Goal: Task Accomplishment & Management: Manage account settings

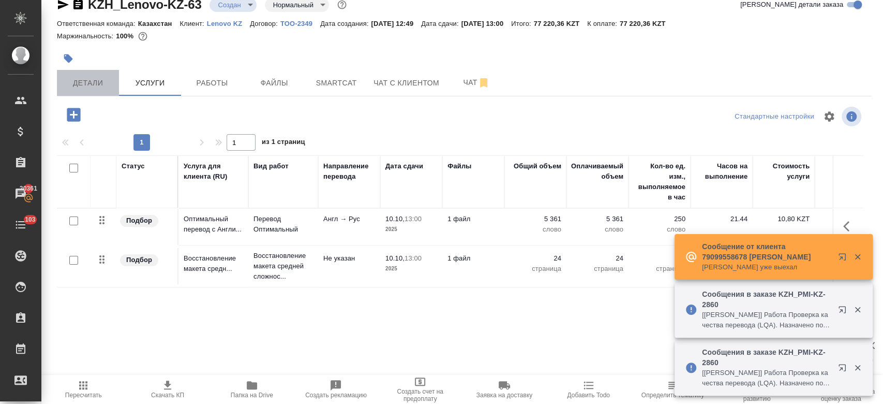
click at [82, 87] on span "Детали" at bounding box center [88, 83] width 50 height 13
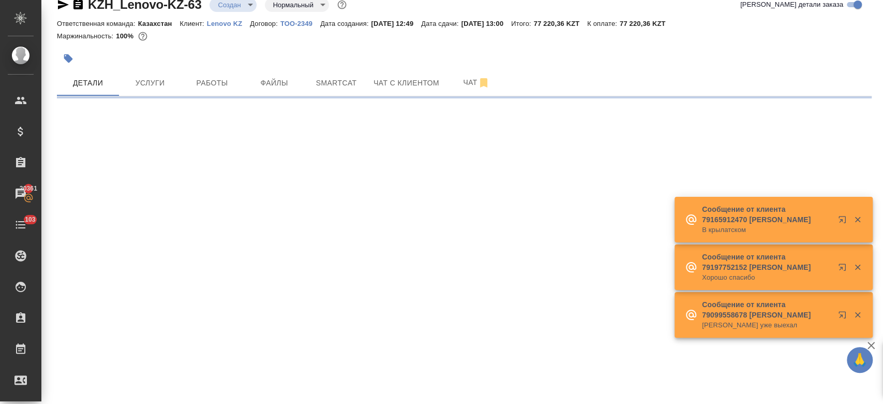
select select "RU"
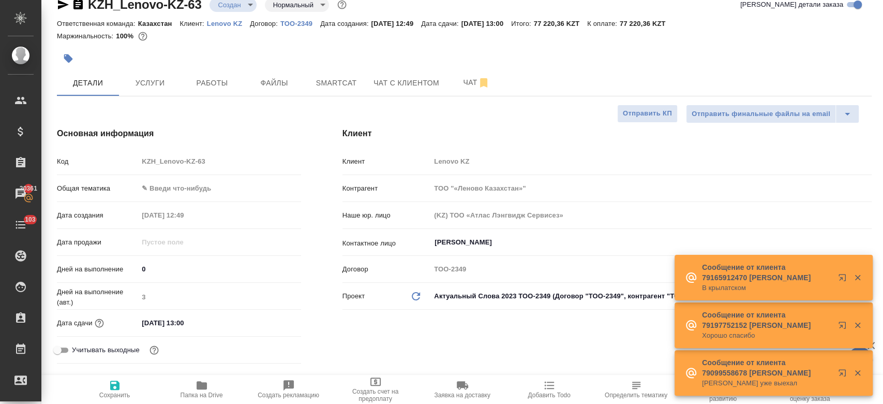
type textarea "x"
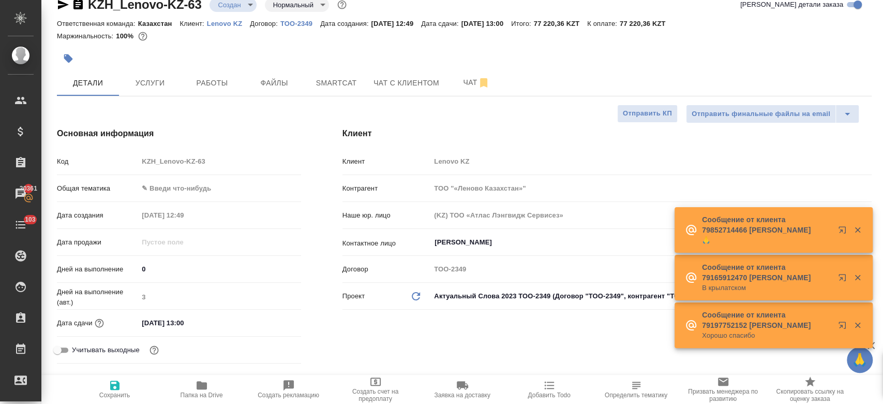
type input "[PERSON_NAME]"
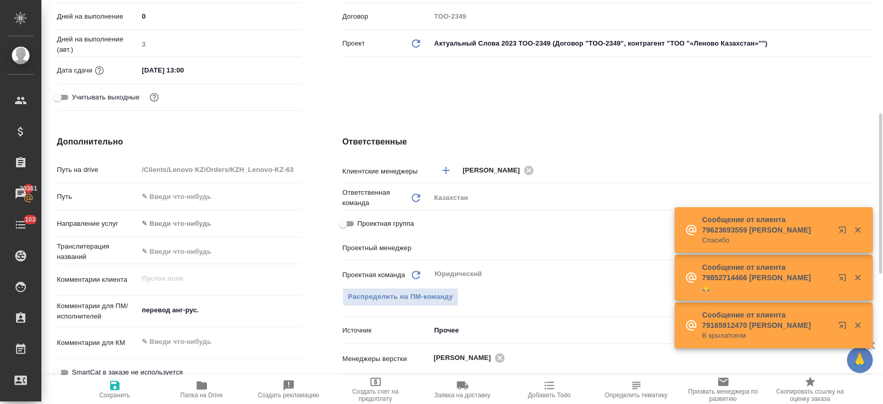
scroll to position [274, 0]
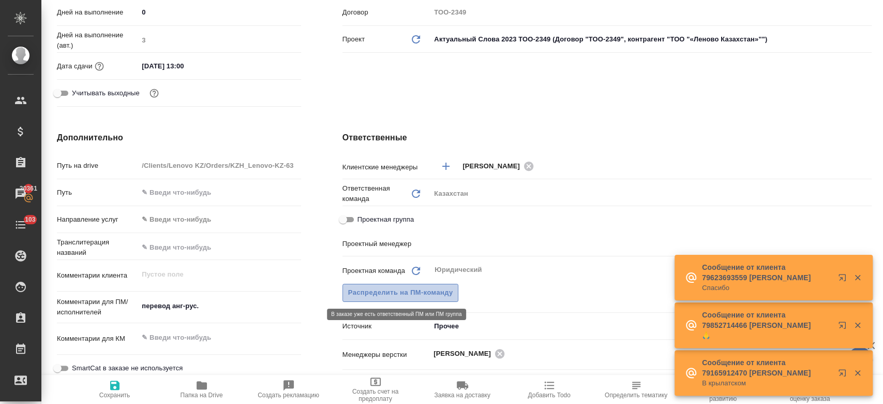
click at [425, 293] on span "Распределить на ПМ-команду" at bounding box center [400, 293] width 105 height 12
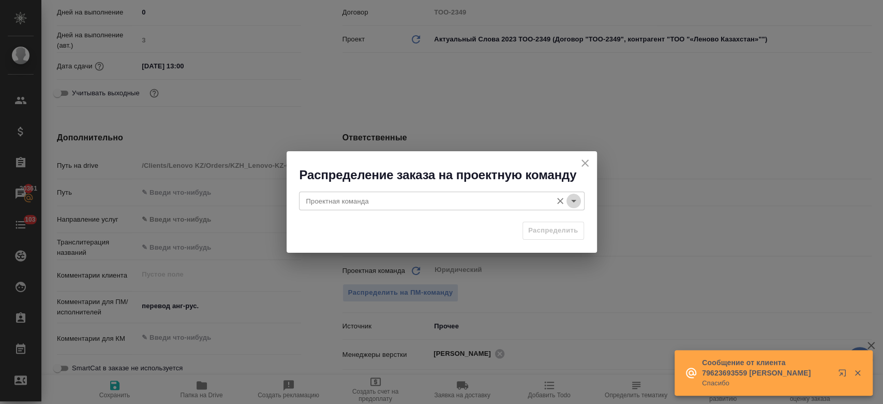
click at [577, 205] on icon "Open" at bounding box center [574, 201] width 12 height 12
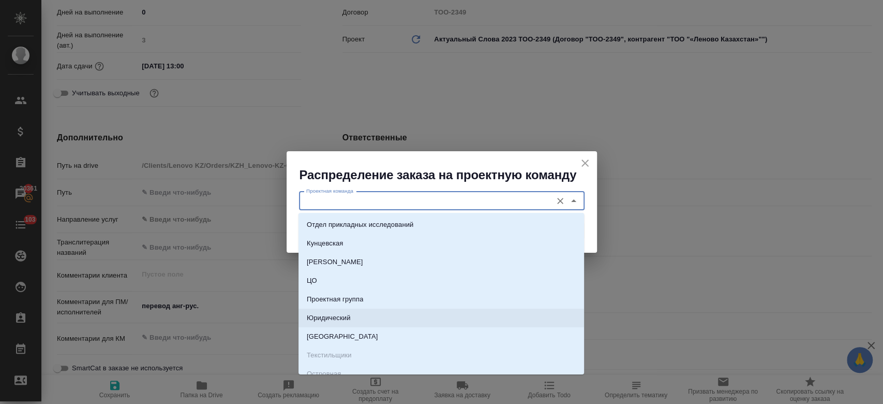
click at [408, 318] on li "Юридический" at bounding box center [441, 317] width 286 height 19
type input "Юридический"
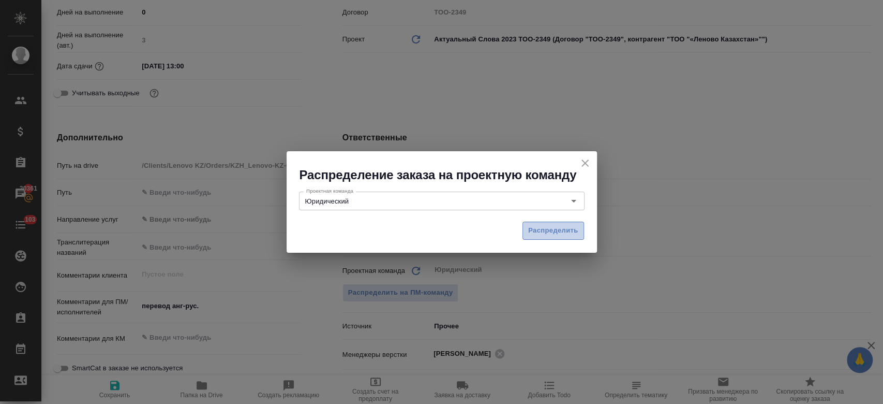
click at [561, 232] on span "Распределить" at bounding box center [553, 231] width 50 height 12
type textarea "x"
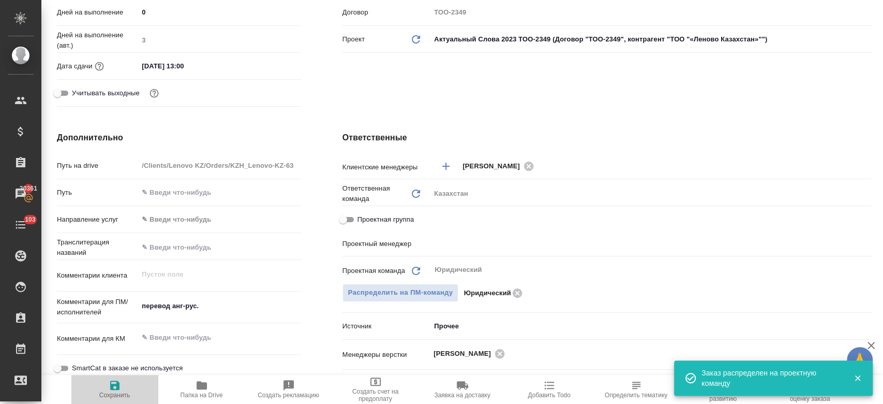
click at [117, 380] on icon "button" at bounding box center [115, 385] width 12 height 12
type textarea "x"
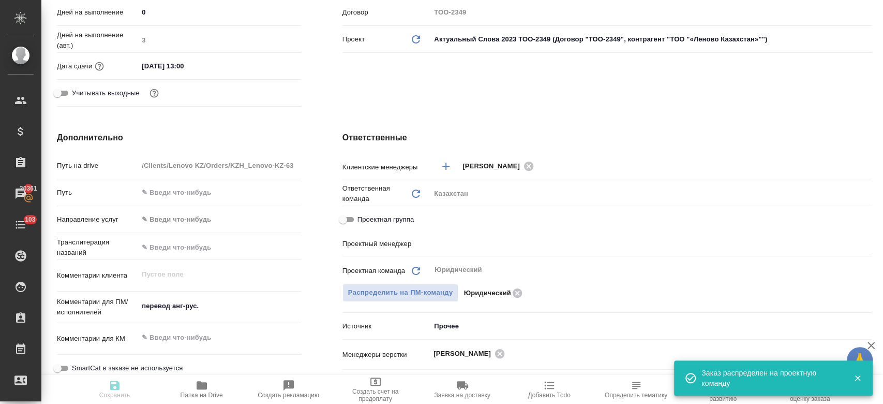
type textarea "x"
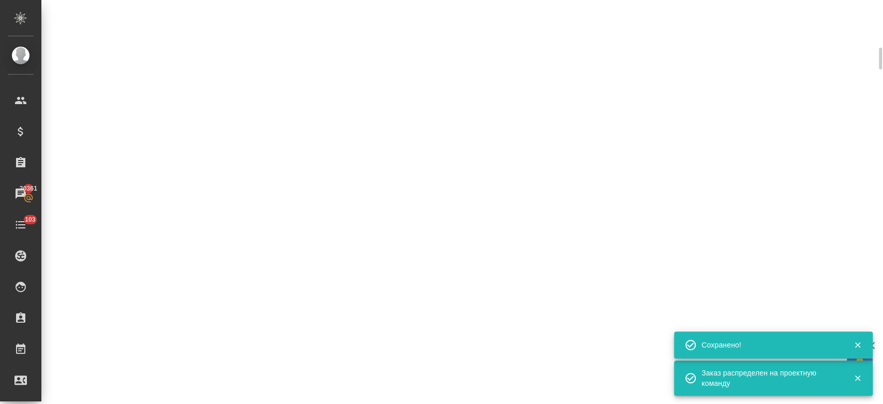
scroll to position [266, 0]
select select "RU"
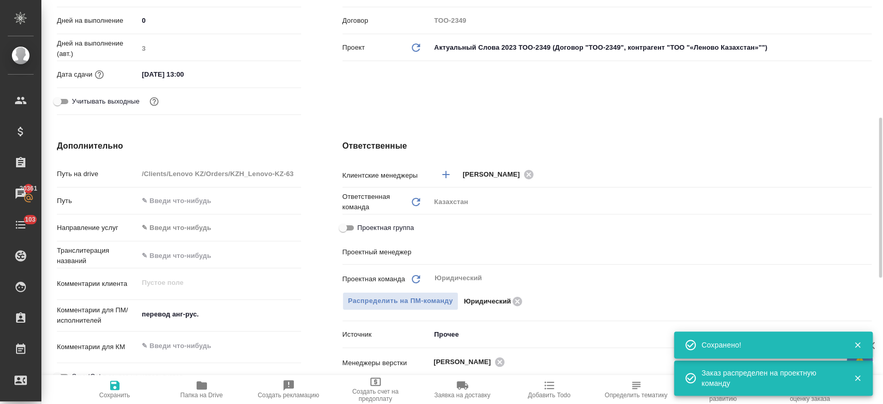
type textarea "x"
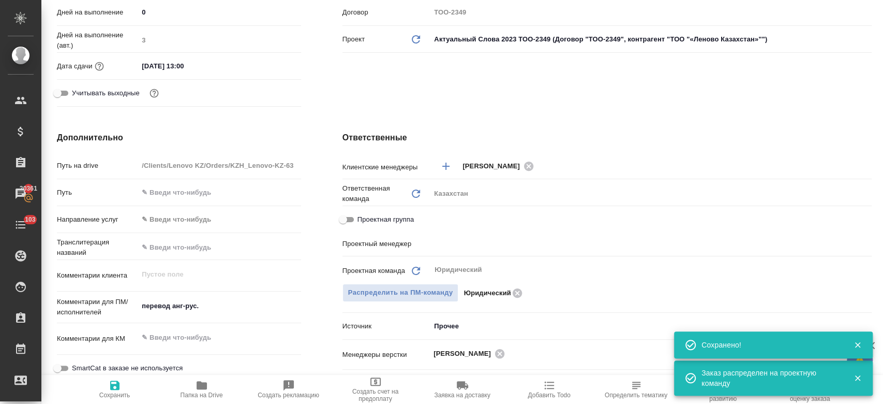
scroll to position [0, 0]
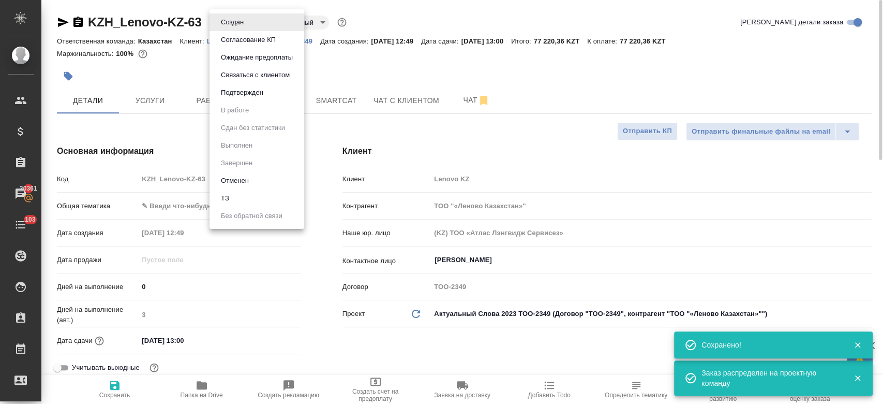
click at [240, 27] on body "🙏 .cls-1 fill:#fff; AWATERA Kosherbayeva Nazerke Клиенты Спецификации Заказы 20…" at bounding box center [441, 202] width 883 height 404
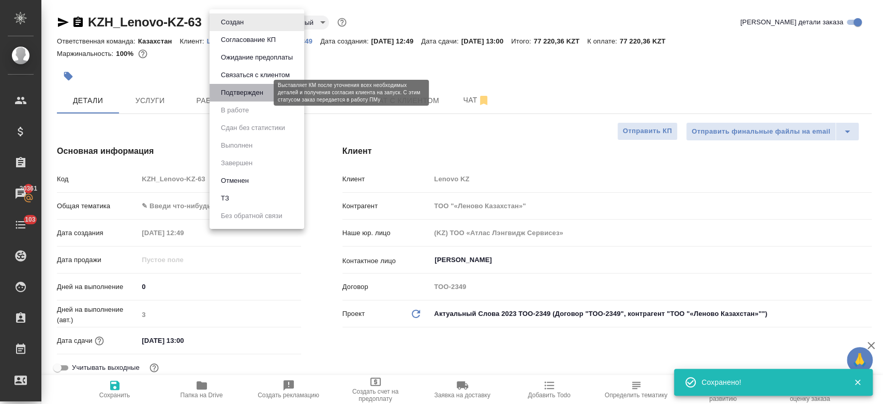
click at [246, 96] on button "Подтвержден" at bounding box center [242, 92] width 49 height 11
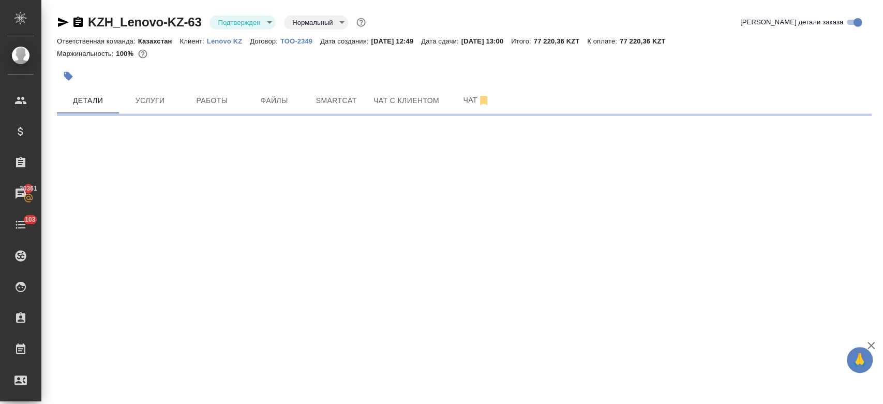
select select "RU"
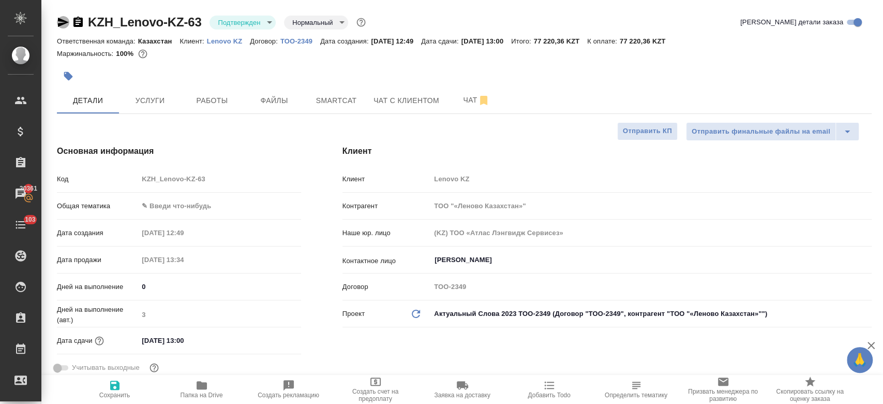
click at [63, 20] on icon "button" at bounding box center [63, 22] width 11 height 9
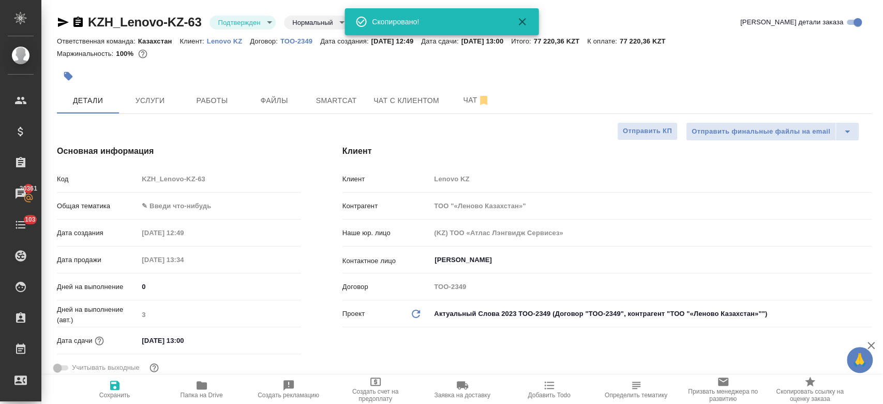
type textarea "x"
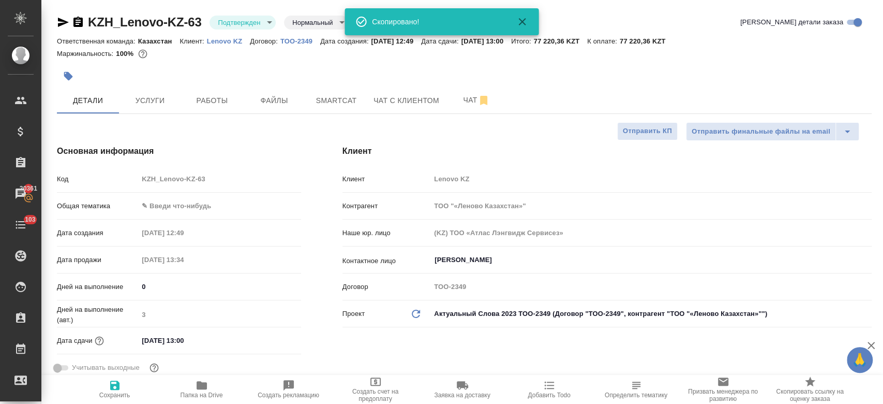
type textarea "x"
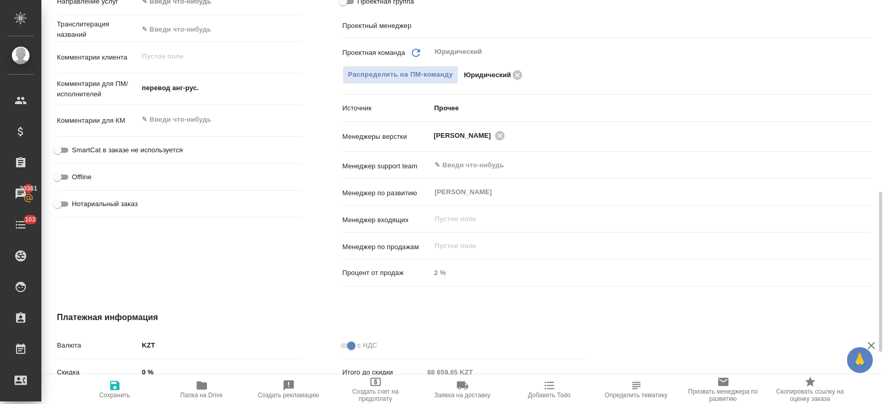
scroll to position [493, 0]
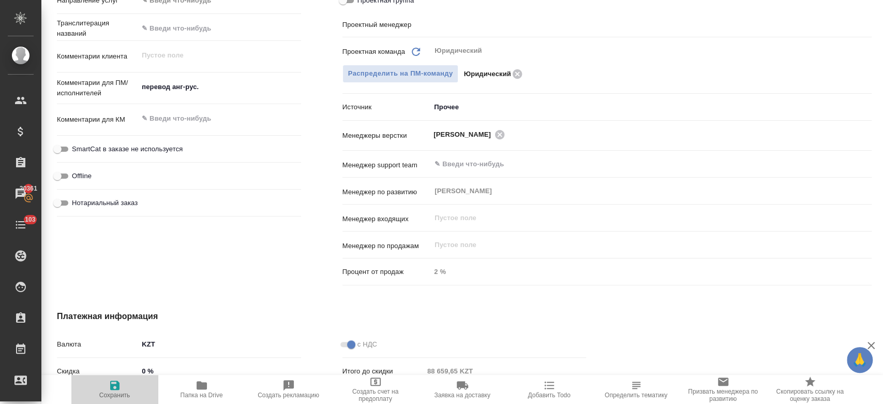
click at [112, 385] on icon "button" at bounding box center [114, 384] width 9 height 9
type textarea "x"
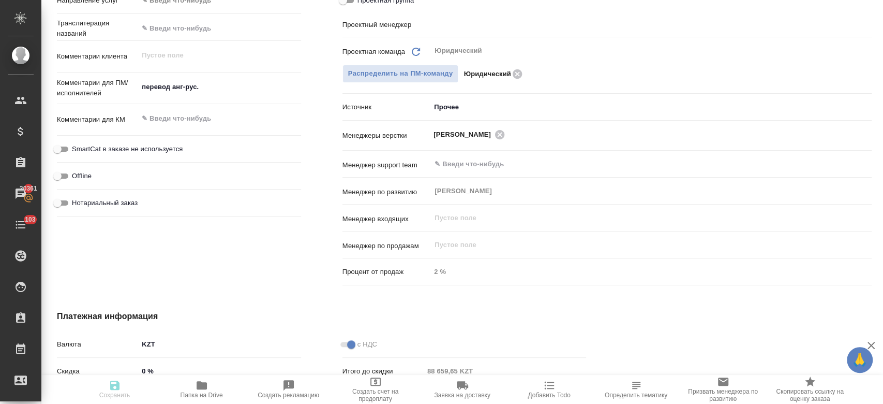
type textarea "x"
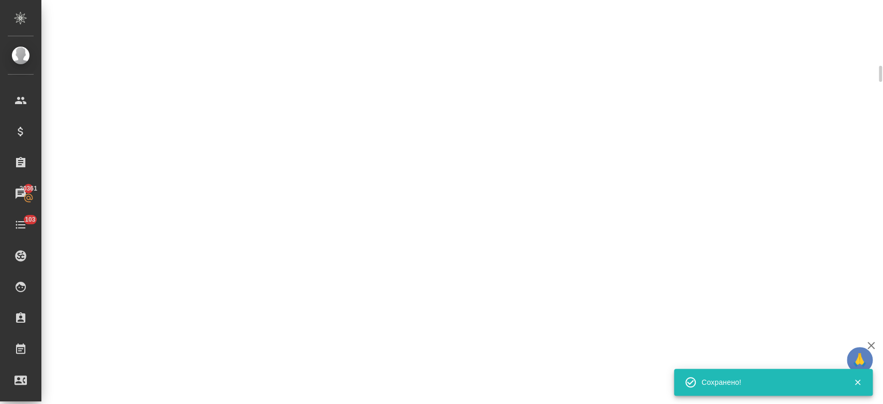
scroll to position [485, 0]
select select "RU"
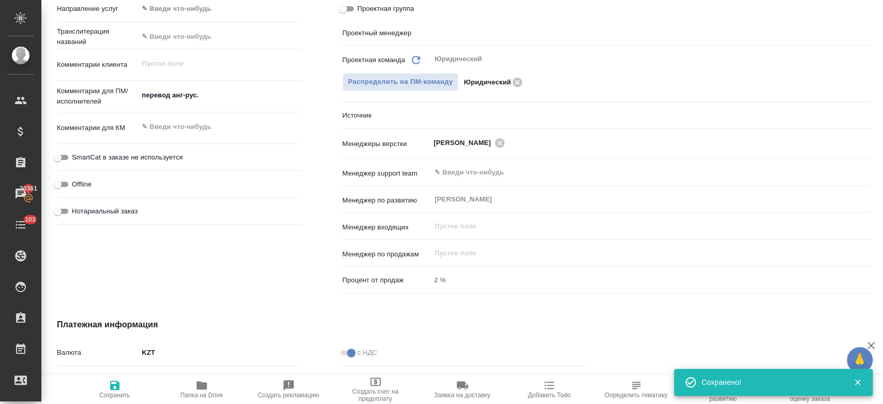
type textarea "x"
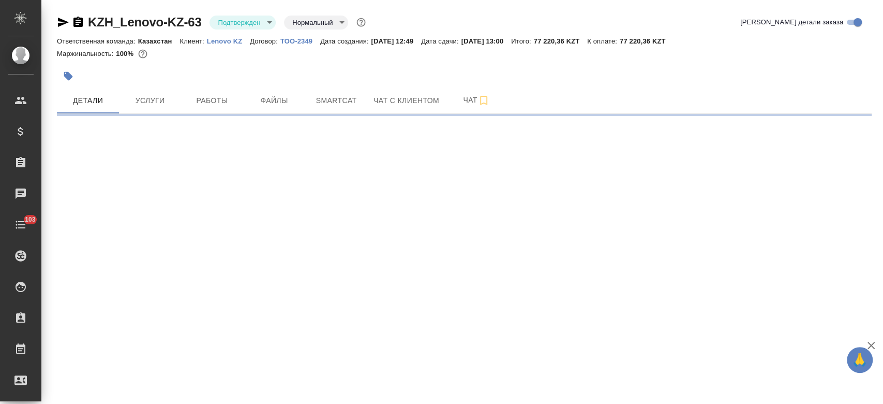
select select "RU"
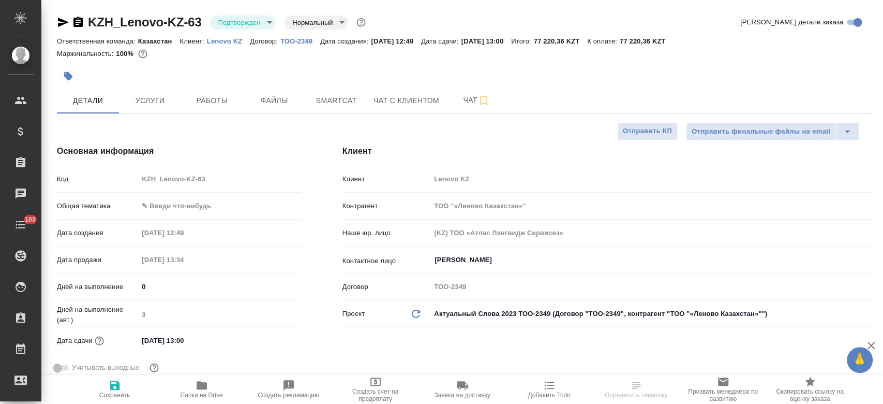
type textarea "x"
click at [153, 104] on span "Услуги" at bounding box center [150, 100] width 50 height 13
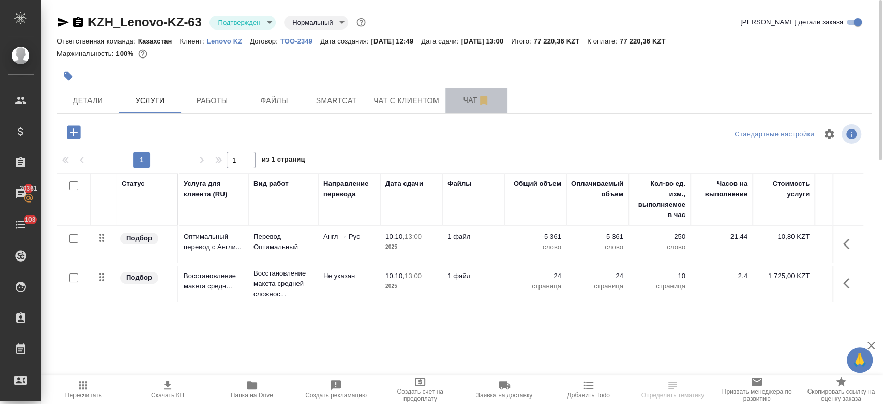
click at [464, 107] on button "Чат" at bounding box center [476, 100] width 62 height 26
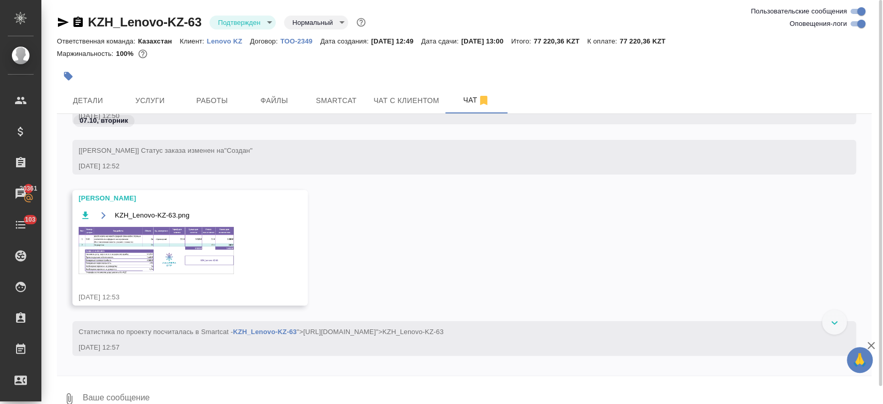
scroll to position [41, 0]
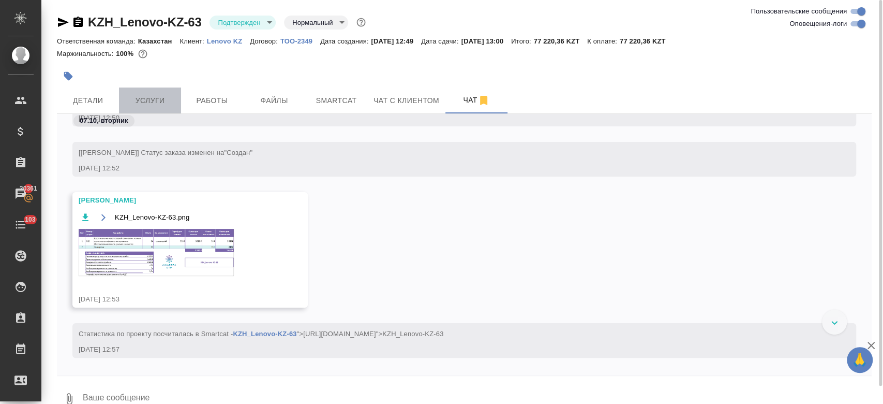
click at [153, 106] on span "Услуги" at bounding box center [150, 100] width 50 height 13
click at [230, 51] on div "Маржинальность: 100%" at bounding box center [464, 53] width 815 height 13
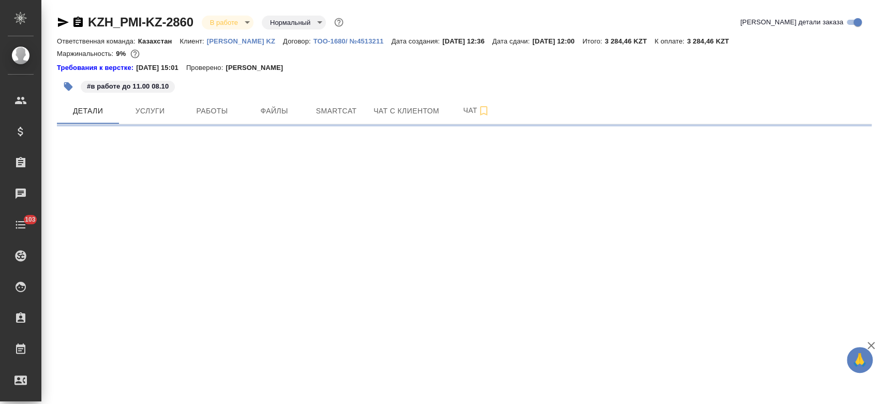
click at [221, 39] on p "Philip Morris KZ" at bounding box center [245, 41] width 76 height 8
select select "RU"
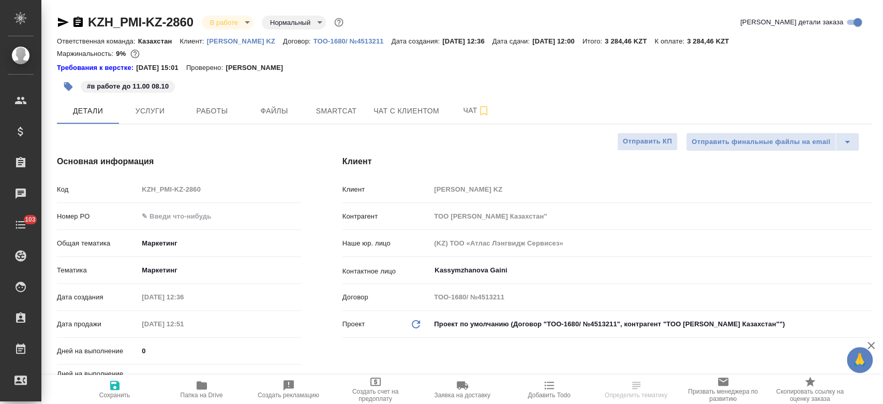
type textarea "x"
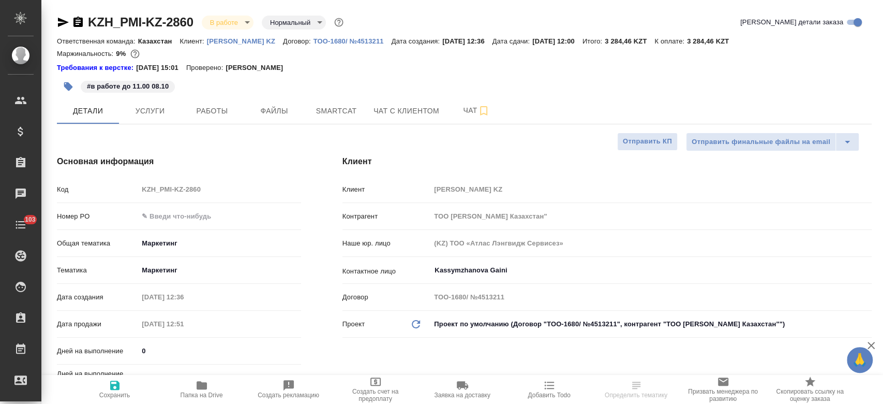
type textarea "x"
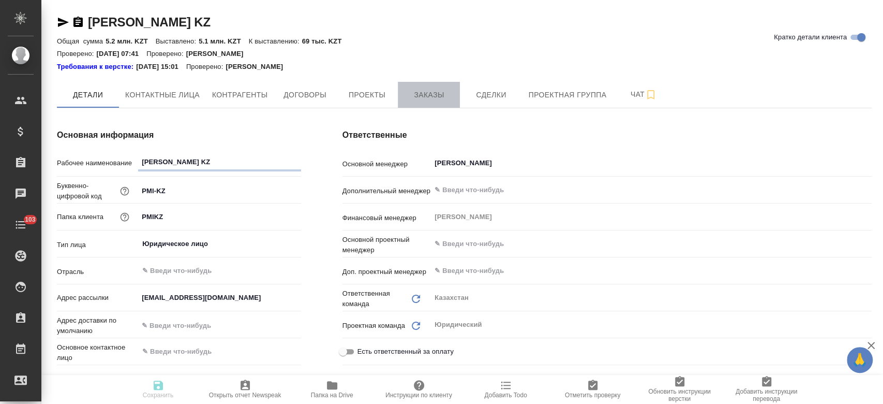
click at [430, 97] on span "Заказы" at bounding box center [429, 94] width 50 height 13
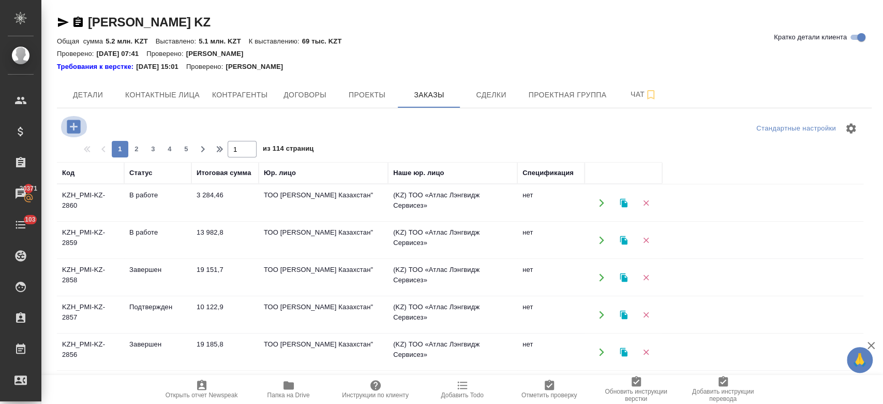
click at [76, 127] on icon "button" at bounding box center [74, 126] width 18 height 18
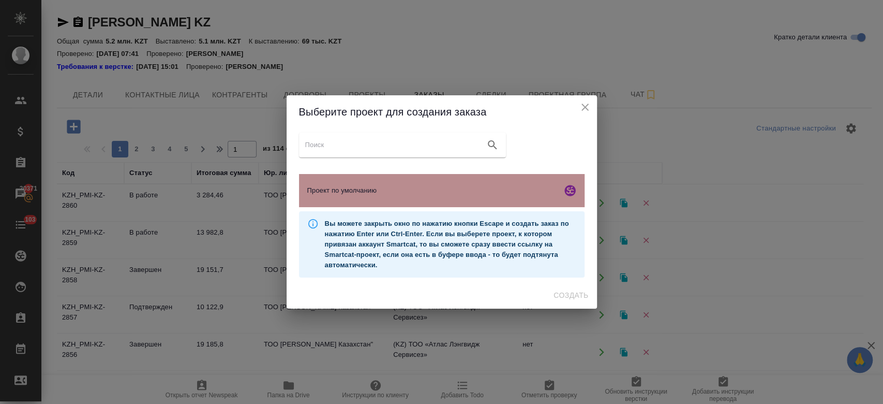
click at [418, 190] on span "Проект по умолчанию" at bounding box center [432, 190] width 250 height 10
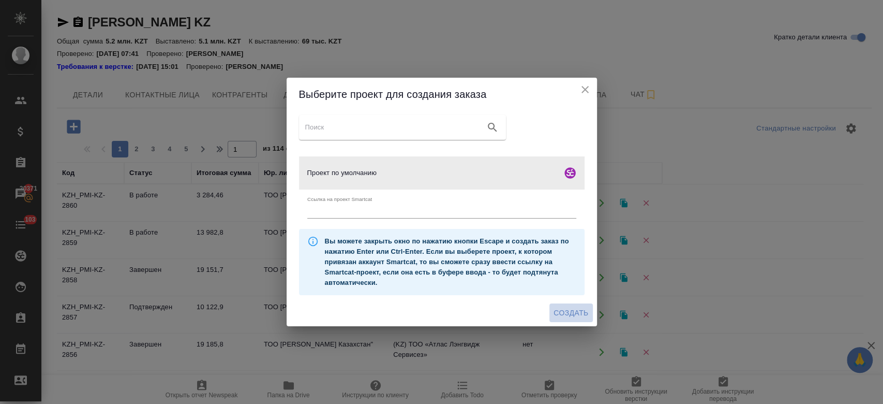
click at [570, 311] on span "Создать" at bounding box center [571, 312] width 35 height 13
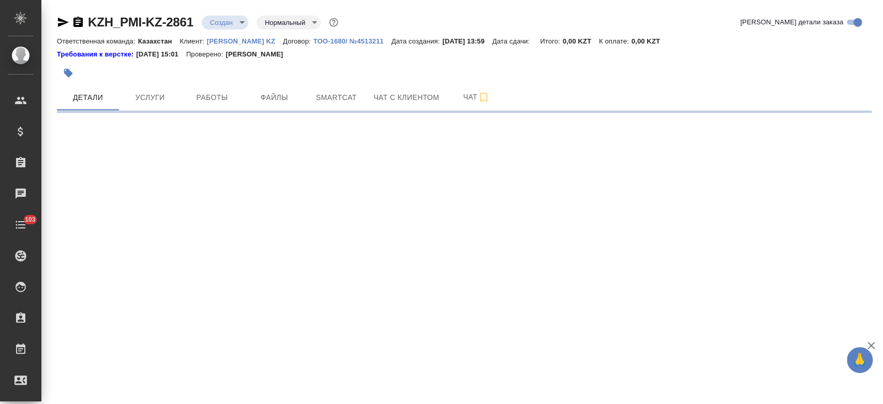
select select "RU"
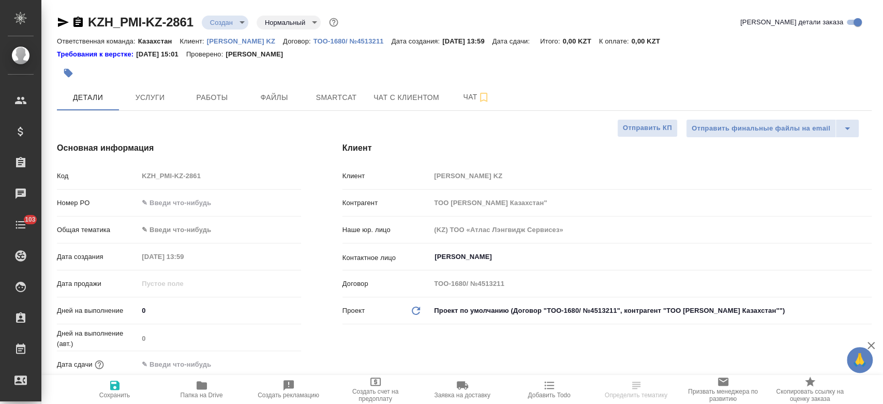
type textarea "x"
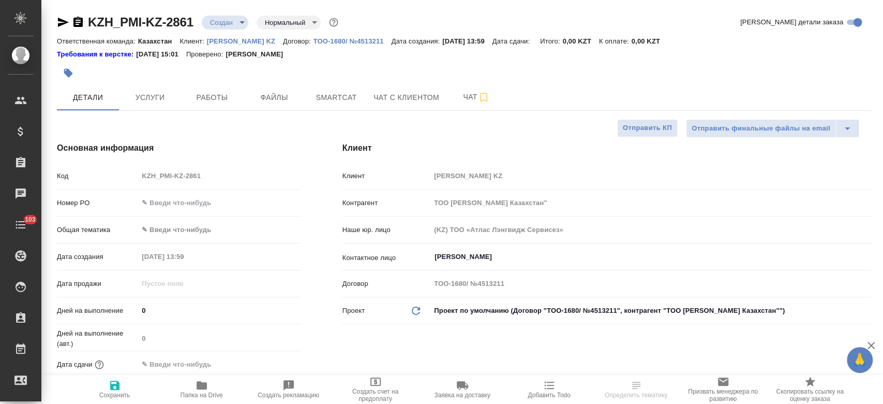
type textarea "x"
click at [293, 97] on span "Файлы" at bounding box center [274, 97] width 50 height 13
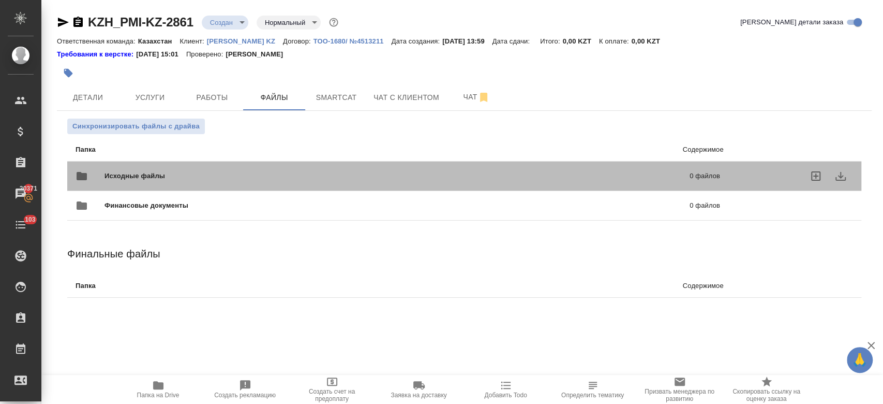
click at [163, 172] on span "Исходные файлы" at bounding box center [265, 176] width 323 height 10
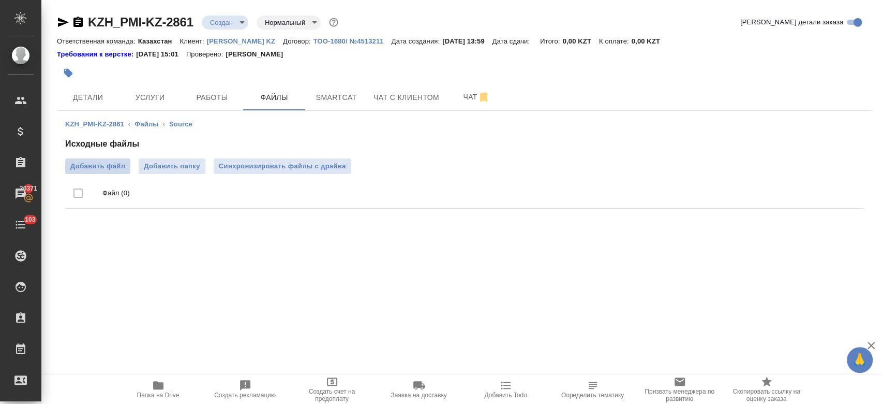
click at [111, 162] on span "Добавить файл" at bounding box center [97, 166] width 55 height 10
click at [0, 0] on input "Добавить файл" at bounding box center [0, 0] width 0 height 0
click at [83, 99] on span "Детали" at bounding box center [88, 97] width 50 height 13
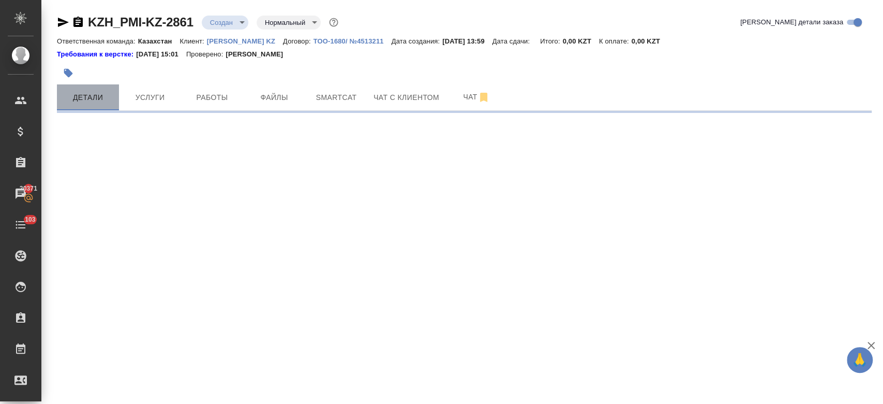
click at [83, 99] on span "Детали" at bounding box center [88, 97] width 50 height 13
select select "RU"
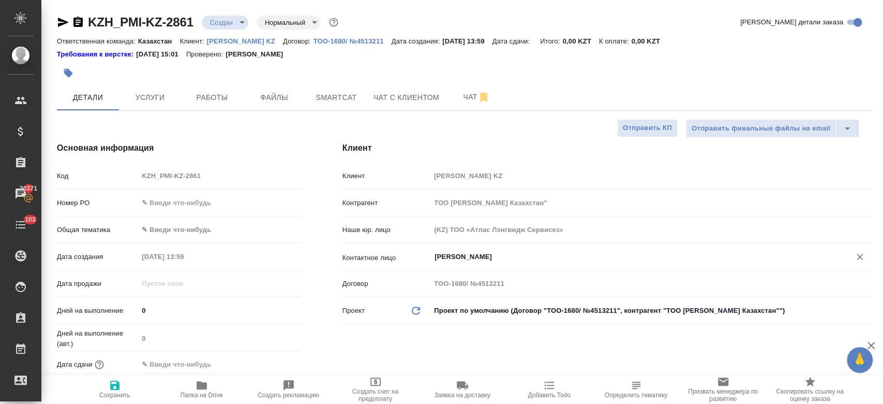
type textarea "x"
click at [456, 259] on input "Kim Darya" at bounding box center [634, 256] width 400 height 12
type textarea "x"
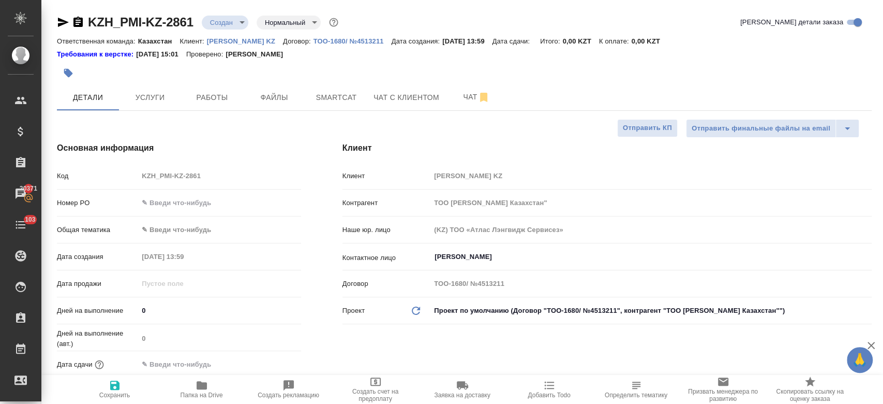
type textarea "x"
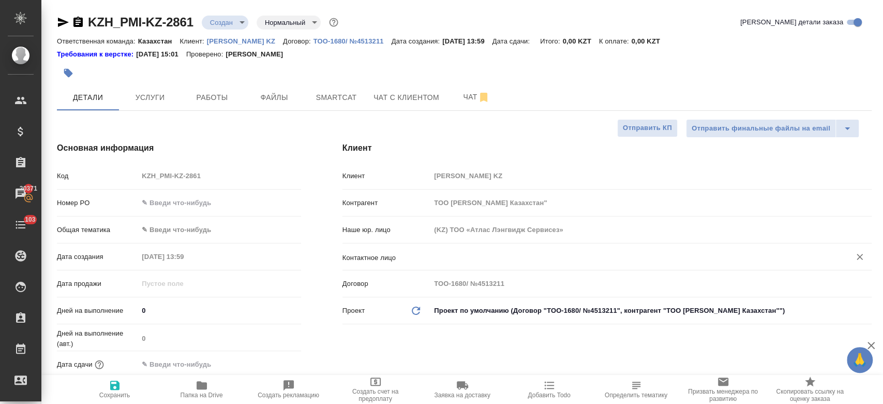
type textarea "x"
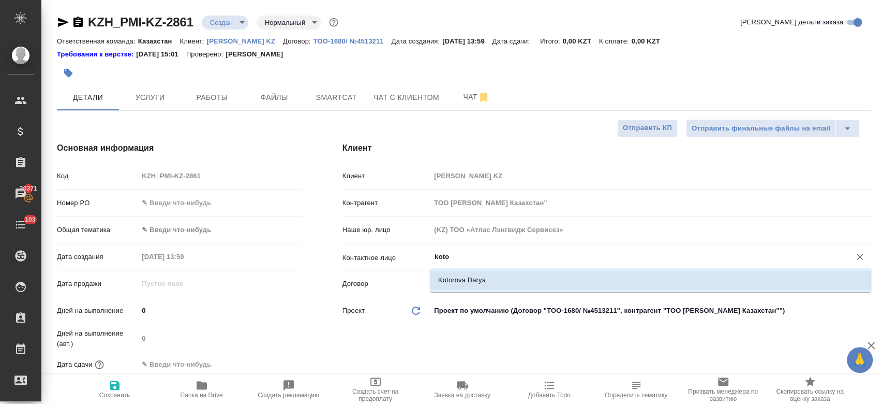
click at [452, 276] on li "Kotorova Darya" at bounding box center [650, 280] width 441 height 19
type input "Kotorova Darya"
type textarea "x"
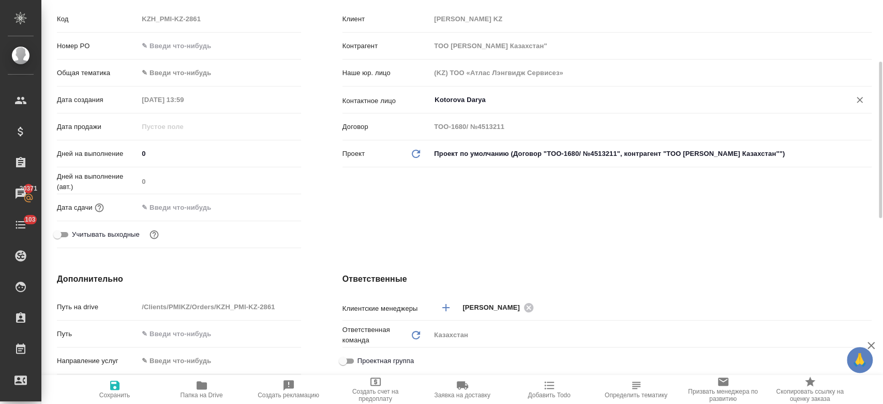
scroll to position [157, 0]
type input "Kotorova Darya"
click at [120, 390] on icon "button" at bounding box center [115, 385] width 12 height 12
type textarea "x"
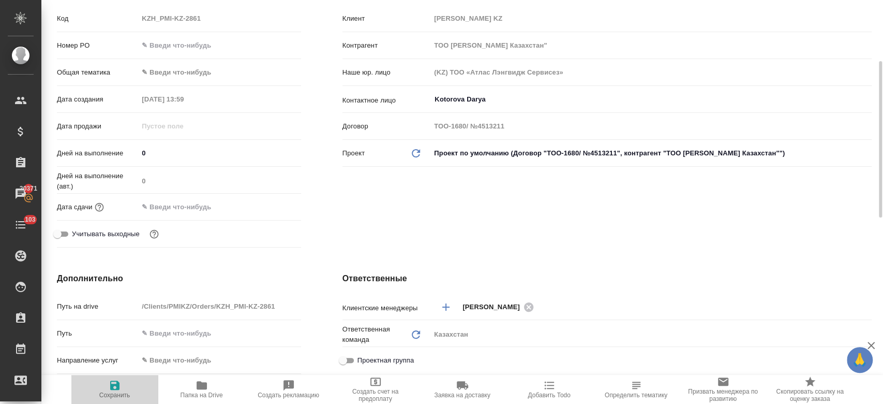
type textarea "x"
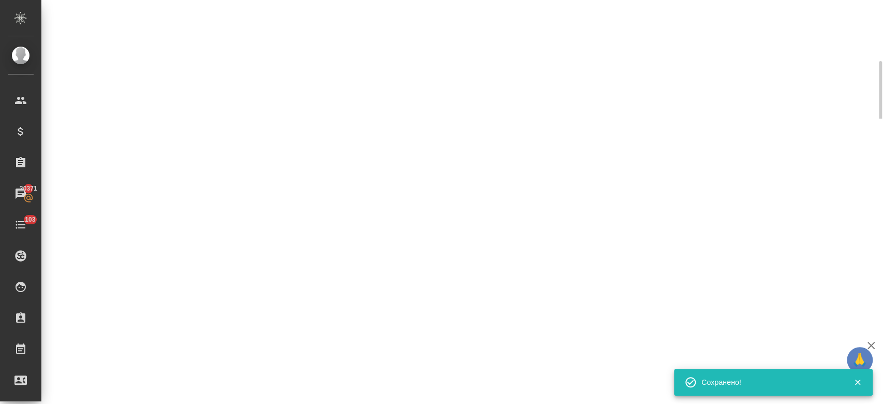
type input "holyTrinity"
select select "RU"
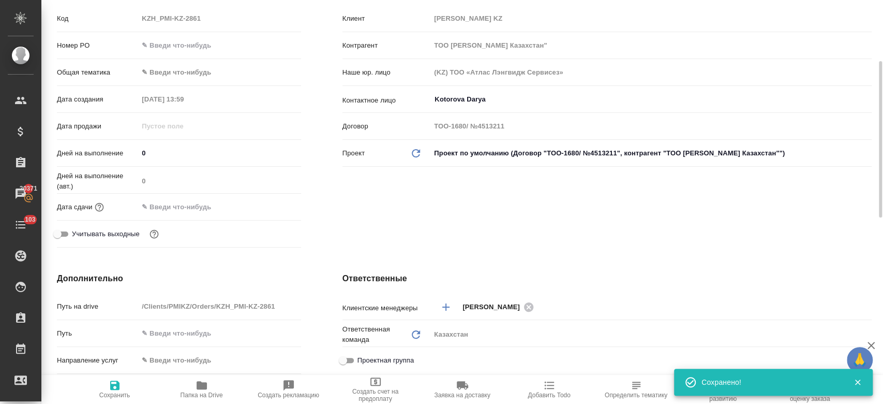
type textarea "x"
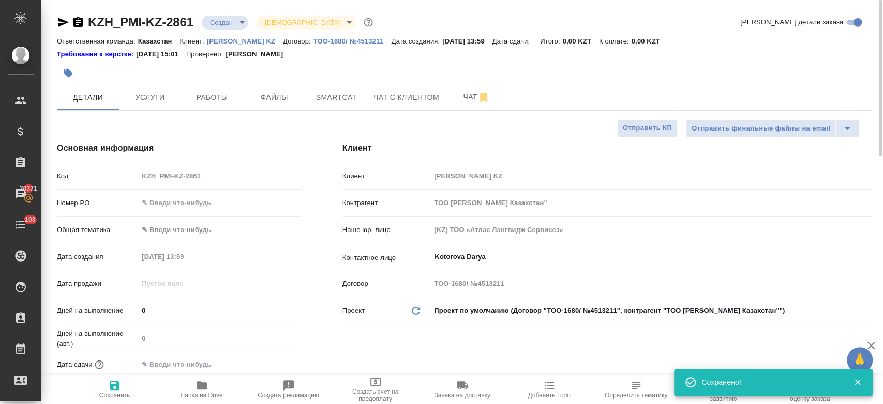
type textarea "x"
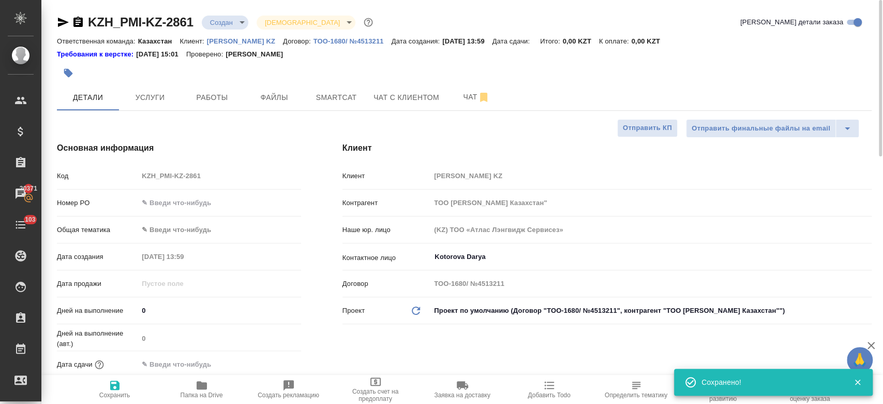
type textarea "x"
click at [369, 64] on div at bounding box center [328, 73] width 543 height 23
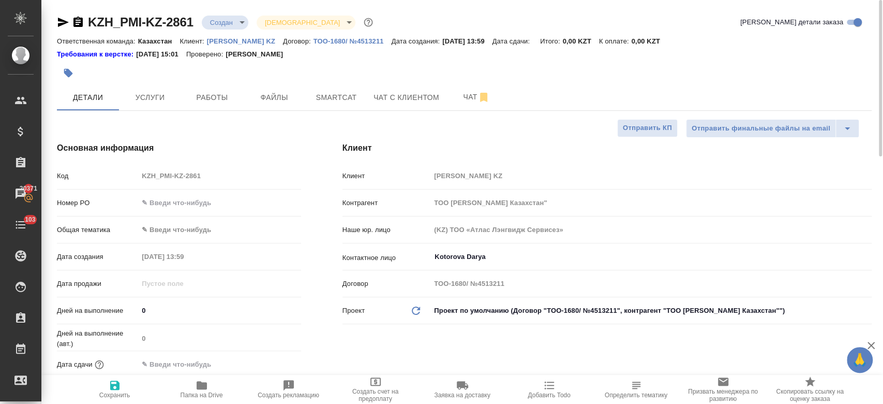
click at [385, 58] on div "Требования к верстке: 28.08.2024 15:01 Проверено: Петрова Валерия" at bounding box center [464, 54] width 815 height 10
type textarea "x"
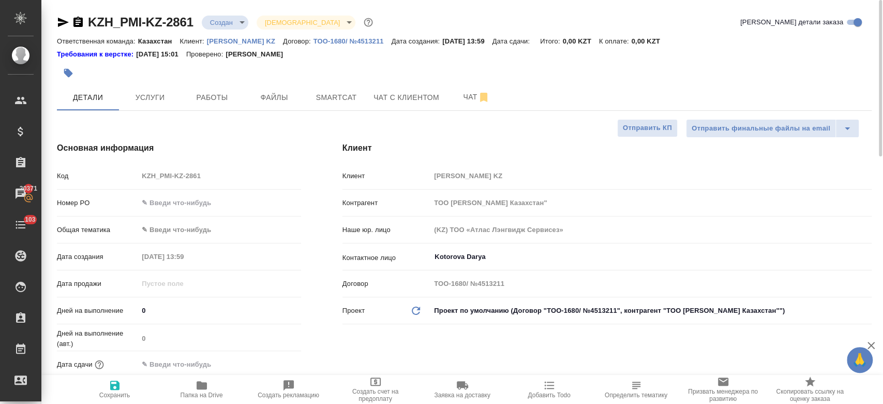
type textarea "x"
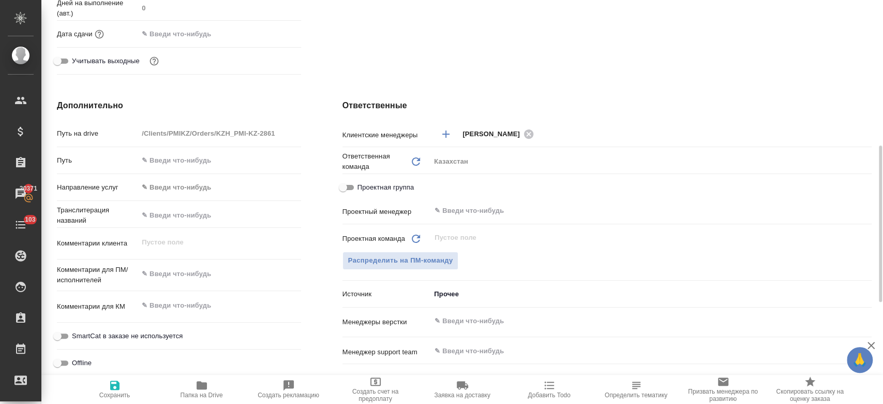
scroll to position [351, 0]
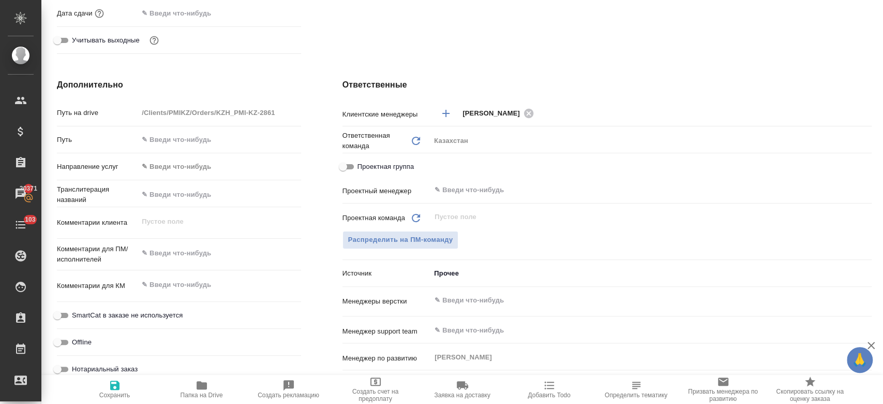
type textarea "x"
click at [182, 251] on textarea at bounding box center [219, 254] width 161 height 18
type textarea "е"
type textarea "x"
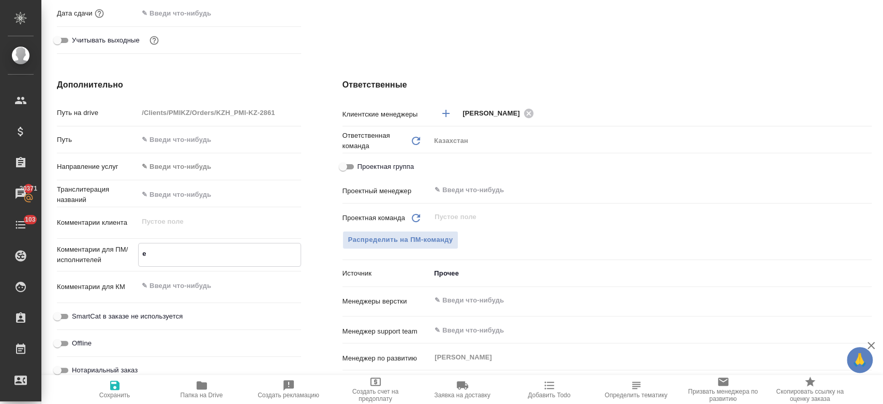
type textarea "x"
type textarea "ер"
type textarea "x"
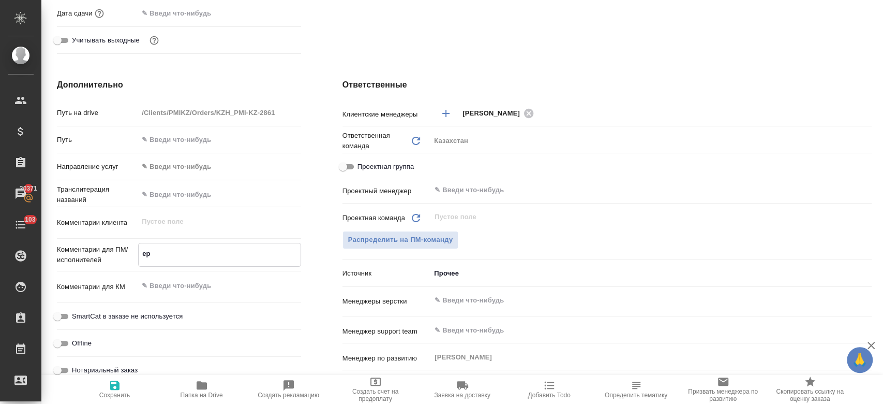
type textarea "ере"
type textarea "x"
type textarea "ер"
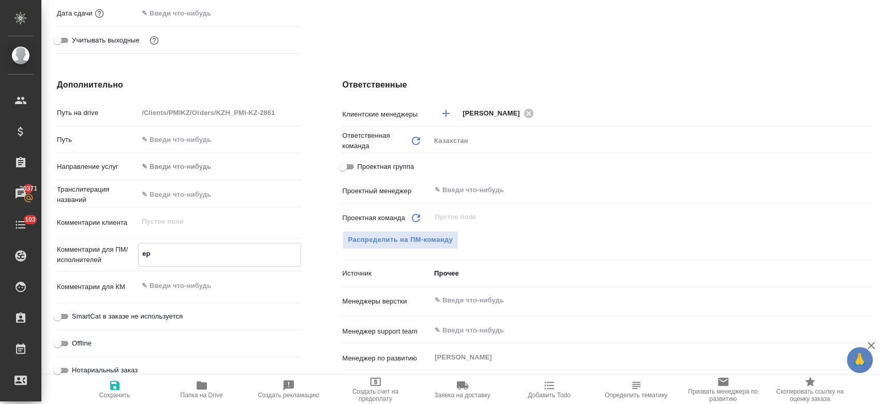
type textarea "x"
type textarea "е"
type textarea "x"
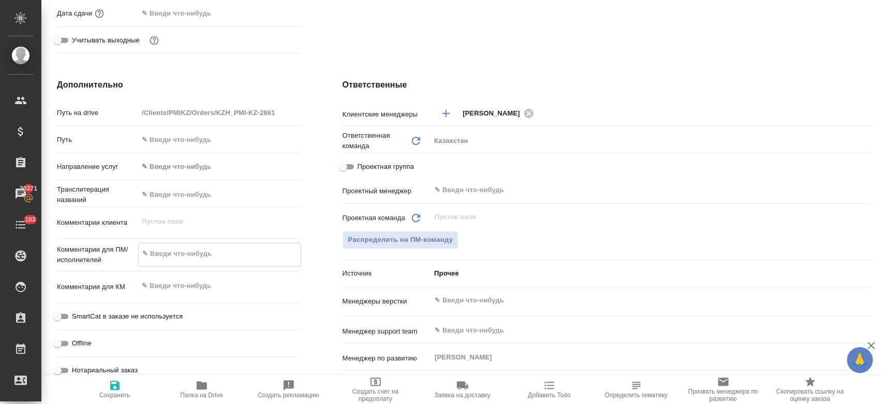
type textarea "x"
type textarea "п"
type textarea "x"
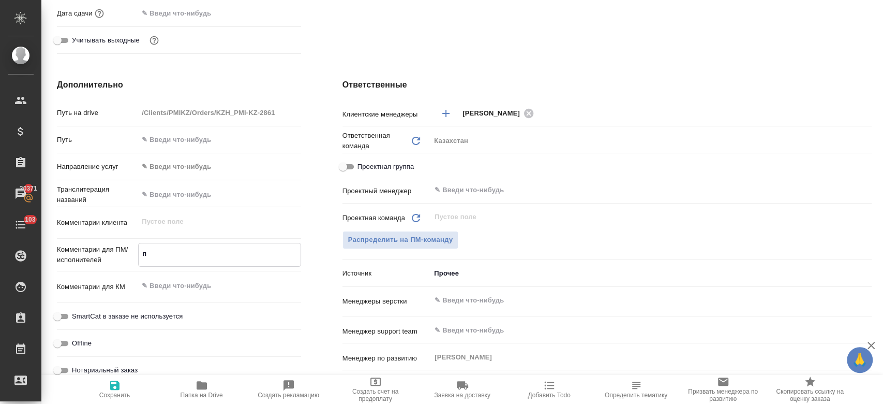
type textarea "x"
type textarea "пе"
type textarea "x"
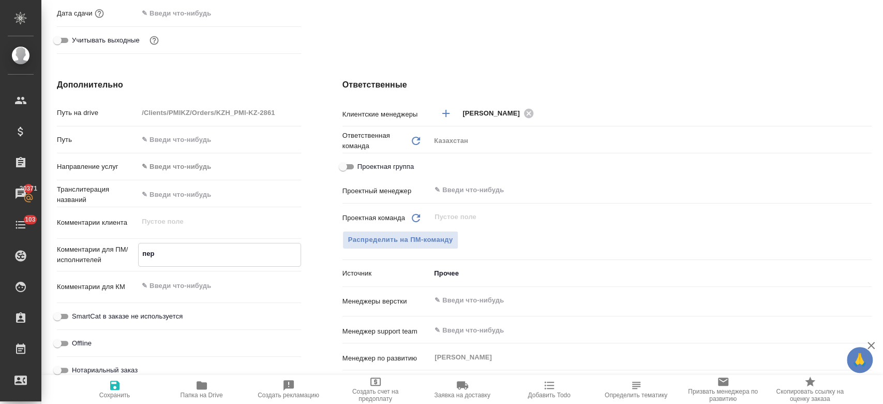
type textarea "пере"
type textarea "x"
type textarea "перево"
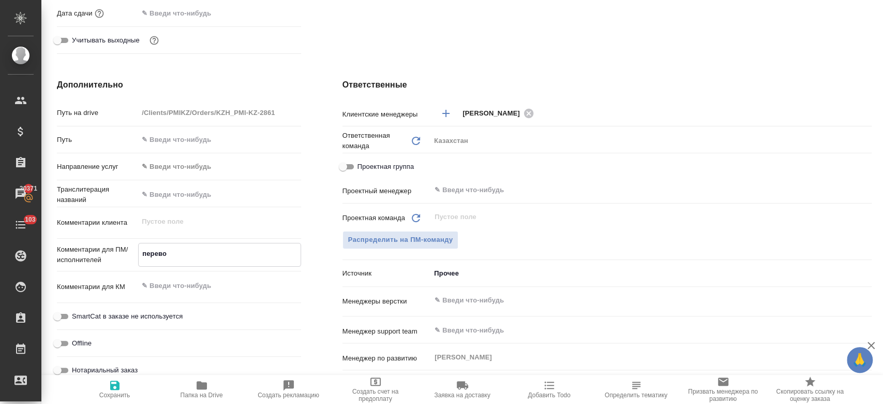
type textarea "x"
type textarea "перевод"
type textarea "x"
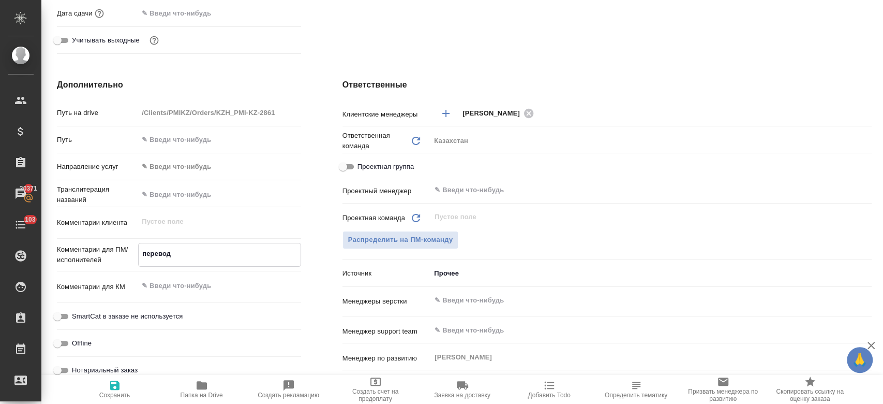
type textarea "x"
type textarea "перевод"
type textarea "x"
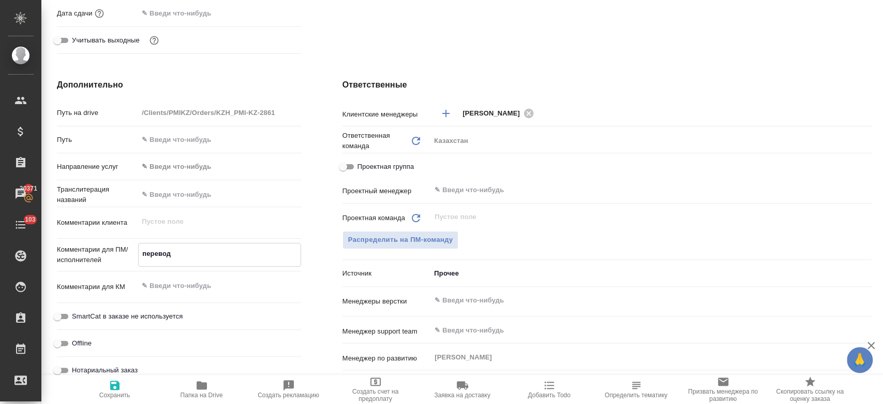
type textarea "x"
type textarea "перевод р"
type textarea "x"
type textarea "перевод ру"
type textarea "x"
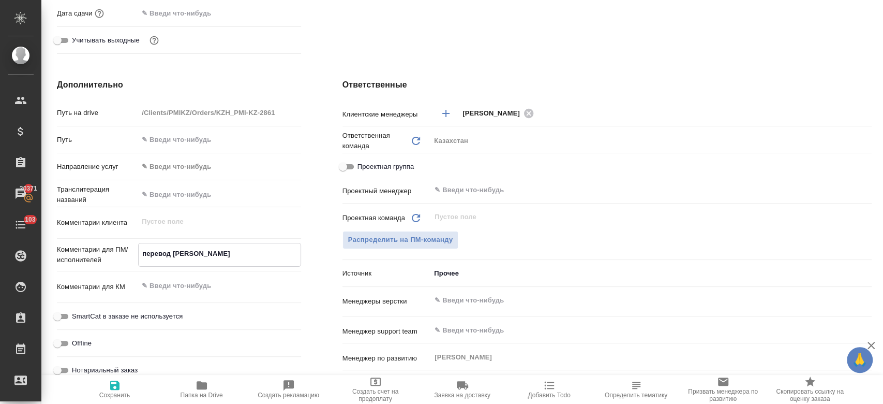
type textarea "x"
type textarea "перевод рус"
type textarea "x"
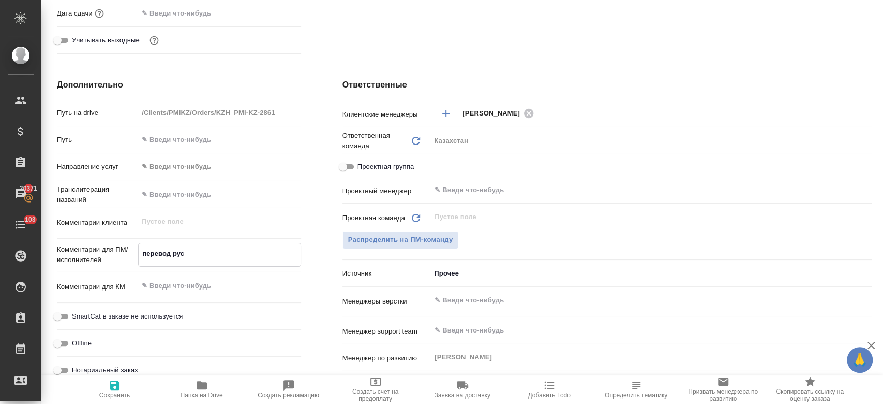
type textarea "перевод рус-"
type textarea "x"
type textarea "перевод рус-к"
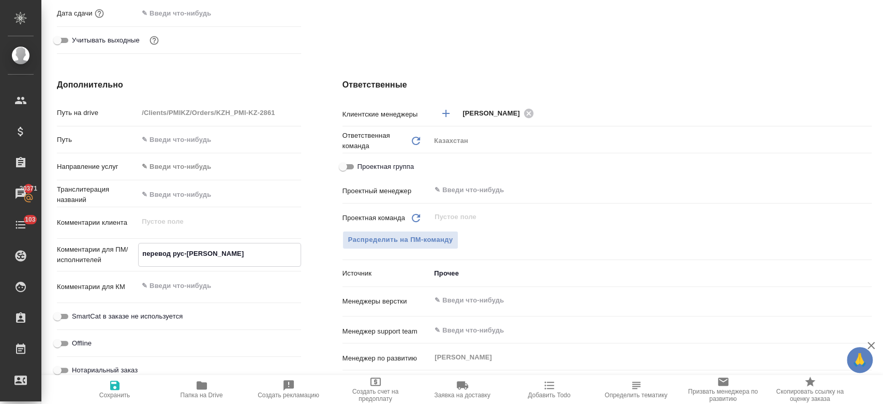
type textarea "x"
type textarea "перевод рус-ка"
type textarea "x"
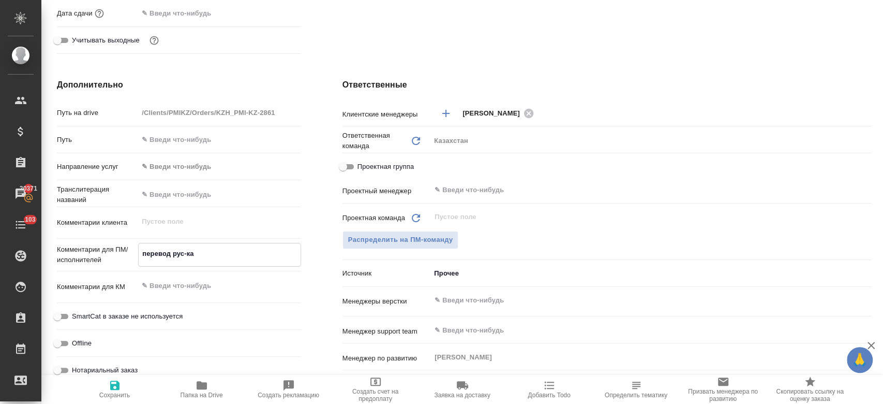
type textarea "x"
type textarea "перевод рус-каз"
type textarea "x"
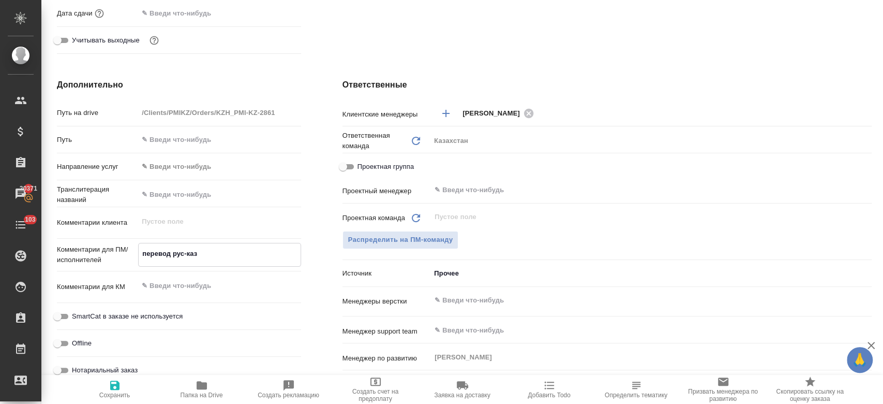
type textarea "x"
type textarea "перевод рус-каз."
type textarea "x"
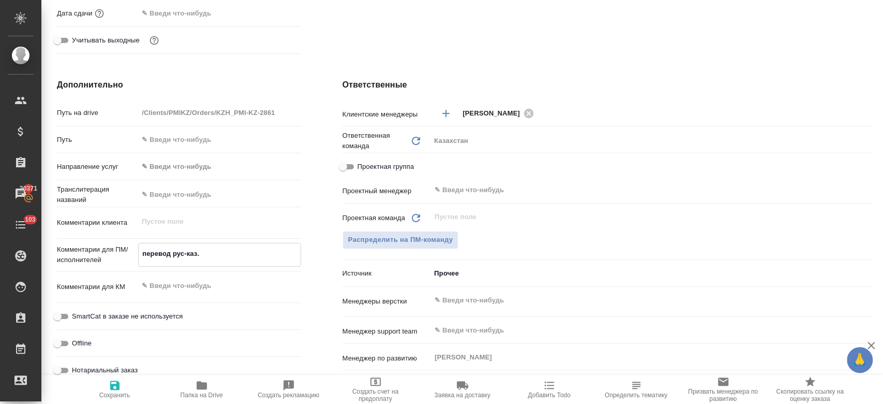
type textarea "перевод рус-каз."
type textarea "x"
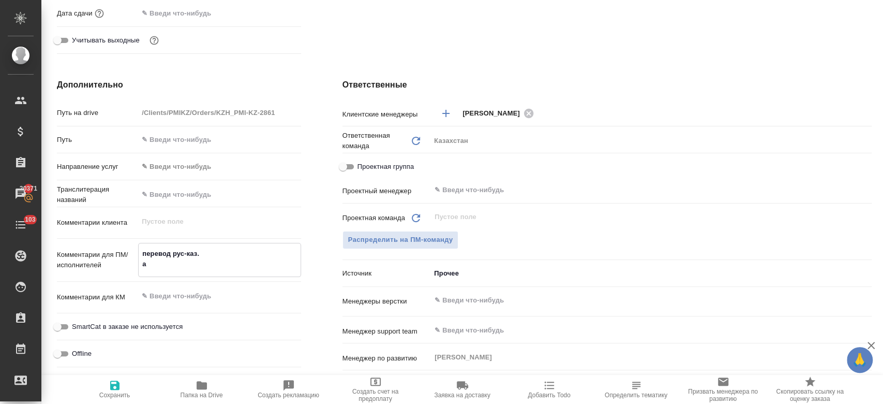
type textarea "перевод рус-каз. ан"
type textarea "x"
type textarea "перевод рус-каз. анг"
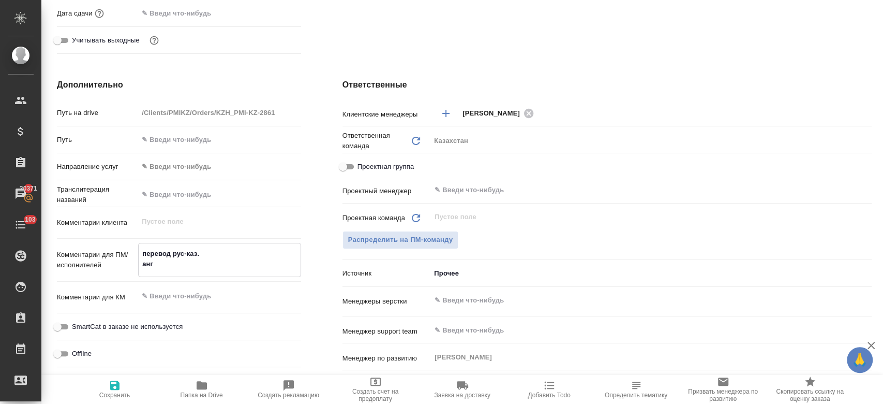
type textarea "x"
type textarea "перевод рус-каз. анг н"
type textarea "x"
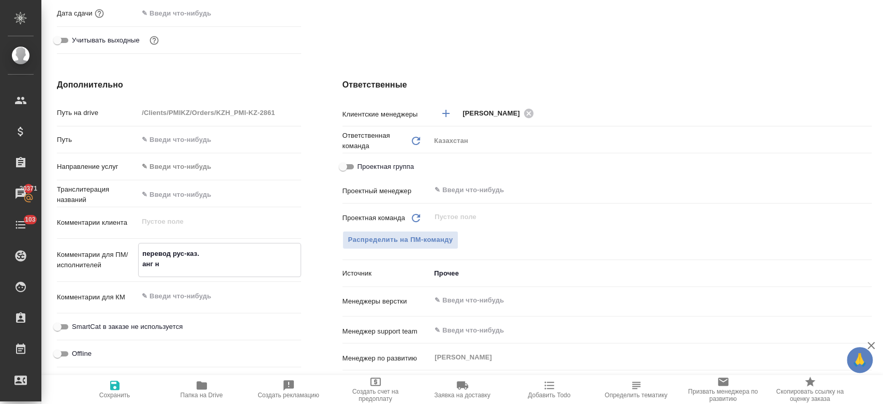
type textarea "перевод рус-каз. анг не"
type textarea "x"
type textarea "перевод рус-каз. анг не"
type textarea "x"
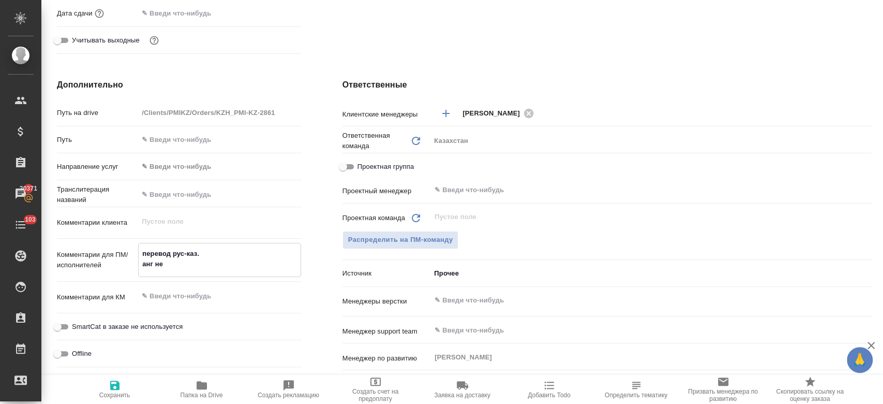
type textarea "x"
type textarea "перевод рус-каз. анг не т"
type textarea "x"
type textarea "перевод рус-каз. анг не тр"
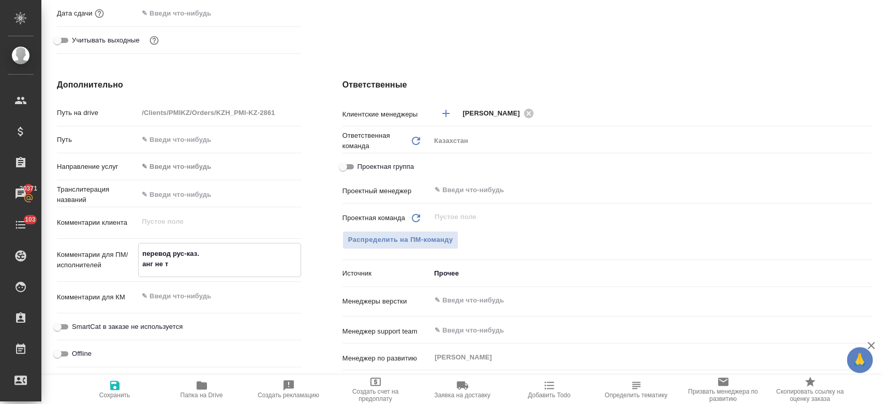
type textarea "x"
type textarea "перевод рус-каз. анг не тро"
type textarea "x"
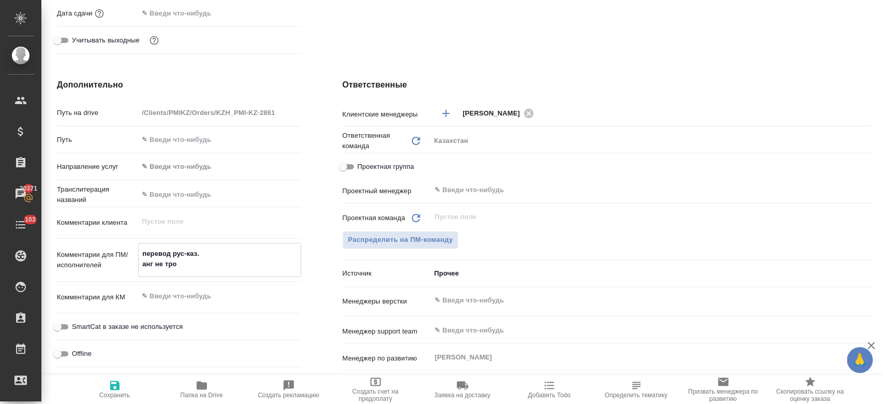
type textarea "x"
type textarea "перевод рус-каз. анг не трог"
type textarea "x"
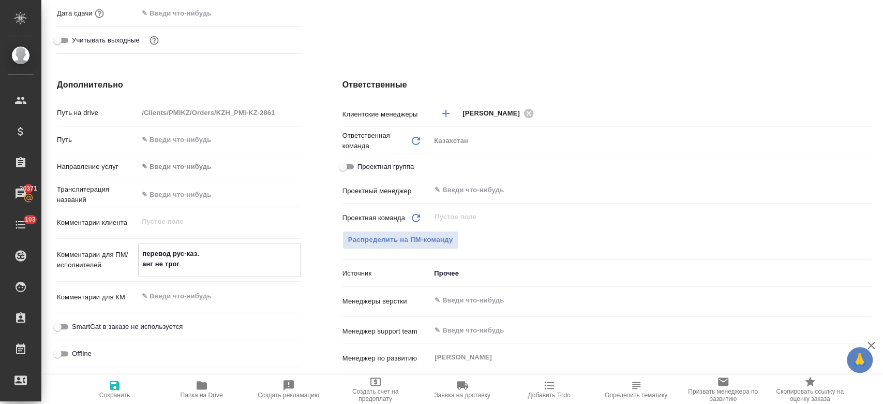
type textarea "перевод рус-каз. анг не трога"
type textarea "x"
type textarea "перевод рус-каз. анг не трогае"
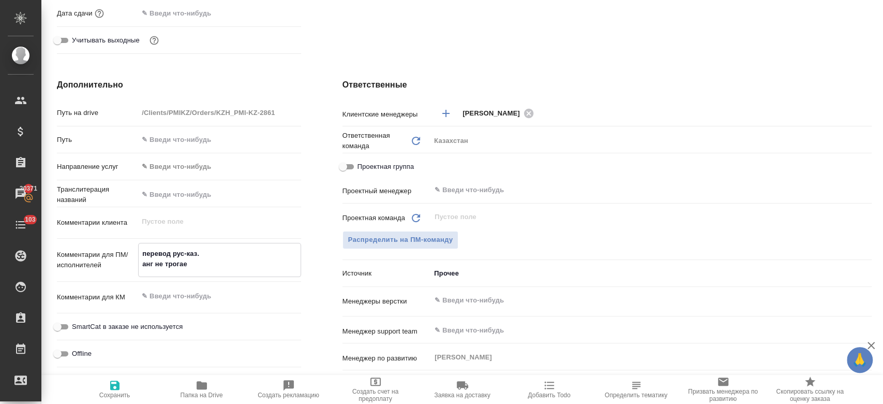
type textarea "x"
type textarea "перевод рус-каз. анг не трогаем"
type textarea "x"
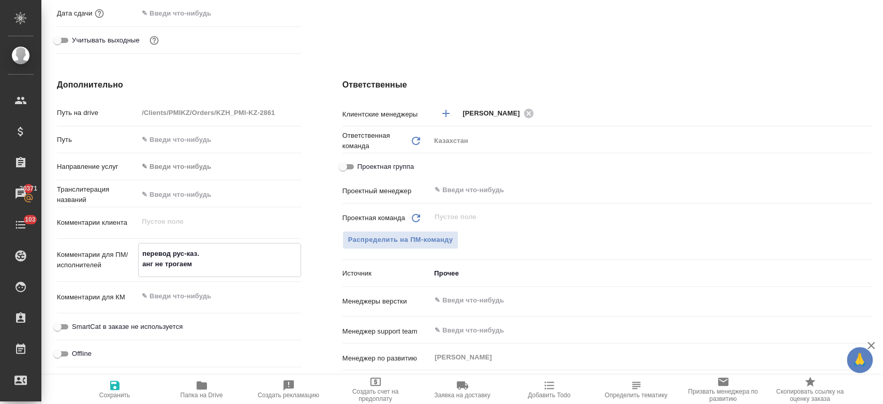
type textarea "x"
type textarea "перевод рус-каз. анг не трогаем."
type textarea "x"
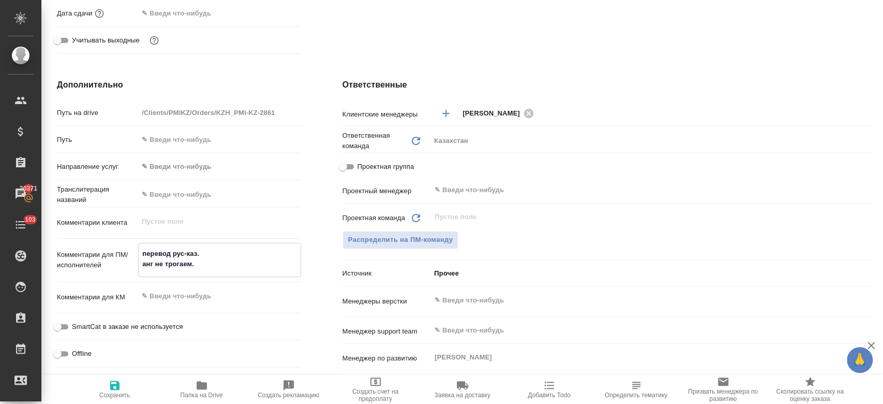
type textarea "x"
type textarea "перевод рус-каз. анг не трогаем."
type textarea "x"
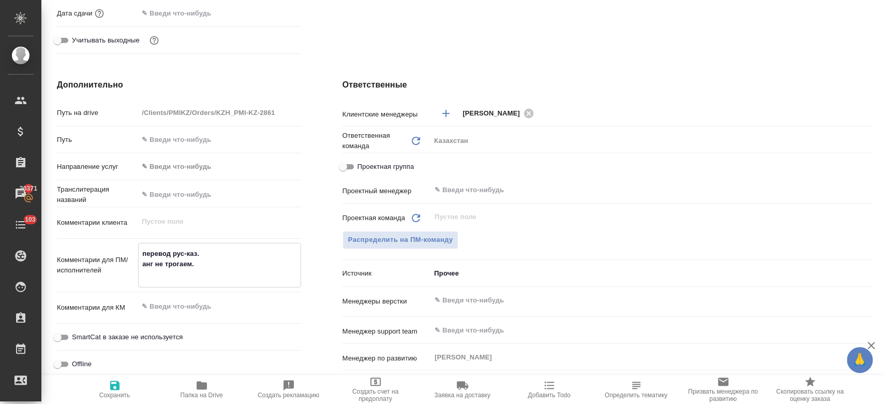
type textarea "перевод рус-каз. анг не трогаем. н"
type textarea "x"
type textarea "перевод рус-каз. анг не трогаем. ну"
type textarea "x"
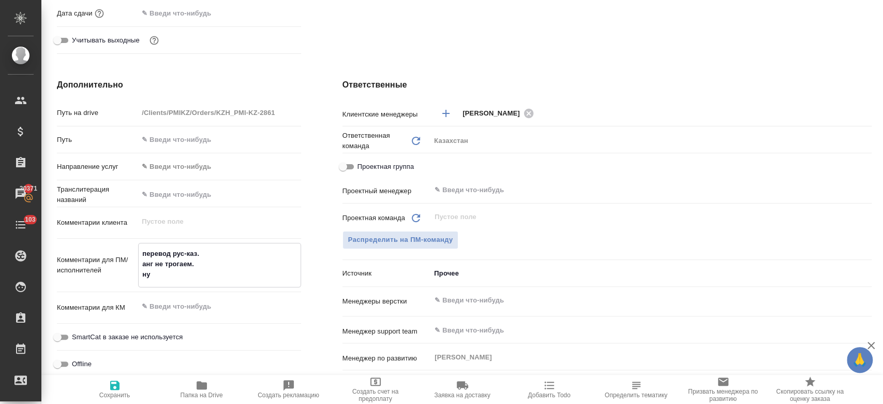
type textarea "перевод рус-каз. анг не трогаем. нуж"
type textarea "x"
type textarea "перевод рус-каз. анг не трогаем. нужн"
type textarea "x"
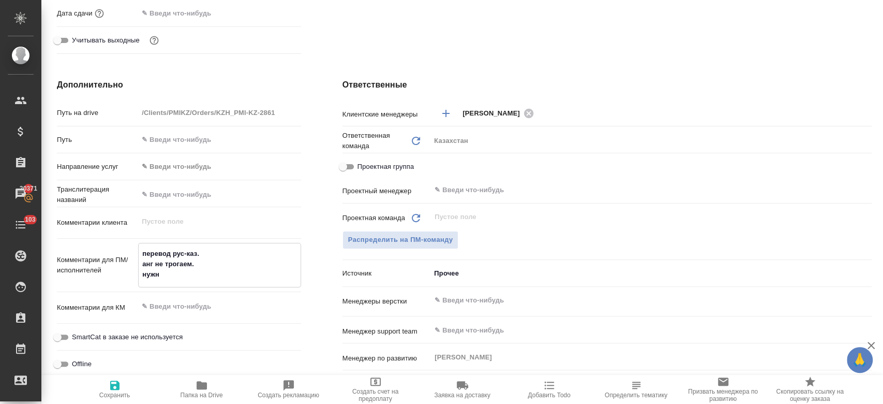
type textarea "перевод рус-каз. анг не трогаем. нужно"
type textarea "x"
type textarea "перевод рус-каз. анг не трогаем. нужно"
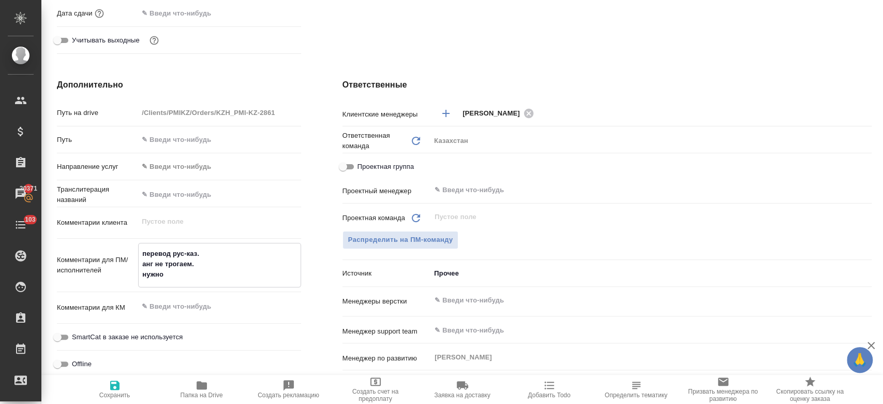
type textarea "x"
type textarea "перевод рус-каз. анг не трогаем. нужно е"
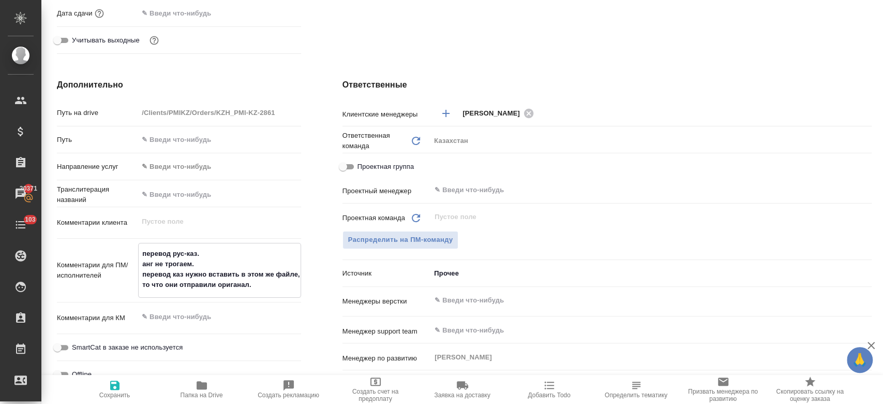
click at [235, 283] on textarea "перевод рус-каз. анг не трогаем. перевод каз нужно вставить в этом же файле, то…" at bounding box center [219, 269] width 161 height 49
click at [115, 385] on icon "button" at bounding box center [114, 384] width 9 height 9
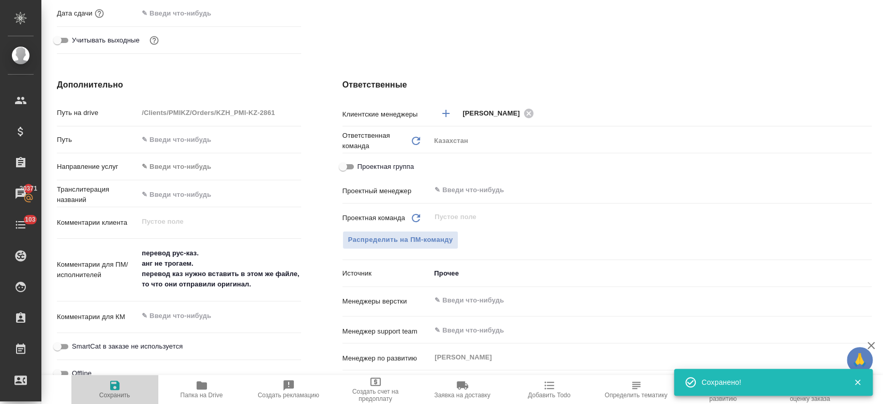
click at [109, 383] on icon "button" at bounding box center [115, 385] width 12 height 12
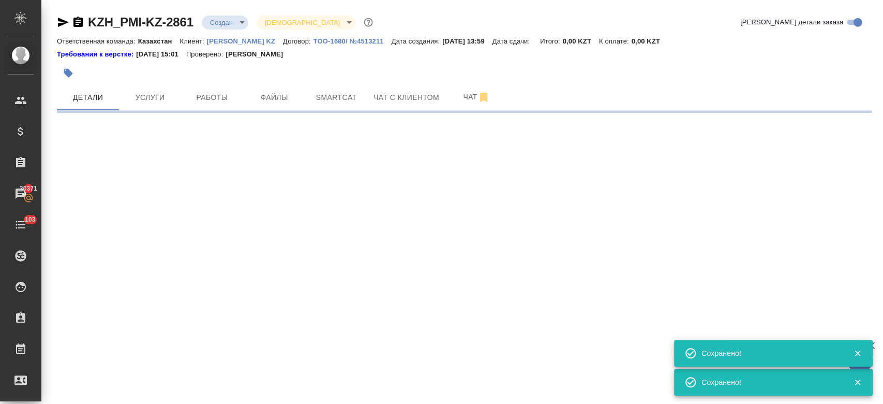
scroll to position [0, 0]
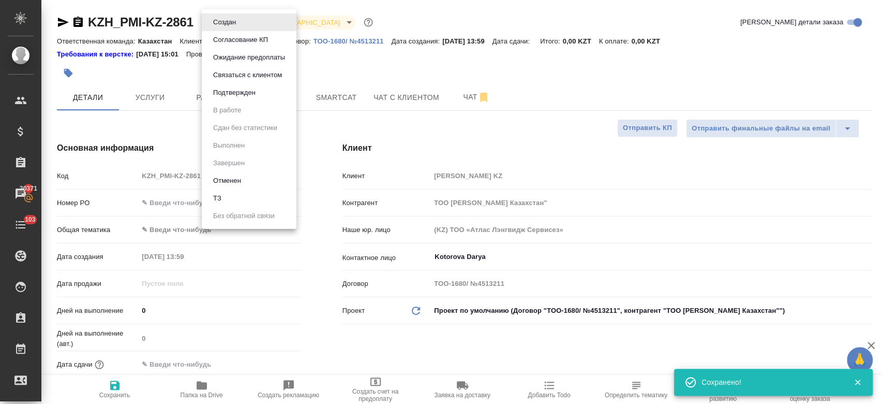
click at [220, 28] on body "🙏 .cls-1 fill:#fff; AWATERA Kosherbayeva Nazerke Клиенты Спецификации Заказы 20…" at bounding box center [441, 202] width 883 height 404
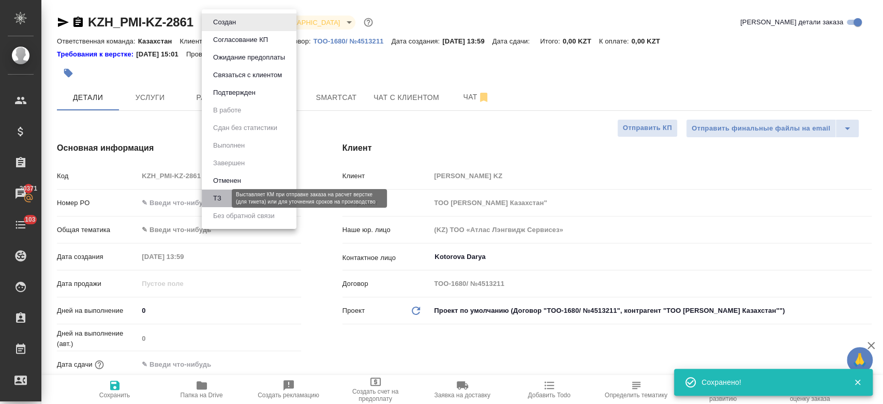
click at [223, 197] on button "ТЗ" at bounding box center [217, 197] width 14 height 11
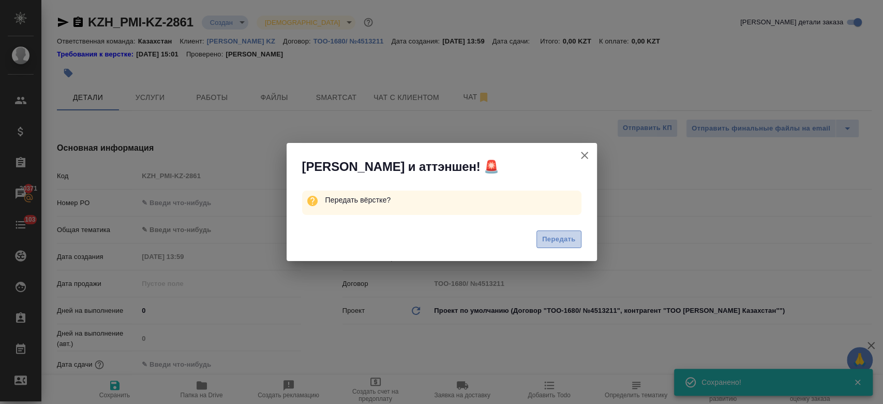
click at [563, 234] on span "Передать" at bounding box center [559, 239] width 34 height 12
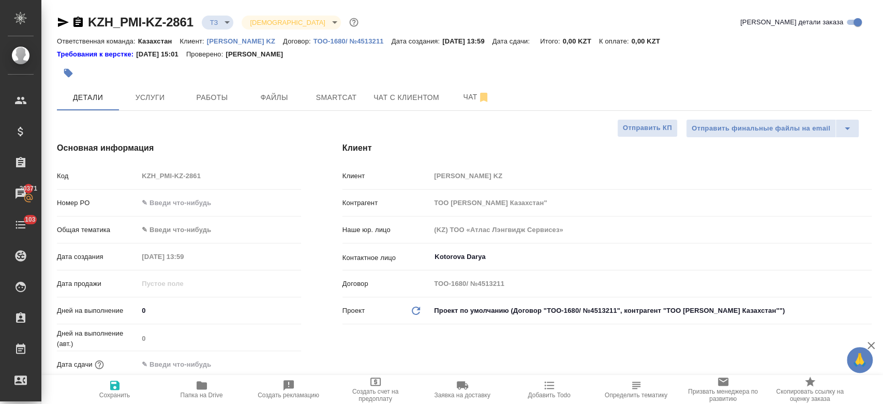
click at [325, 68] on div at bounding box center [328, 73] width 543 height 23
click at [471, 99] on span "Чат" at bounding box center [477, 97] width 50 height 13
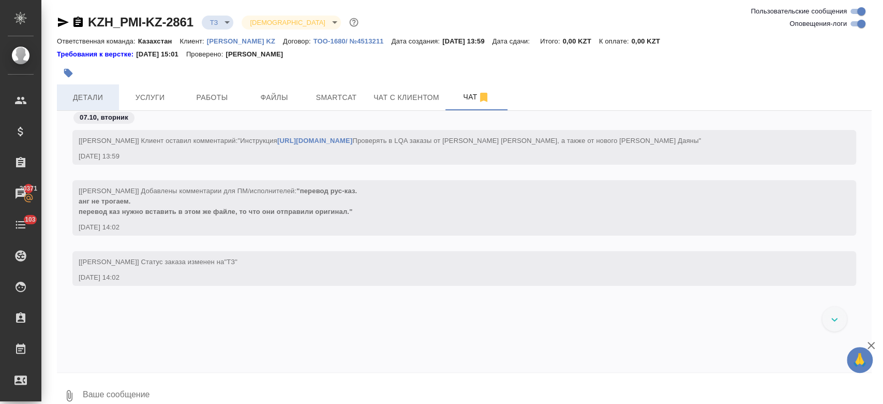
click at [98, 99] on span "Детали" at bounding box center [88, 97] width 50 height 13
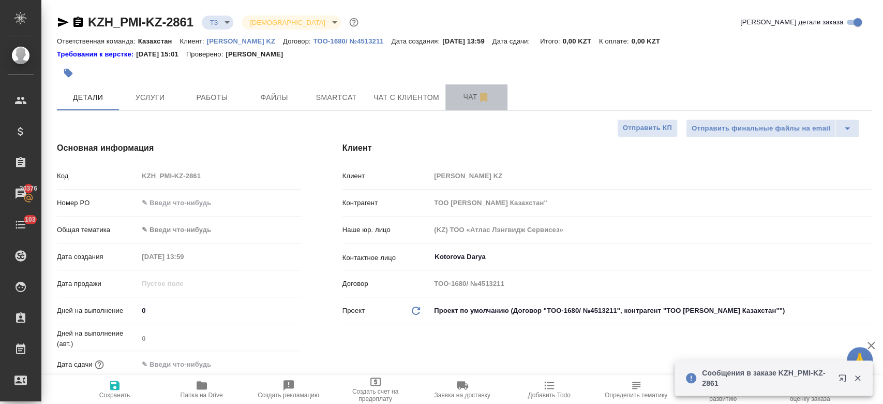
click at [461, 101] on span "Чат" at bounding box center [477, 97] width 50 height 13
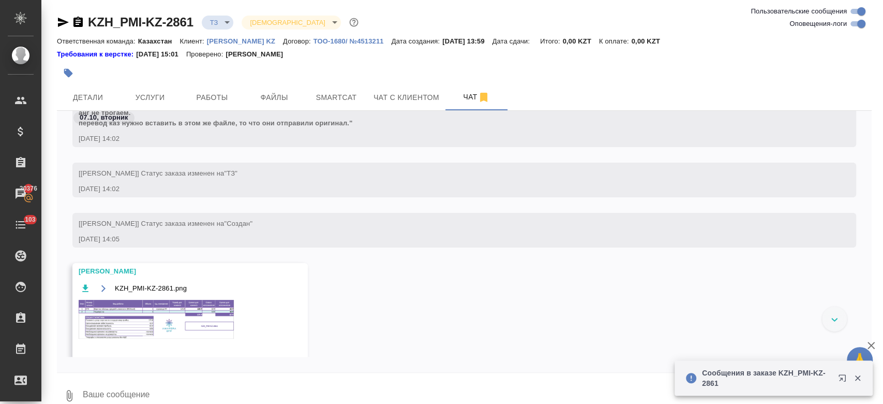
scroll to position [127, 0]
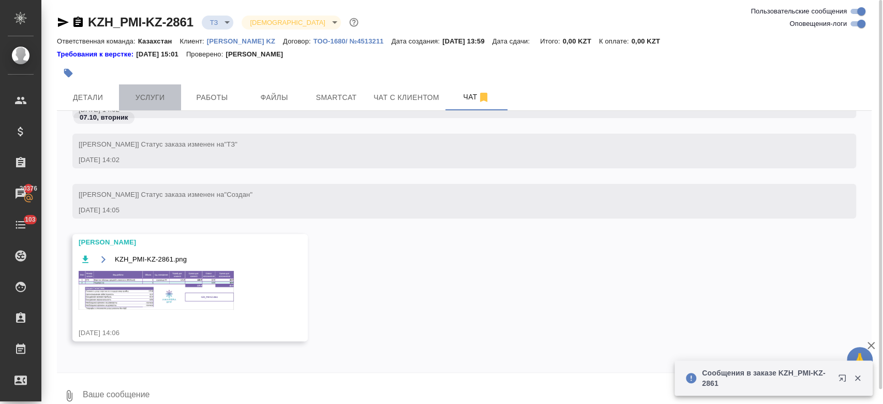
click at [150, 100] on span "Услуги" at bounding box center [150, 97] width 50 height 13
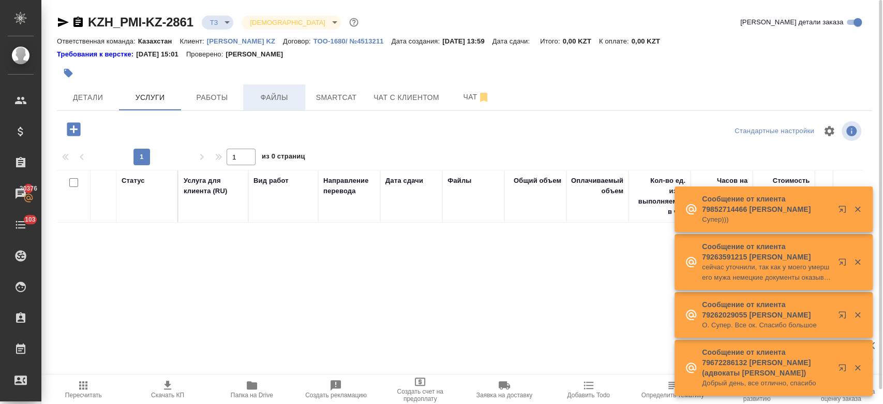
click at [274, 101] on span "Файлы" at bounding box center [274, 97] width 50 height 13
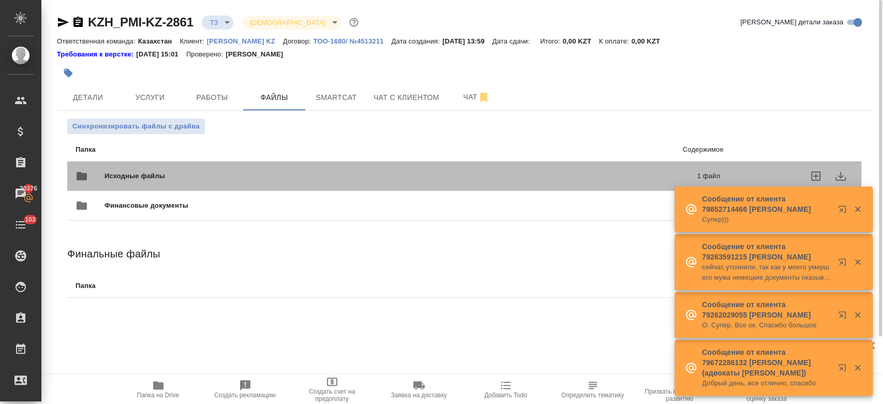
click at [219, 172] on span "Исходные файлы" at bounding box center [267, 176] width 326 height 10
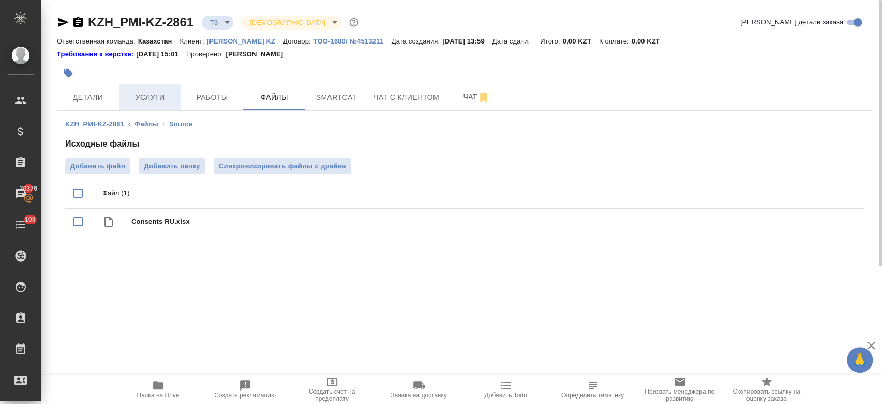
click at [145, 99] on span "Услуги" at bounding box center [150, 97] width 50 height 13
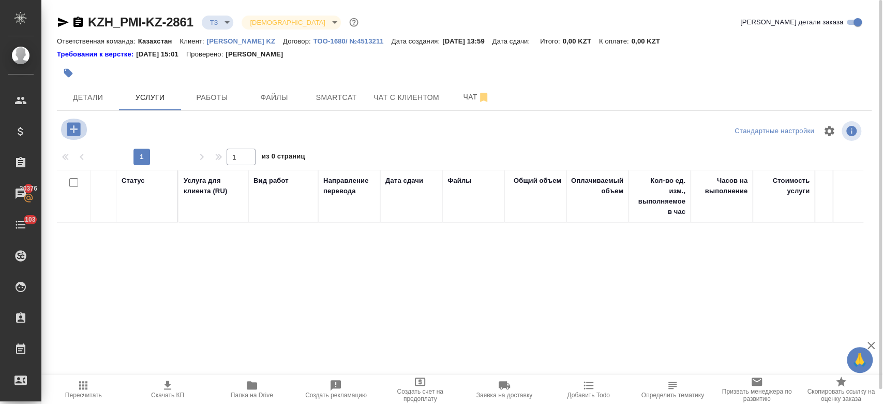
click at [73, 127] on icon "button" at bounding box center [74, 129] width 18 height 18
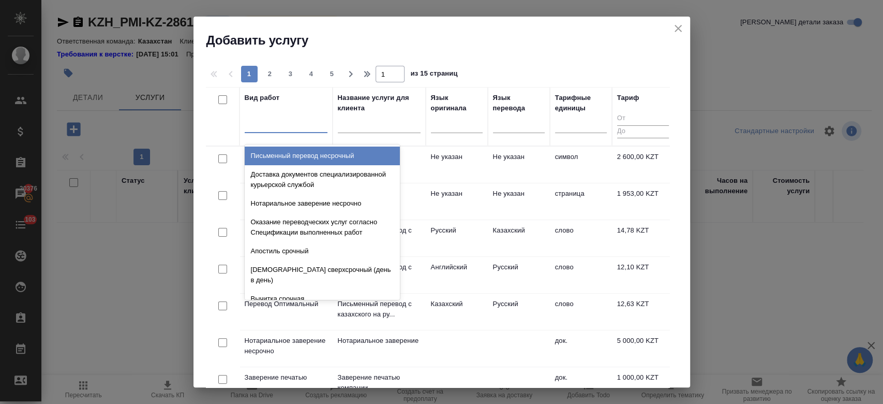
click at [298, 127] on div at bounding box center [286, 122] width 83 height 15
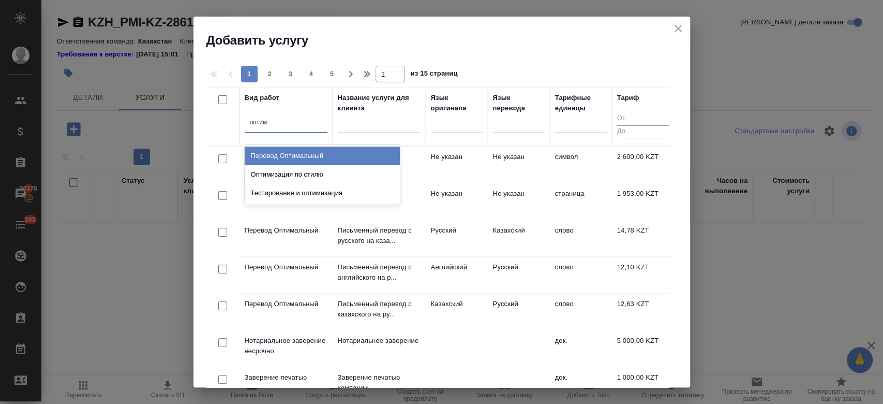
click at [311, 154] on div "Перевод Оптимальный" at bounding box center [322, 155] width 155 height 19
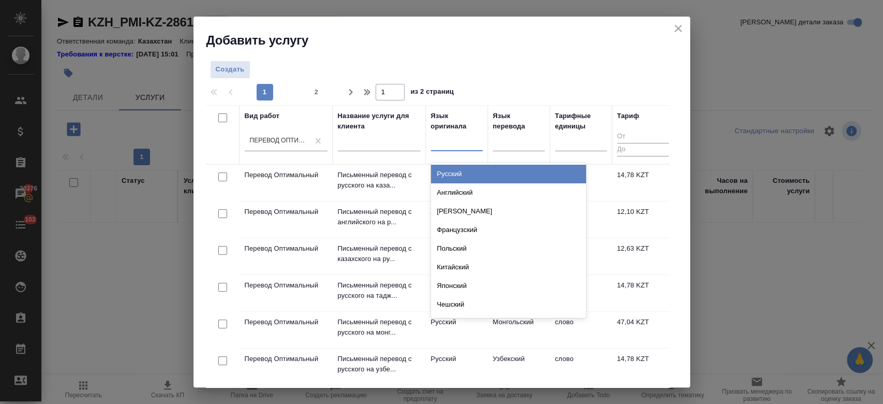
click at [443, 139] on div at bounding box center [457, 140] width 52 height 15
click at [457, 172] on div "Русский" at bounding box center [508, 174] width 155 height 19
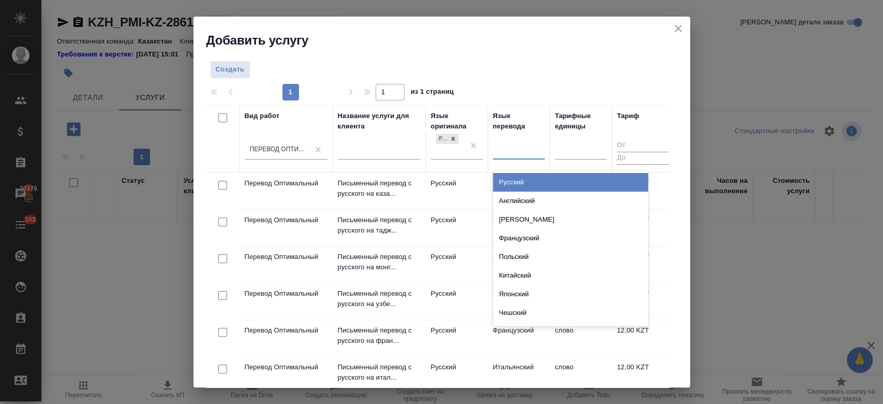
click at [522, 153] on div at bounding box center [519, 149] width 52 height 15
click at [520, 178] on div "Казахский" at bounding box center [570, 182] width 155 height 19
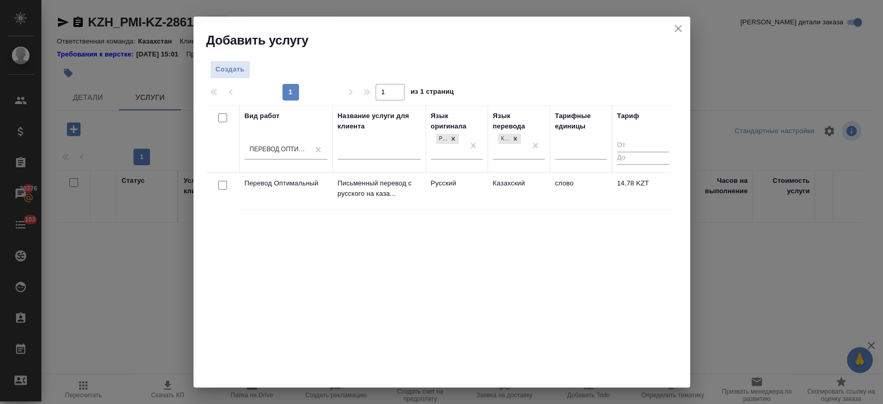
click at [475, 184] on td "Русский" at bounding box center [457, 191] width 62 height 36
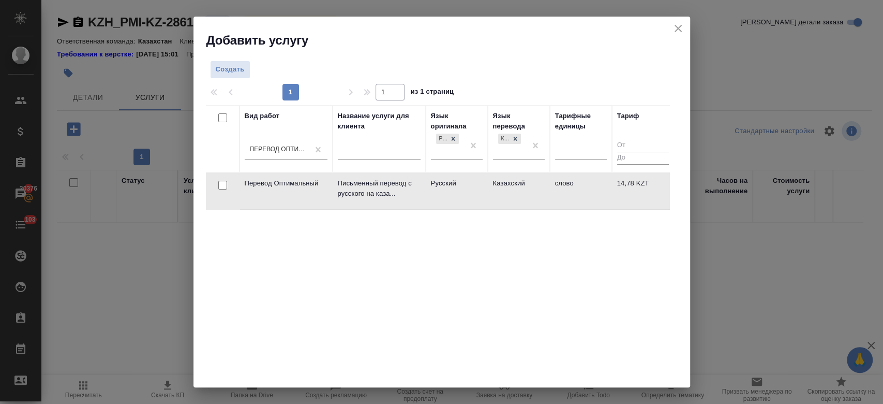
click at [475, 184] on td "Русский" at bounding box center [457, 191] width 62 height 36
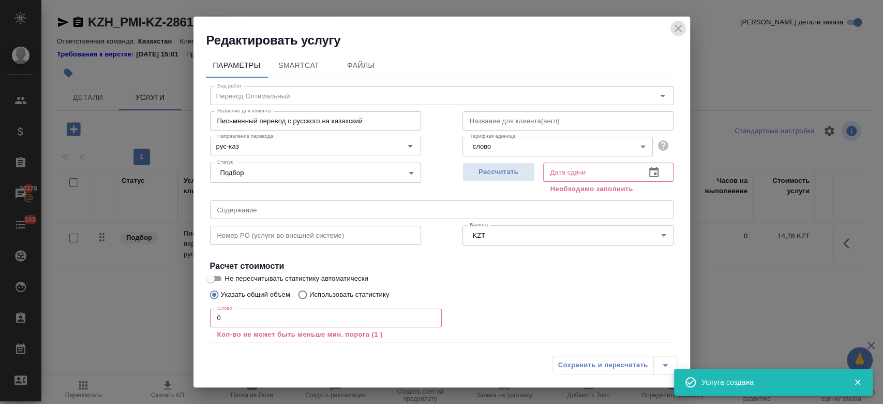
click at [683, 28] on icon "close" at bounding box center [678, 28] width 12 height 12
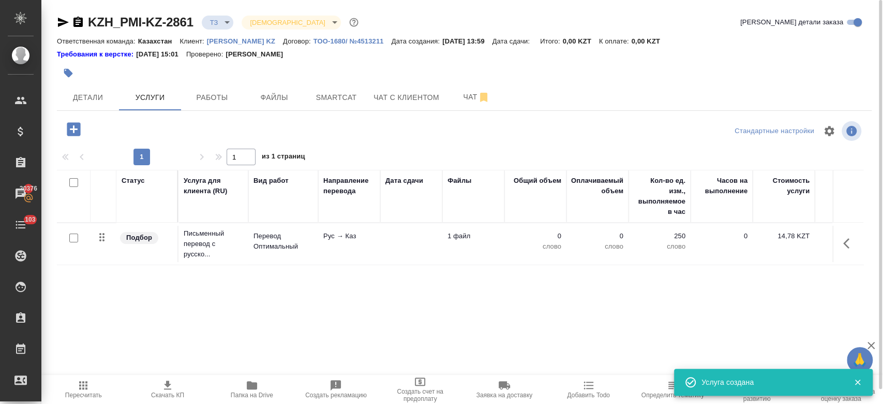
click at [76, 239] on input "checkbox" at bounding box center [73, 237] width 9 height 9
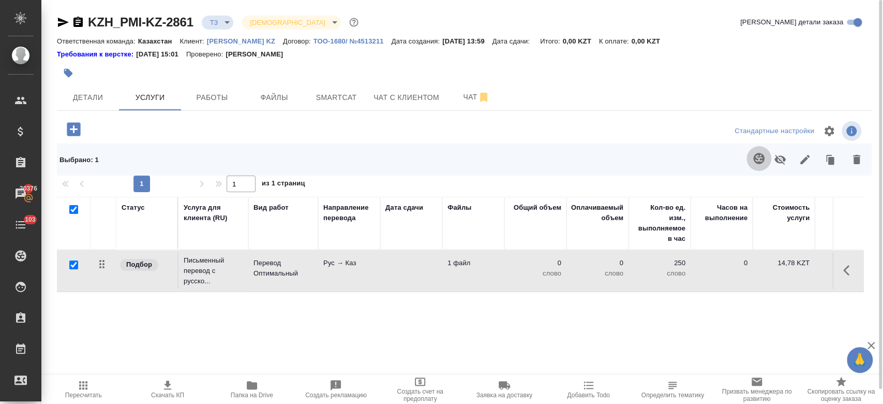
click at [761, 154] on icon "button" at bounding box center [758, 158] width 11 height 11
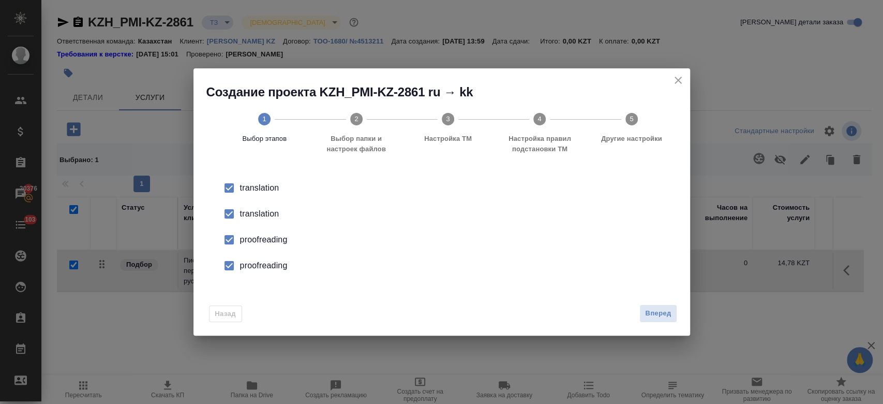
click at [261, 217] on div "translation" at bounding box center [452, 213] width 425 height 12
click at [253, 241] on div "proofreading" at bounding box center [452, 239] width 425 height 12
click at [260, 263] on div "proofreading" at bounding box center [452, 265] width 425 height 12
click at [666, 310] on span "Вперед" at bounding box center [658, 313] width 26 height 12
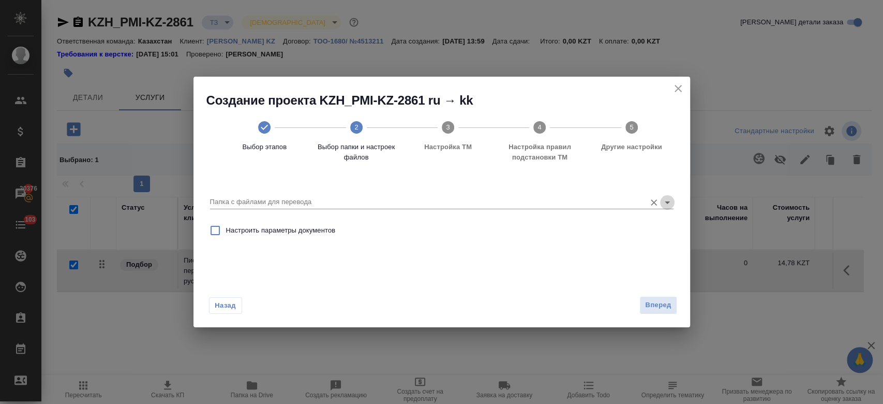
click at [667, 201] on icon "Open" at bounding box center [667, 202] width 5 height 3
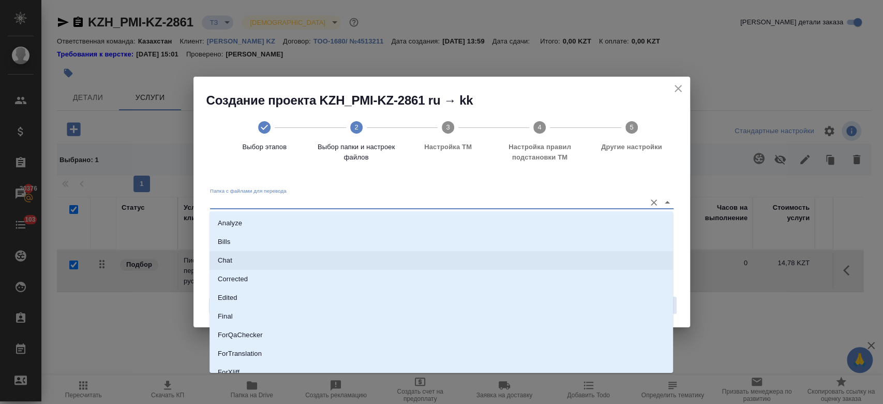
scroll to position [83, 0]
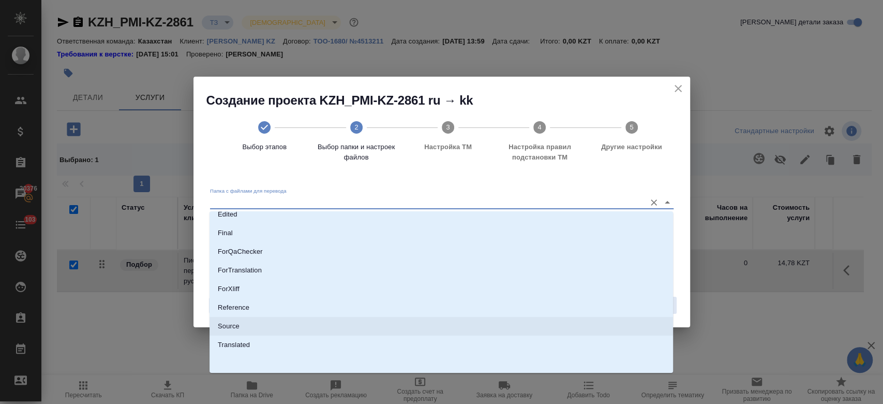
click at [431, 325] on li "Source" at bounding box center [442, 326] width 464 height 19
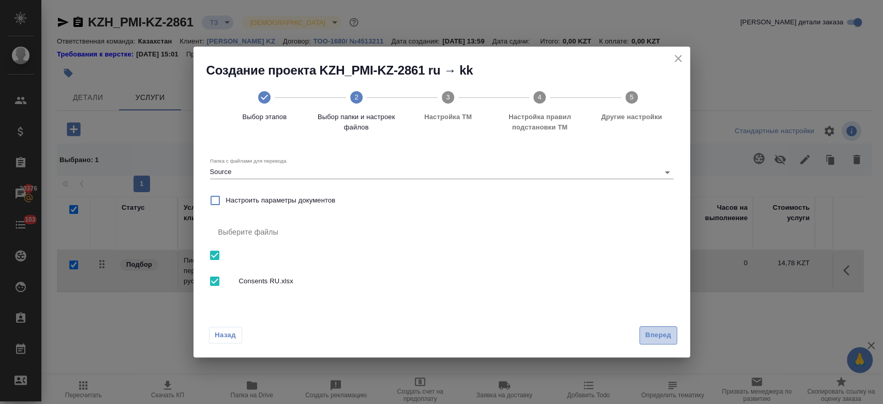
click at [662, 333] on span "Вперед" at bounding box center [658, 335] width 26 height 12
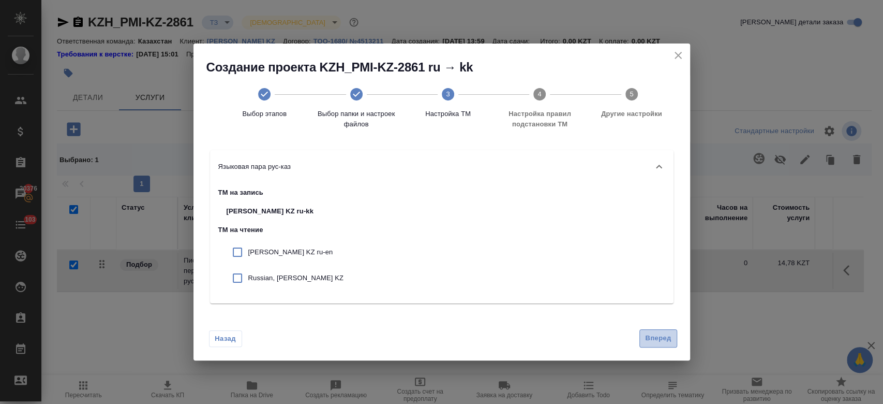
click at [658, 345] on button "Вперед" at bounding box center [657, 338] width 37 height 18
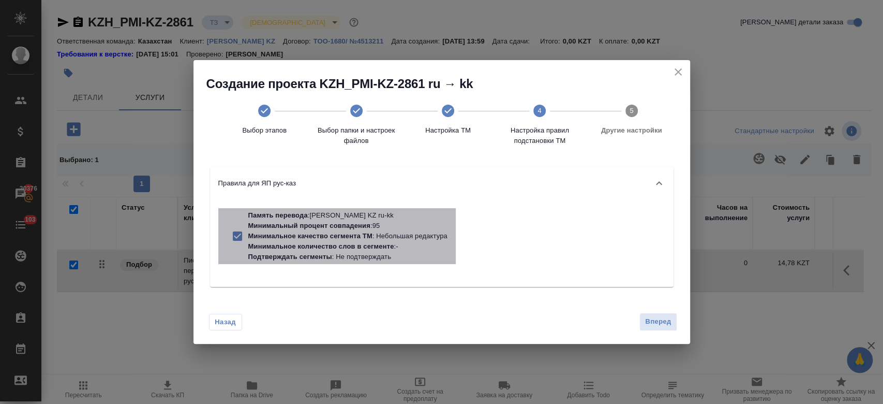
click at [323, 225] on p "Минимальный процент совпадения" at bounding box center [309, 225] width 122 height 8
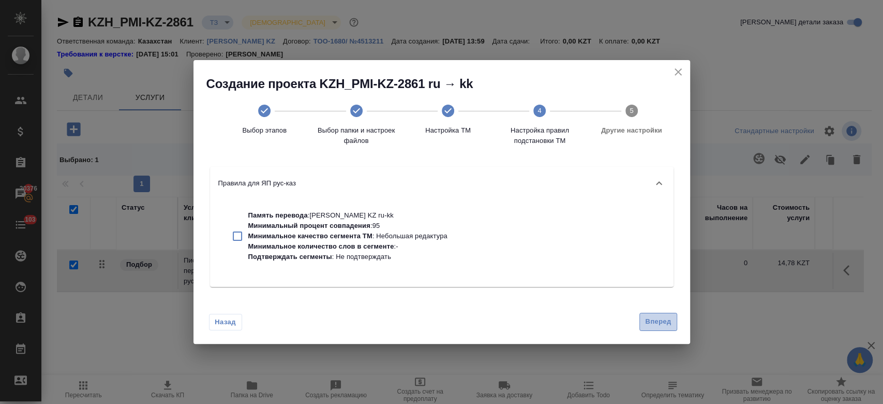
click at [665, 320] on span "Вперед" at bounding box center [658, 322] width 26 height 12
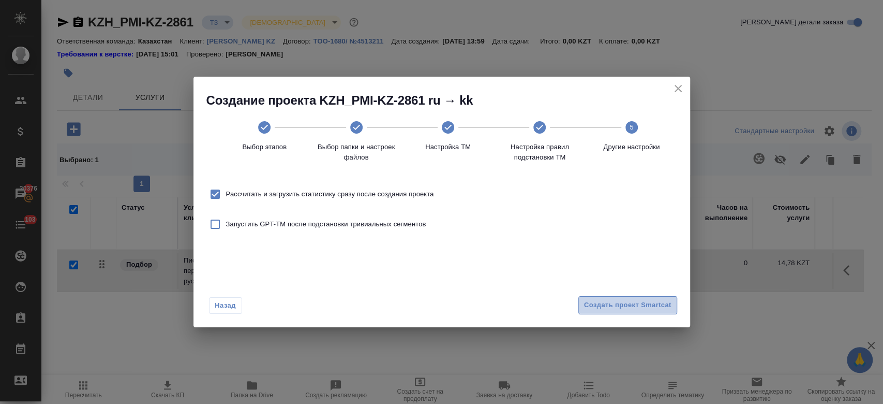
click at [632, 300] on span "Создать проект Smartcat" at bounding box center [627, 305] width 87 height 12
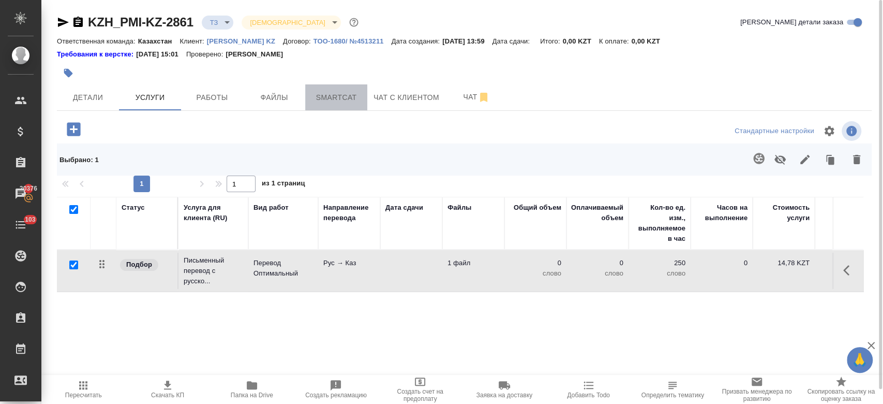
click at [319, 99] on span "Smartcat" at bounding box center [336, 97] width 50 height 13
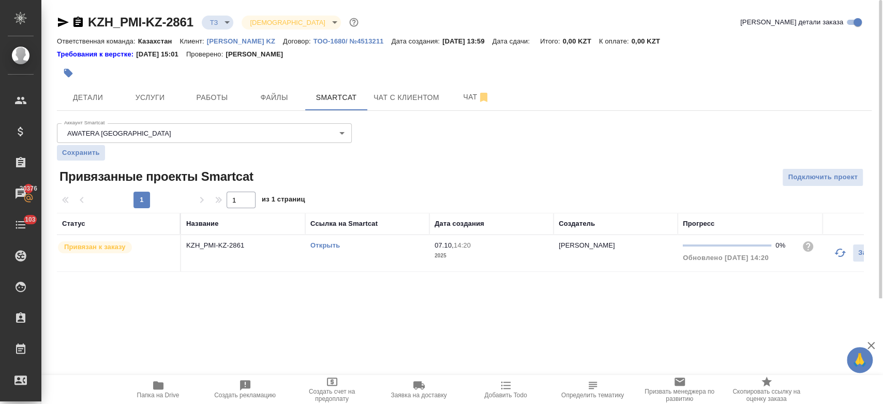
click at [322, 246] on link "Открыть" at bounding box center [324, 245] width 29 height 8
click at [158, 102] on span "Услуги" at bounding box center [150, 97] width 50 height 13
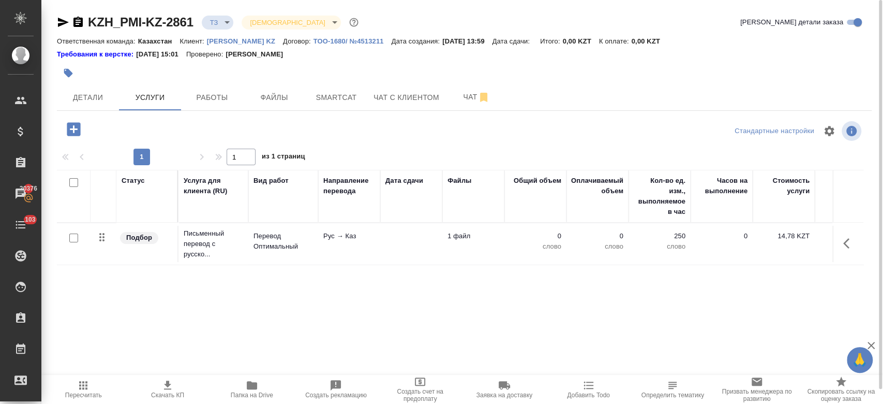
click at [335, 238] on p "Рус → Каз" at bounding box center [349, 236] width 52 height 10
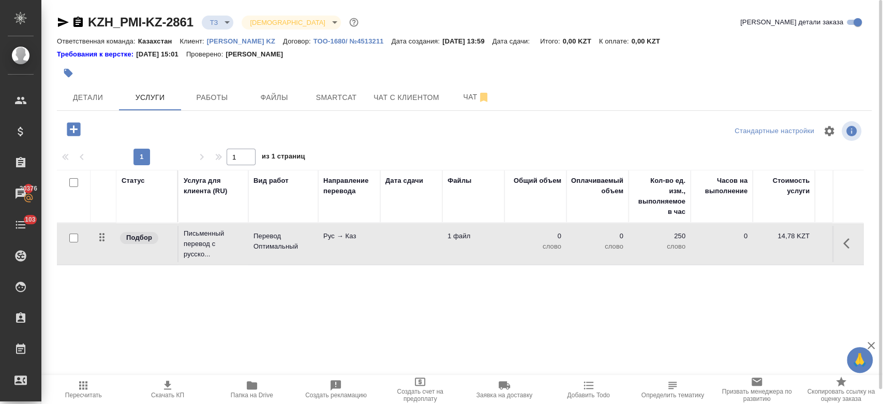
click at [335, 238] on p "Рус → Каз" at bounding box center [349, 236] width 52 height 10
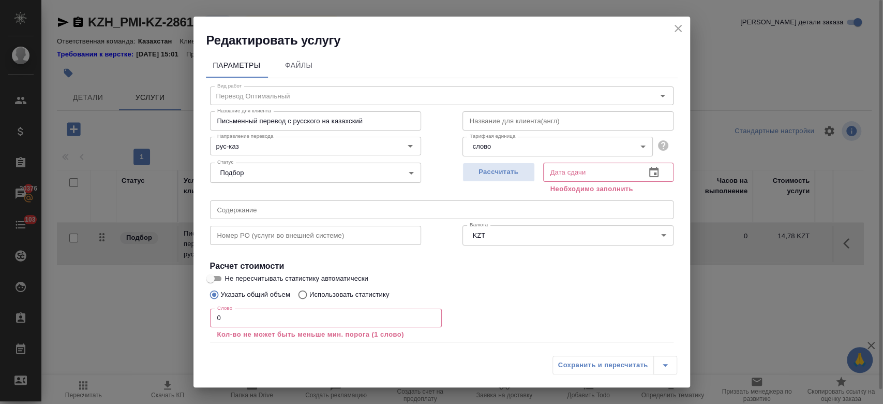
scroll to position [57, 0]
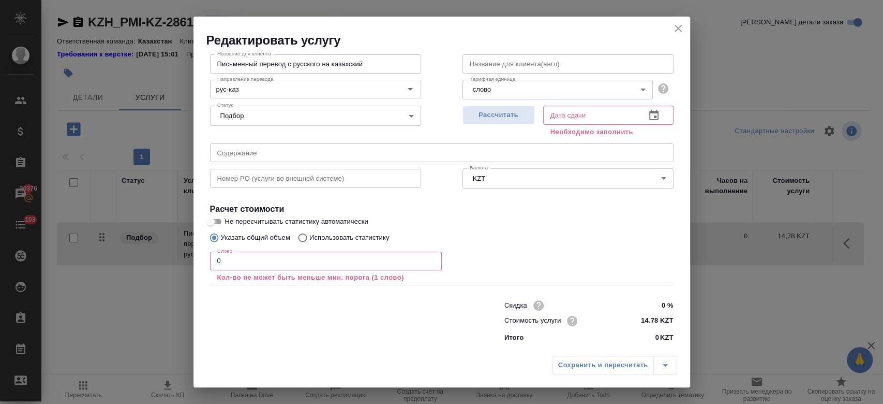
click at [217, 223] on input "Не пересчитывать статистику автоматически" at bounding box center [210, 221] width 37 height 12
click at [241, 255] on input "0" at bounding box center [326, 260] width 232 height 19
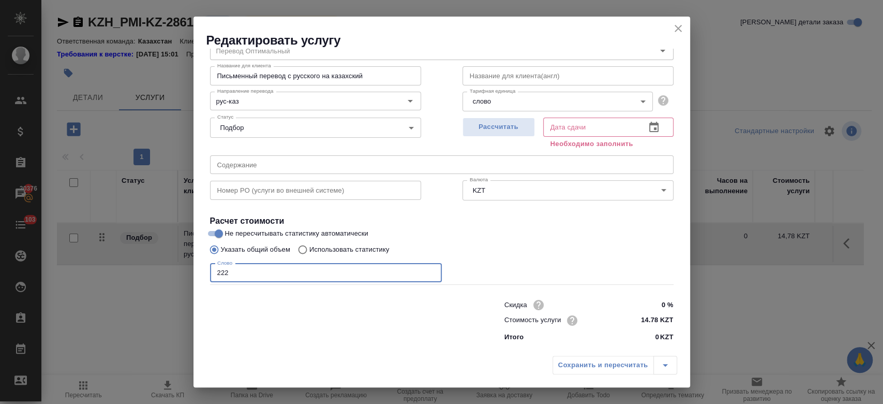
scroll to position [44, 0]
click at [484, 131] on span "Рассчитать" at bounding box center [498, 128] width 61 height 12
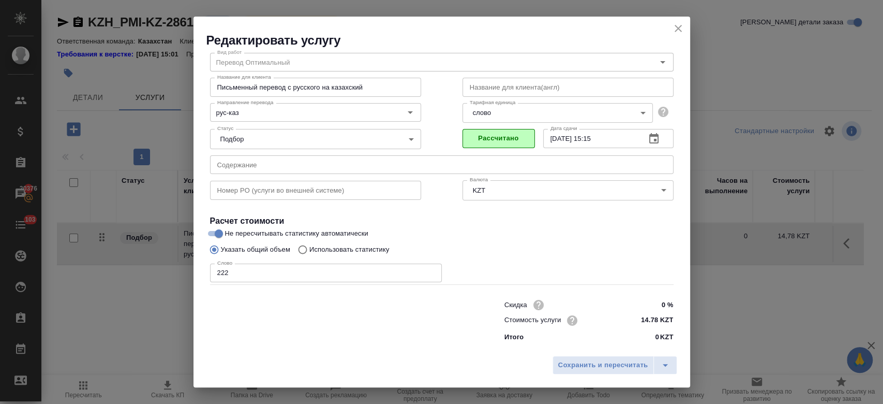
scroll to position [33, 0]
click at [600, 364] on span "Сохранить и пересчитать" at bounding box center [603, 365] width 90 height 12
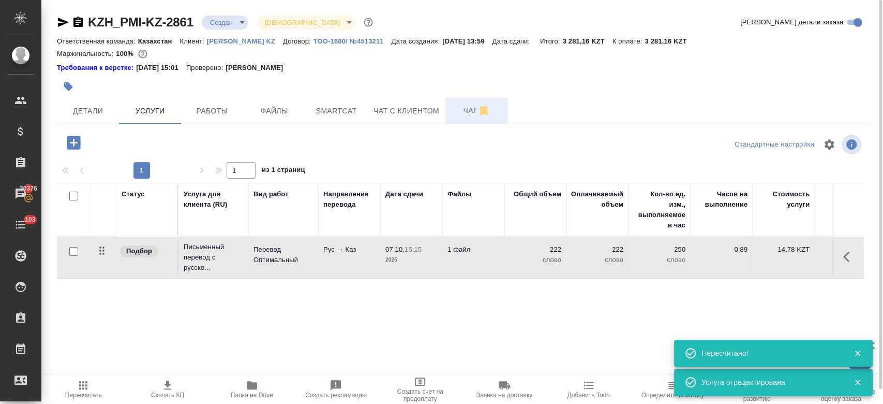
click at [462, 115] on span "Чат" at bounding box center [477, 110] width 50 height 13
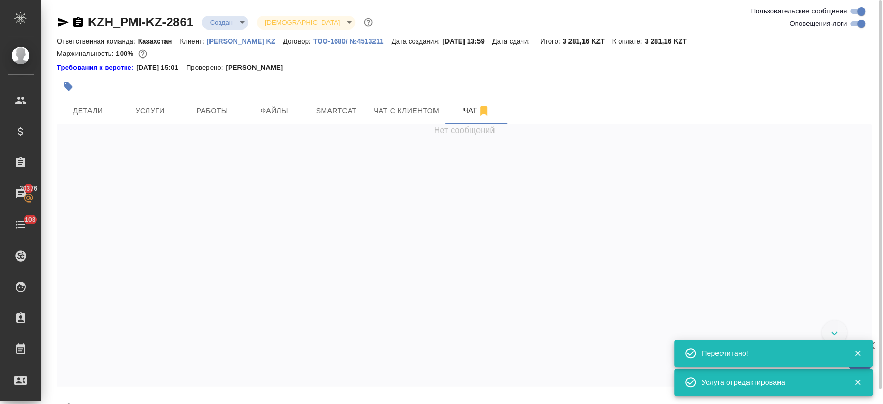
scroll to position [139, 0]
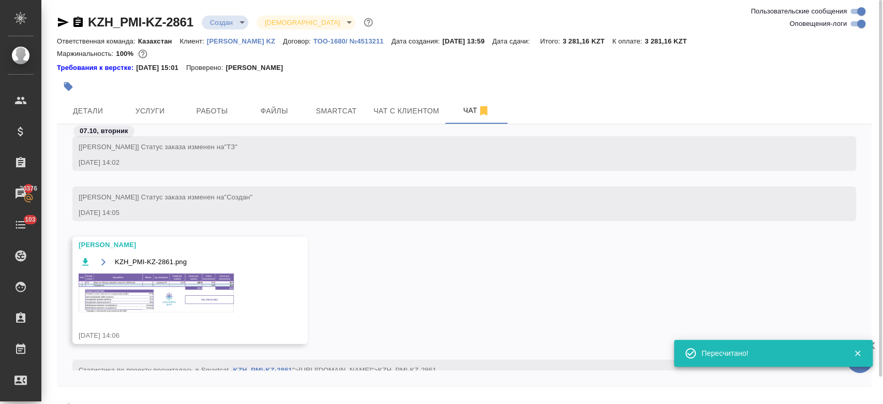
click at [176, 292] on img at bounding box center [156, 292] width 155 height 39
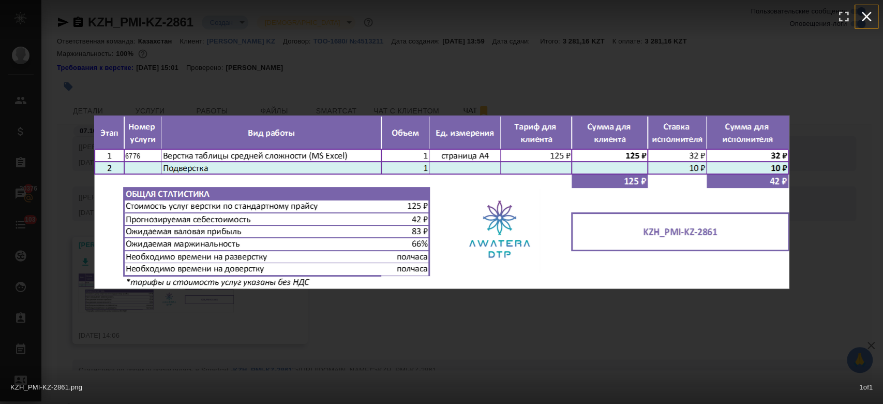
click at [871, 19] on icon "button" at bounding box center [866, 16] width 17 height 17
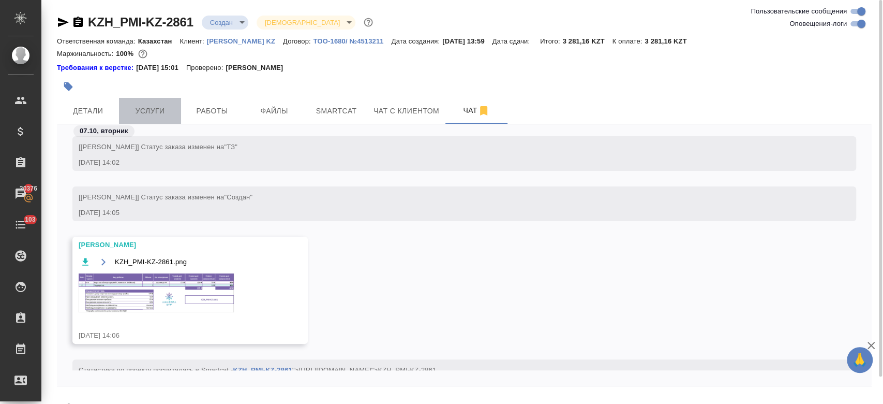
click at [165, 111] on span "Услуги" at bounding box center [150, 110] width 50 height 13
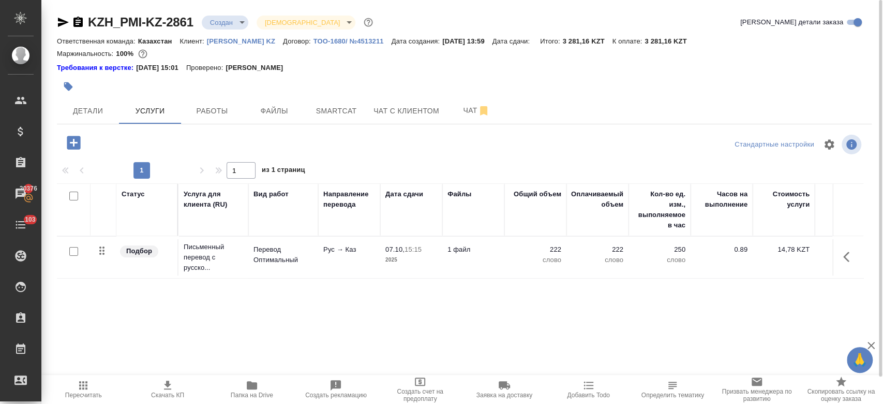
click at [78, 143] on icon "button" at bounding box center [73, 142] width 13 height 13
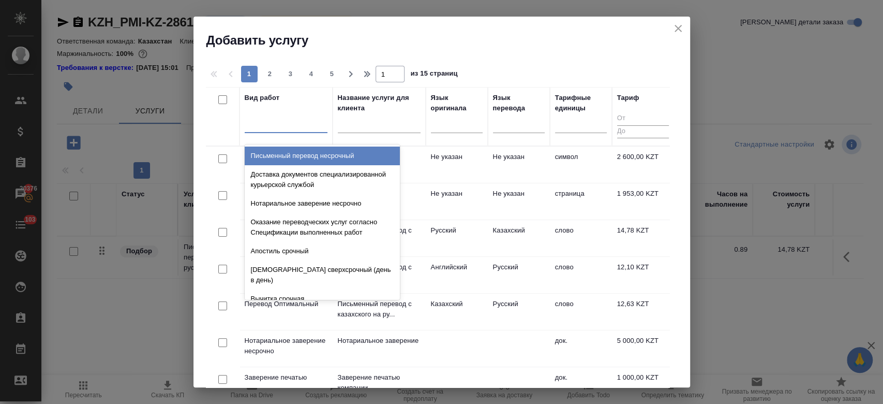
click at [273, 124] on div at bounding box center [286, 122] width 83 height 15
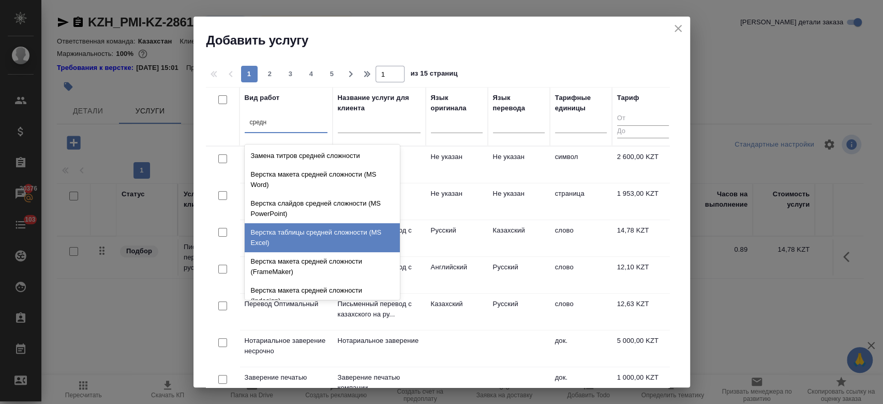
click at [322, 238] on div "Верстка таблицы средней сложности (MS Excel)" at bounding box center [322, 237] width 155 height 29
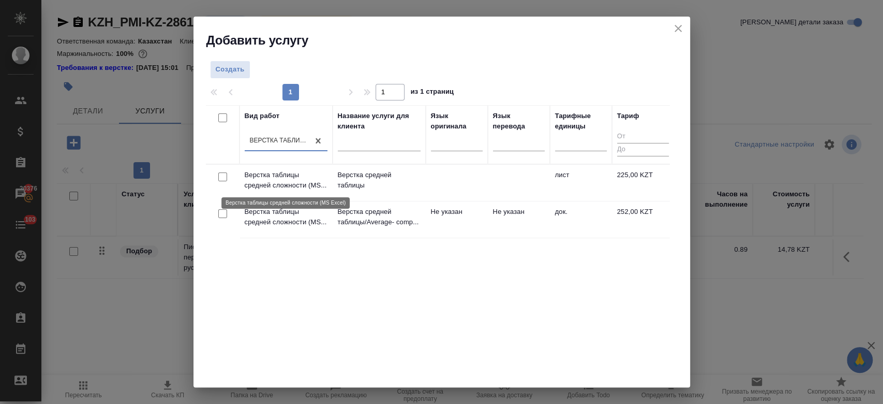
click at [287, 176] on p "Верстка таблицы средней сложности (MS..." at bounding box center [286, 180] width 83 height 21
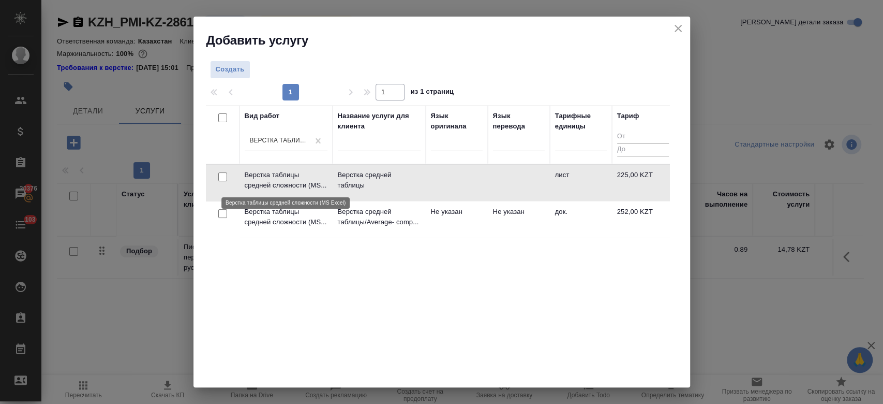
click at [287, 176] on p "Верстка таблицы средней сложности (MS..." at bounding box center [286, 180] width 83 height 21
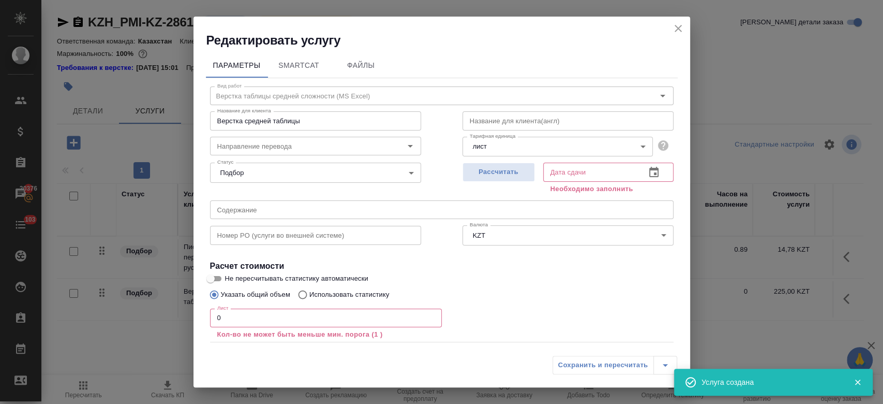
scroll to position [53, 0]
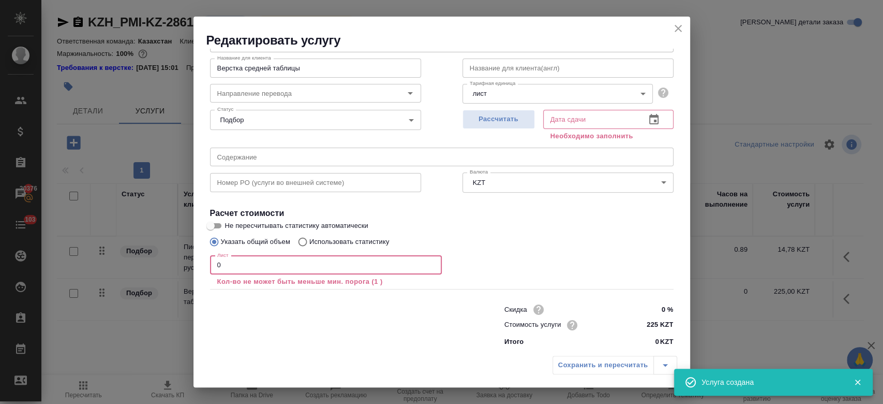
click at [283, 265] on input "0" at bounding box center [326, 265] width 232 height 19
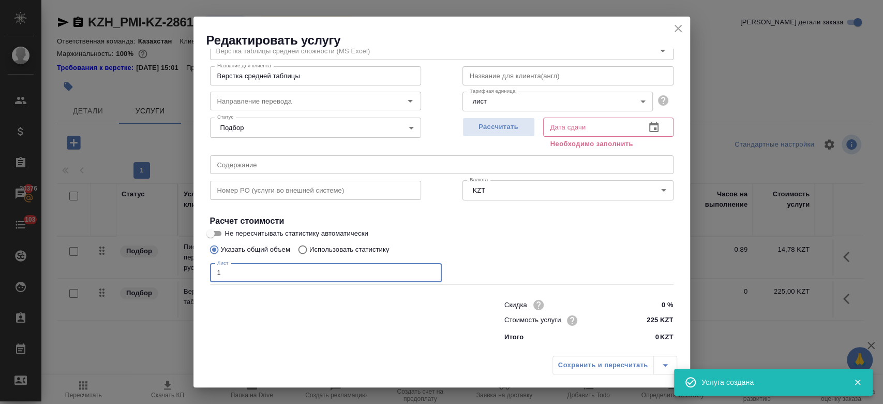
scroll to position [44, 0]
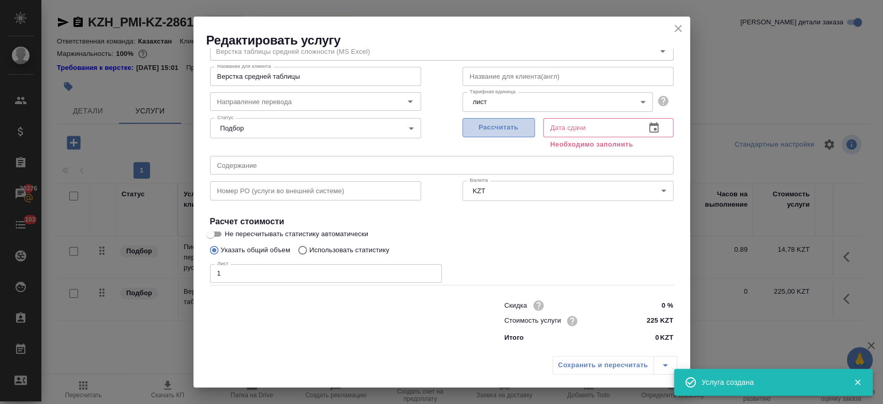
click at [499, 134] on button "Рассчитать" at bounding box center [498, 127] width 72 height 19
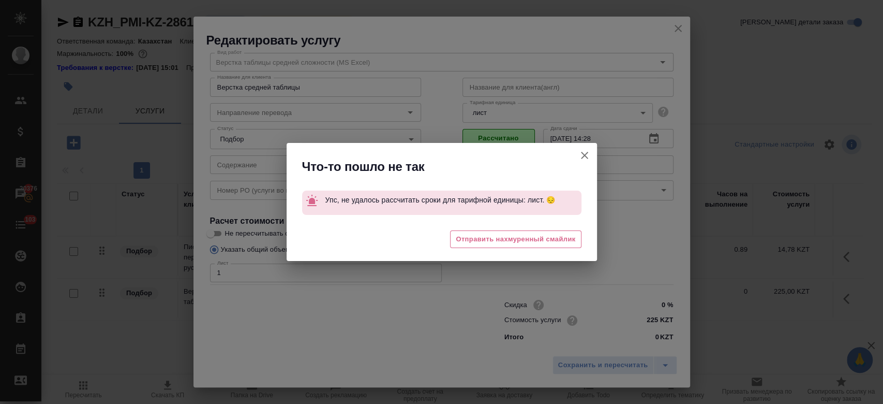
scroll to position [33, 0]
drag, startPoint x: 588, startPoint y: 370, endPoint x: 581, endPoint y: 153, distance: 217.4
click at [581, 153] on div "Что-то пошло не так Упс, не удалось рассчитать сроки для тарифной единицы: лист…" at bounding box center [441, 202] width 883 height 404
click at [581, 153] on icon "button" at bounding box center [584, 155] width 12 height 12
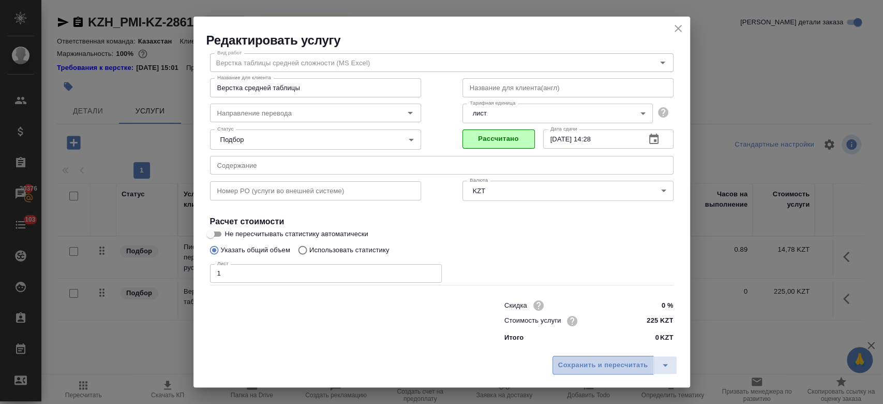
click at [591, 368] on span "Сохранить и пересчитать" at bounding box center [603, 365] width 90 height 12
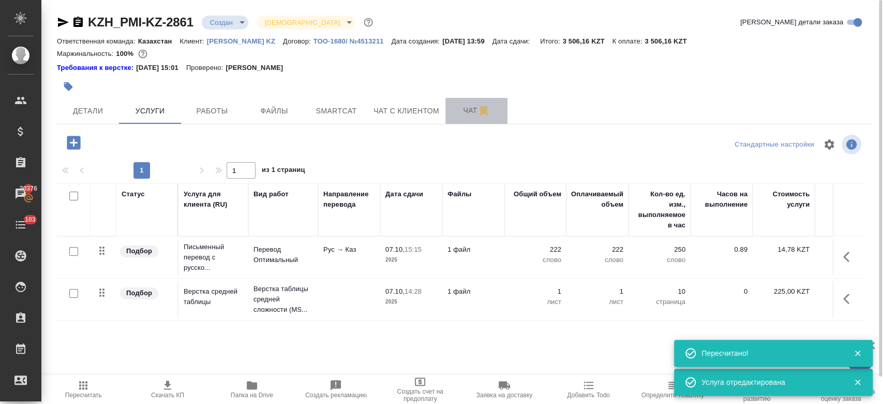
click at [468, 110] on span "Чат" at bounding box center [477, 110] width 50 height 13
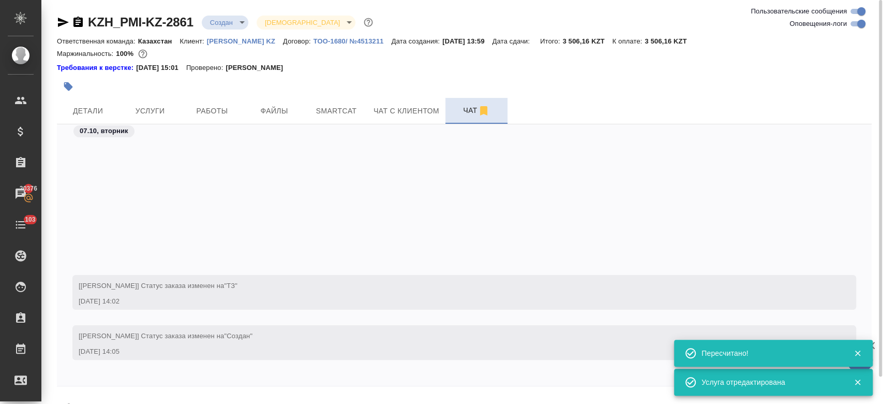
scroll to position [177, 0]
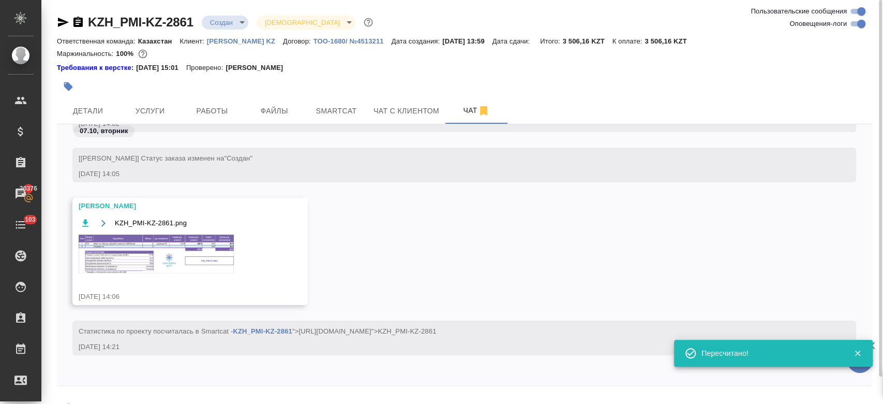
click at [193, 271] on img at bounding box center [156, 253] width 155 height 39
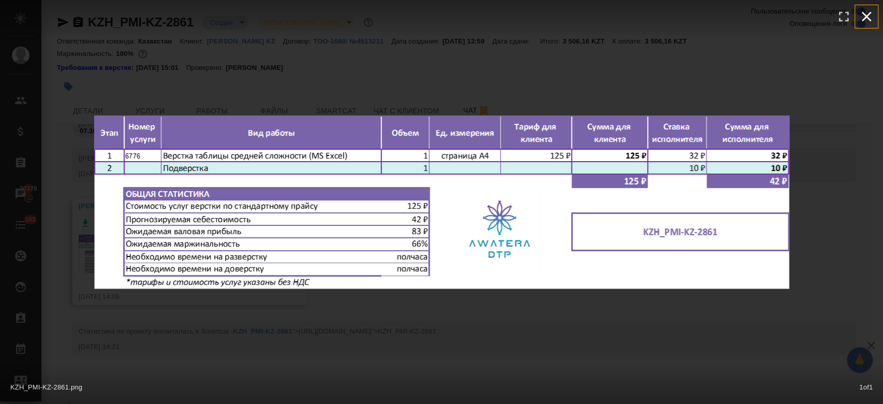
click at [870, 12] on icon "button" at bounding box center [867, 17] width 10 height 10
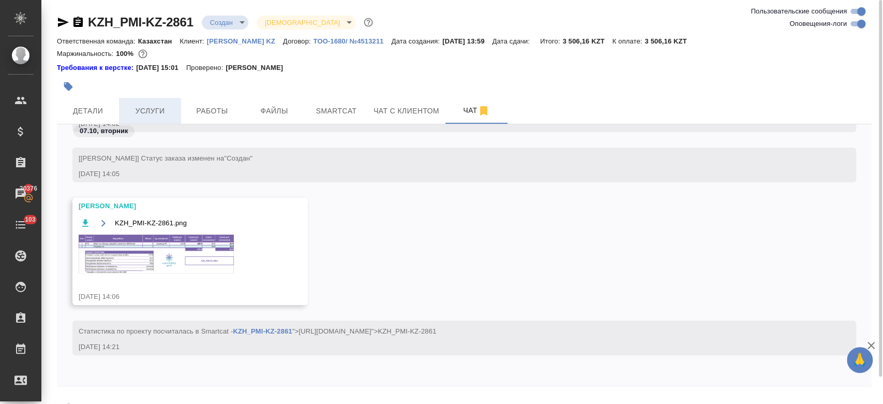
click at [144, 115] on span "Услуги" at bounding box center [150, 110] width 50 height 13
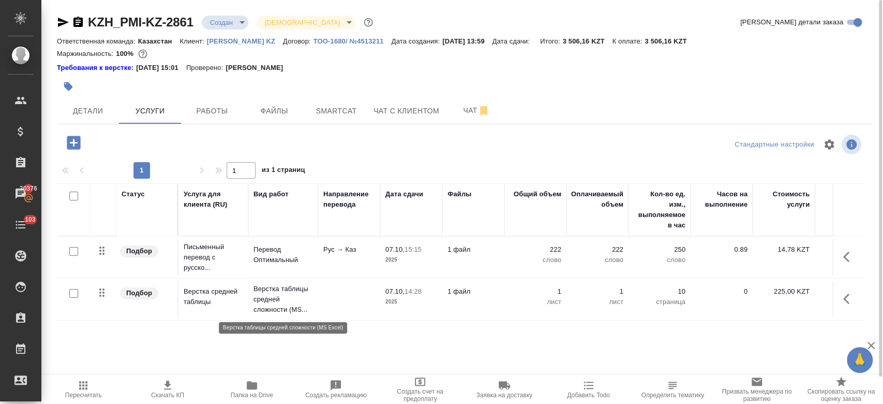
scroll to position [0, 169]
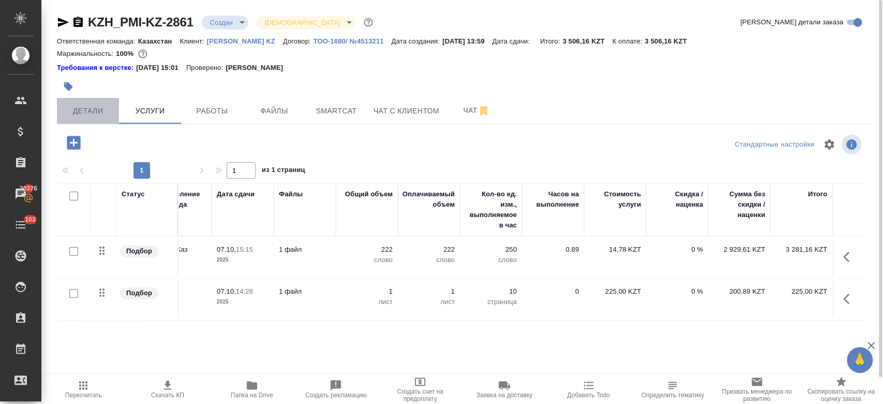
click at [81, 109] on span "Детали" at bounding box center [88, 110] width 50 height 13
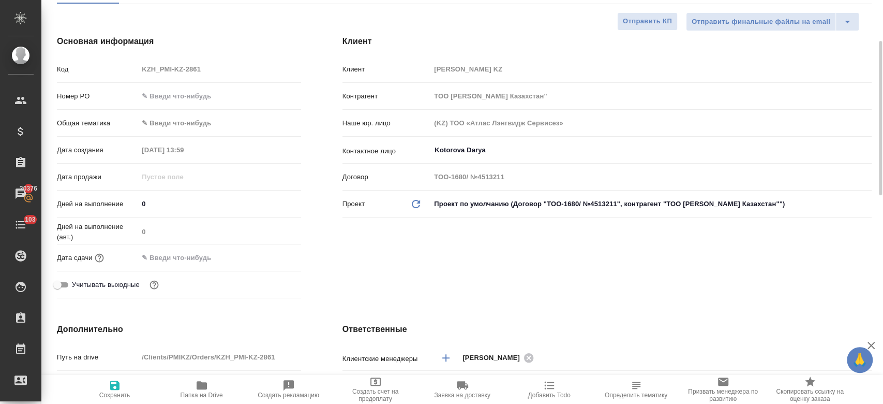
scroll to position [133, 0]
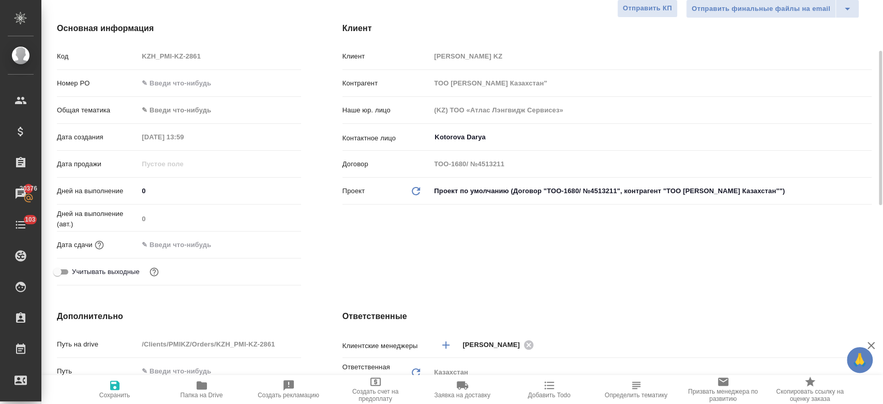
click at [192, 246] on input "text" at bounding box center [183, 244] width 91 height 15
click at [274, 241] on icon "button" at bounding box center [270, 243] width 9 height 10
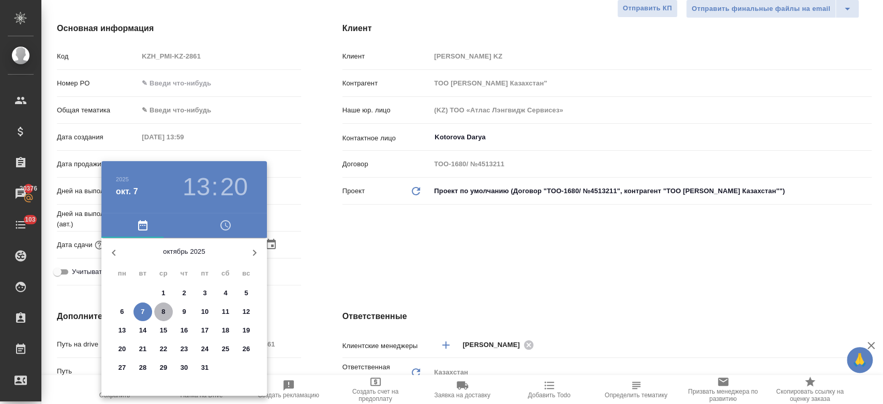
click at [157, 317] on button "8" at bounding box center [163, 311] width 19 height 19
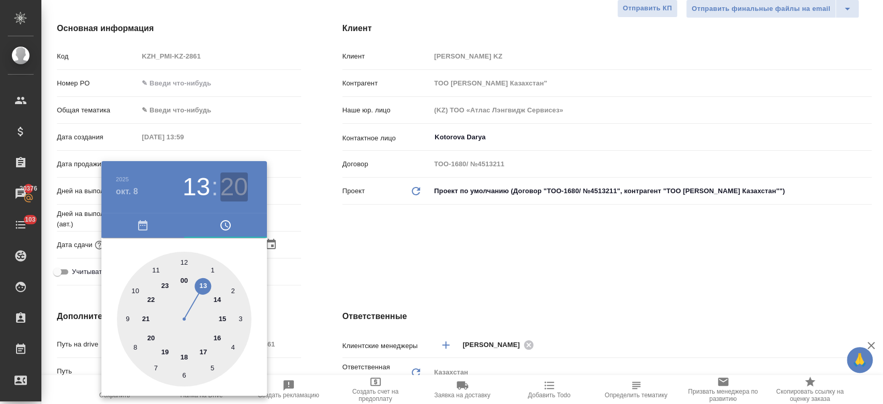
click at [233, 198] on h3 "20" at bounding box center [233, 186] width 27 height 29
click at [182, 263] on div at bounding box center [184, 318] width 135 height 135
click at [402, 274] on div at bounding box center [441, 202] width 883 height 404
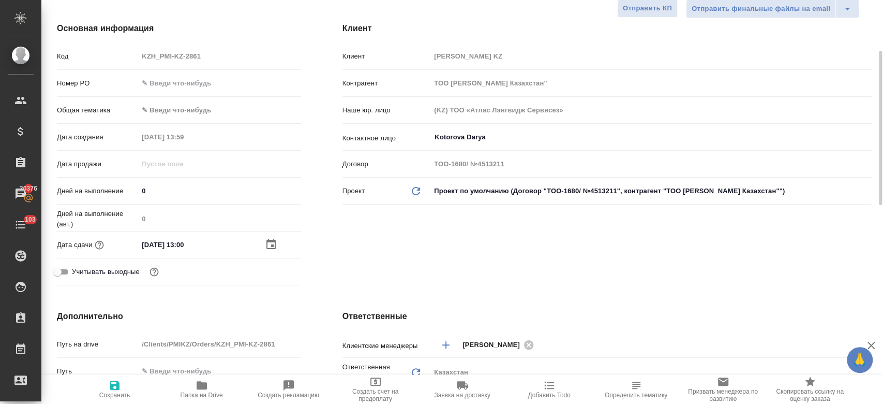
click at [112, 392] on span "Сохранить" at bounding box center [114, 394] width 31 height 7
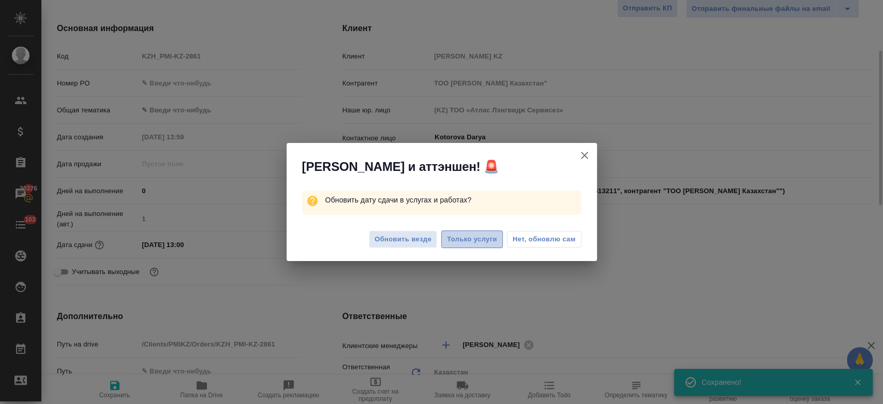
click at [474, 238] on span "Только услуги" at bounding box center [472, 239] width 50 height 12
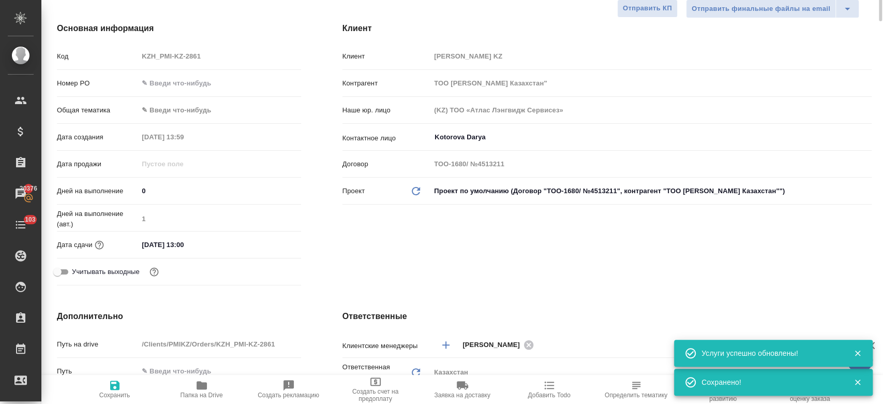
scroll to position [0, 0]
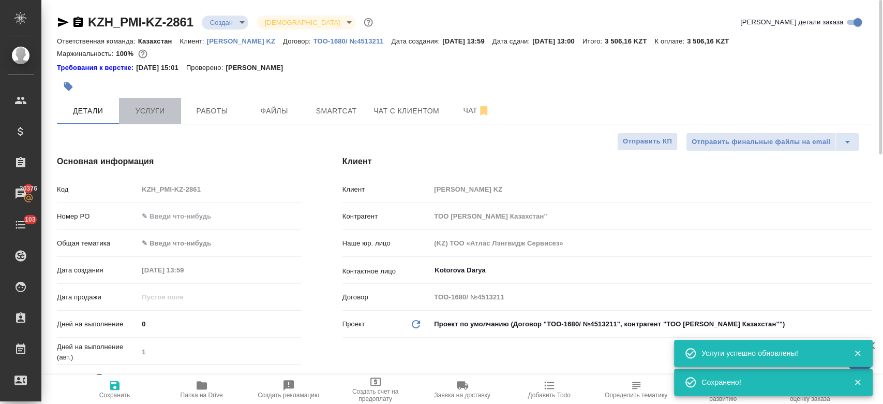
click at [157, 114] on span "Услуги" at bounding box center [150, 110] width 50 height 13
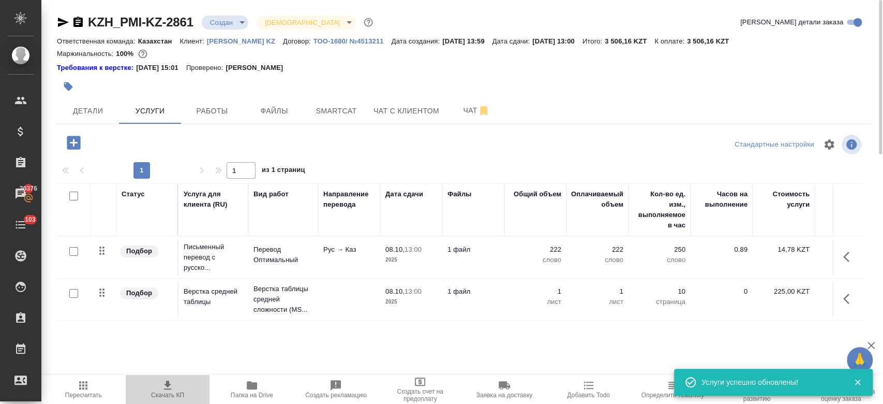
click at [171, 390] on icon "button" at bounding box center [167, 385] width 12 height 12
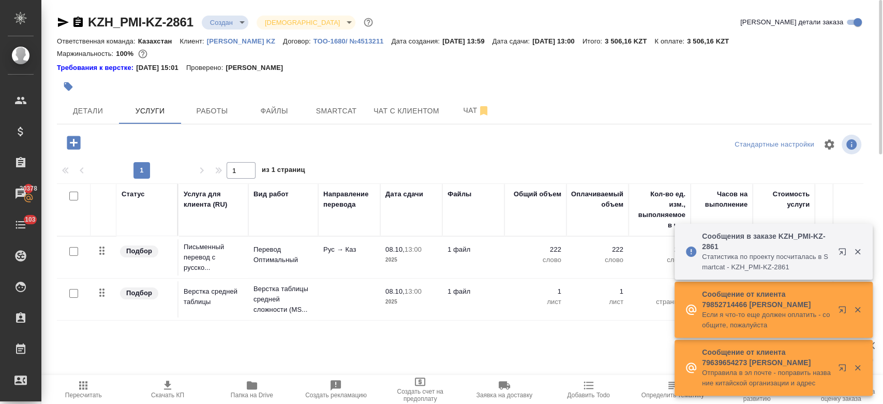
click at [361, 91] on div at bounding box center [328, 86] width 543 height 23
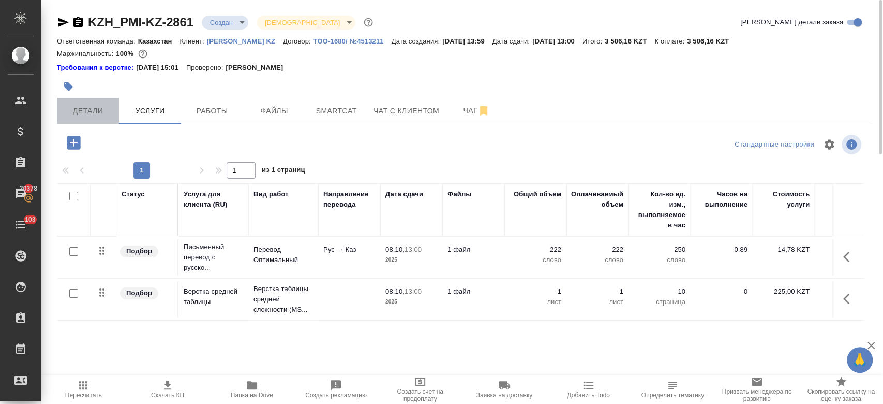
click at [87, 109] on span "Детали" at bounding box center [88, 110] width 50 height 13
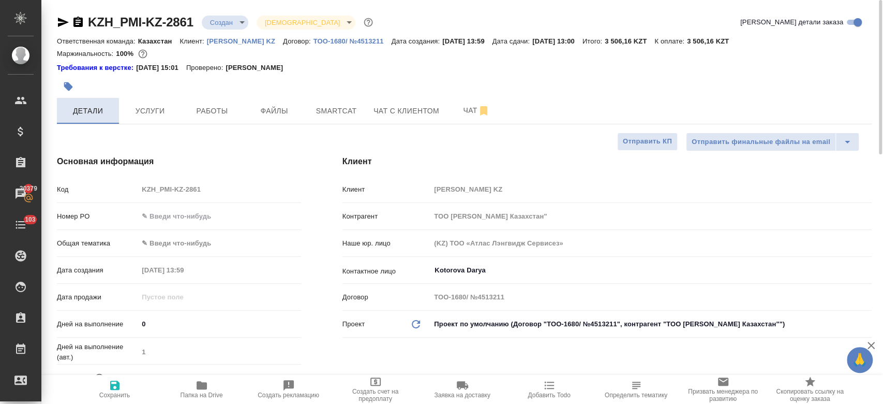
click at [57, 98] on button "Детали" at bounding box center [88, 111] width 62 height 26
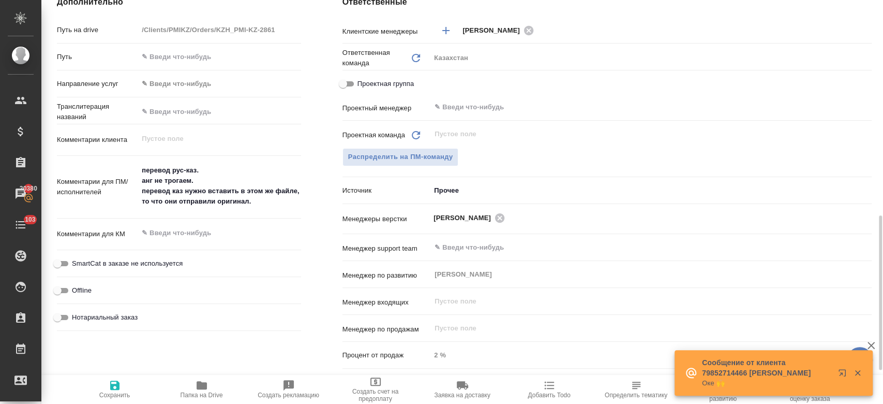
scroll to position [482, 0]
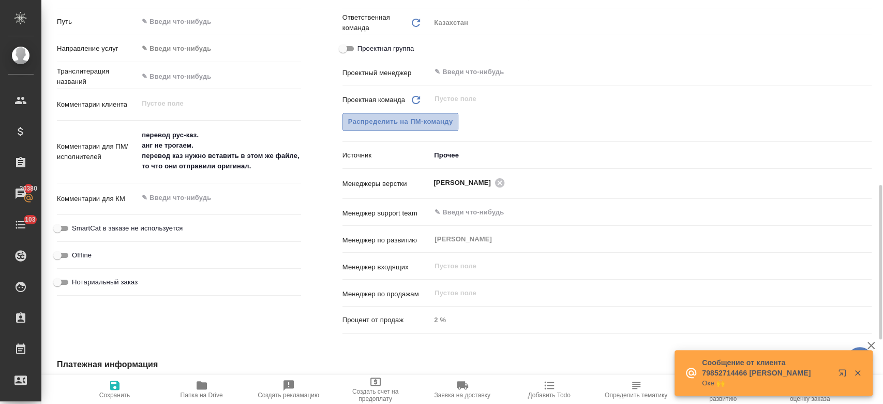
click at [389, 123] on span "Распределить на ПМ-команду" at bounding box center [400, 122] width 105 height 12
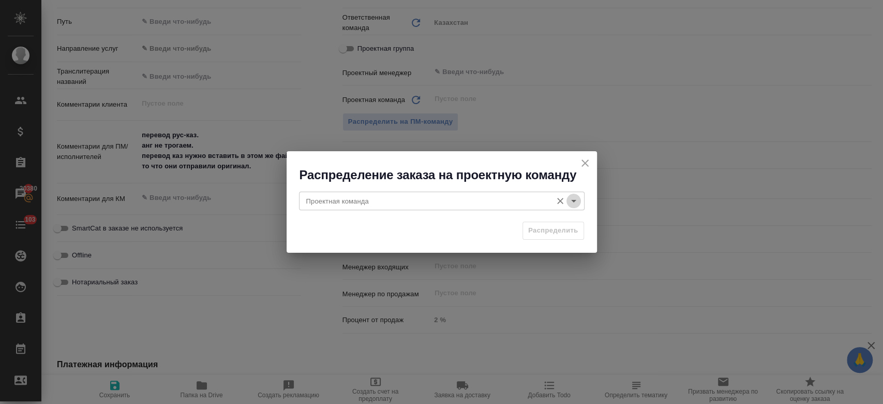
click at [572, 195] on icon "Open" at bounding box center [574, 201] width 12 height 12
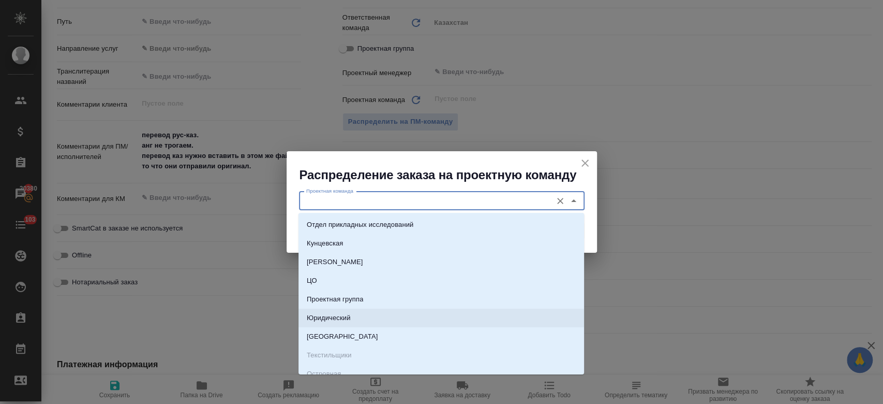
click at [398, 317] on li "Юридический" at bounding box center [441, 317] width 286 height 19
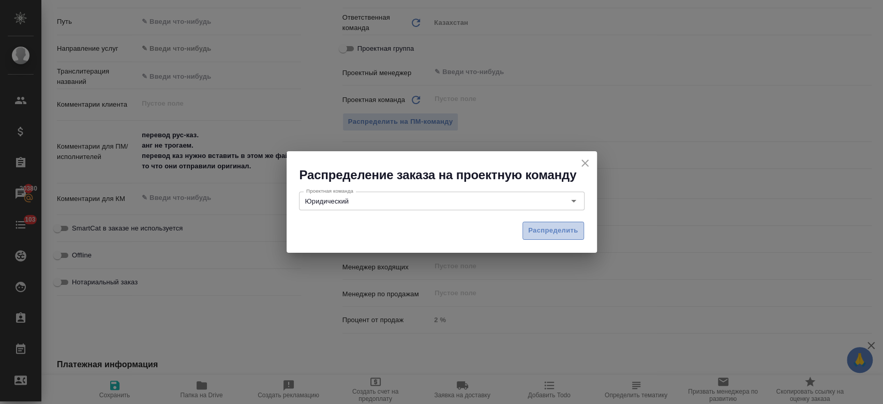
click at [539, 230] on span "Распределить" at bounding box center [553, 231] width 50 height 12
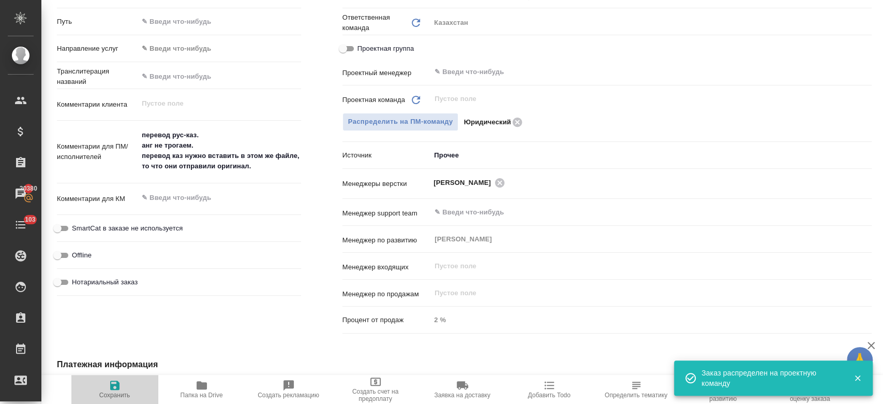
click at [114, 391] on span "Сохранить" at bounding box center [114, 394] width 31 height 7
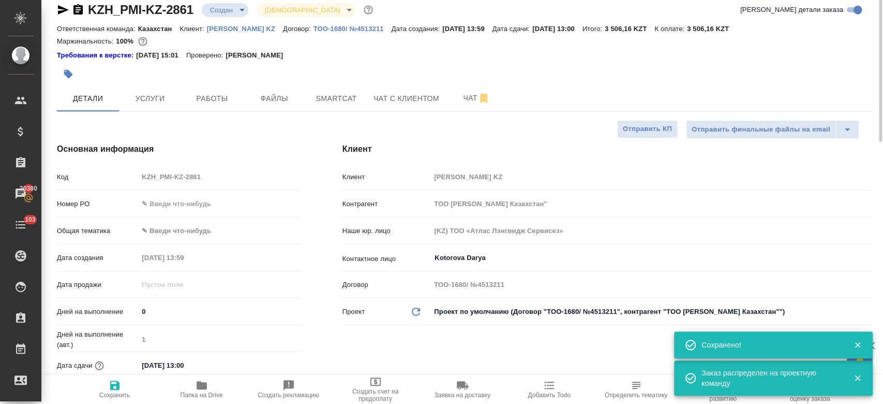
scroll to position [0, 0]
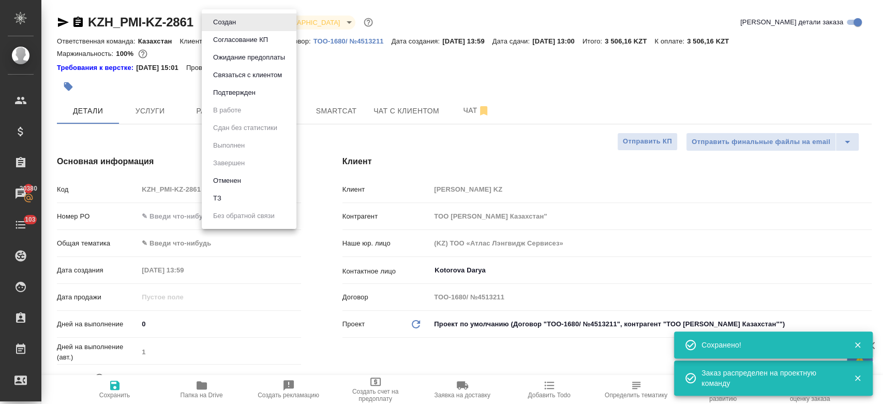
click at [226, 26] on body "🙏 .cls-1 fill:#fff; AWATERA Kosherbayeva Nazerke Клиенты Спецификации Заказы 20…" at bounding box center [441, 202] width 883 height 404
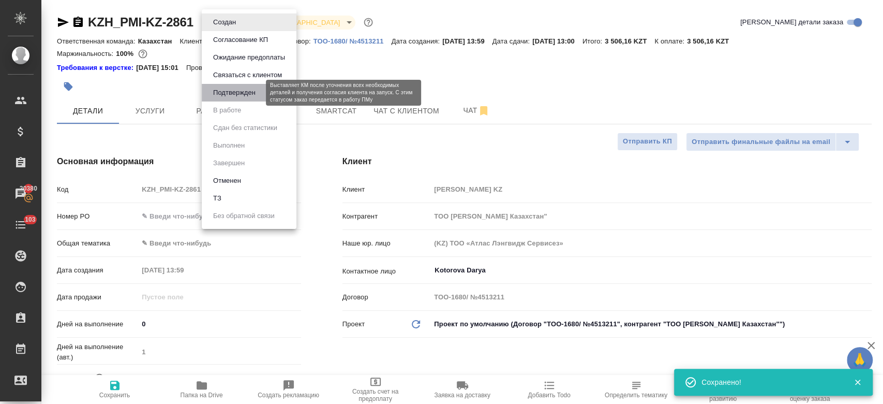
click at [238, 88] on button "Подтвержден" at bounding box center [234, 92] width 49 height 11
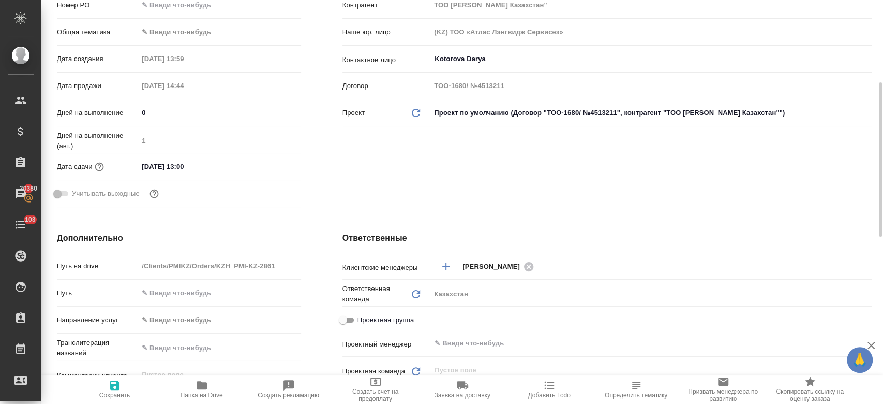
scroll to position [212, 0]
click at [169, 169] on input "08.10.2025 13:00" at bounding box center [183, 165] width 91 height 15
click at [265, 166] on icon "button" at bounding box center [271, 165] width 12 height 12
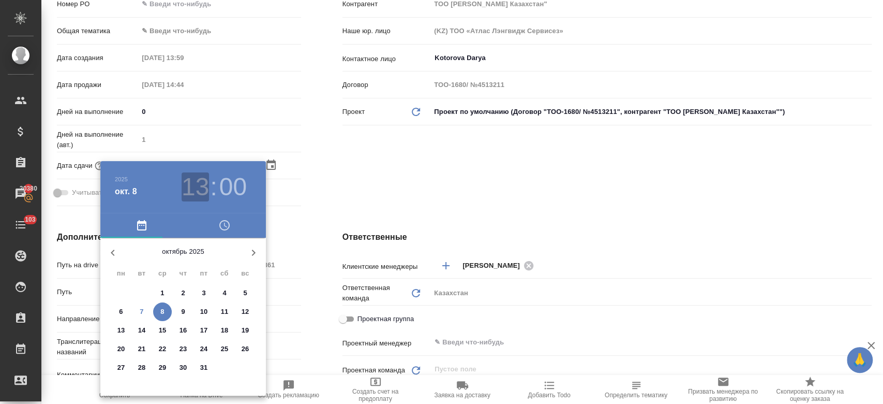
click at [196, 180] on h3 "13" at bounding box center [195, 186] width 27 height 29
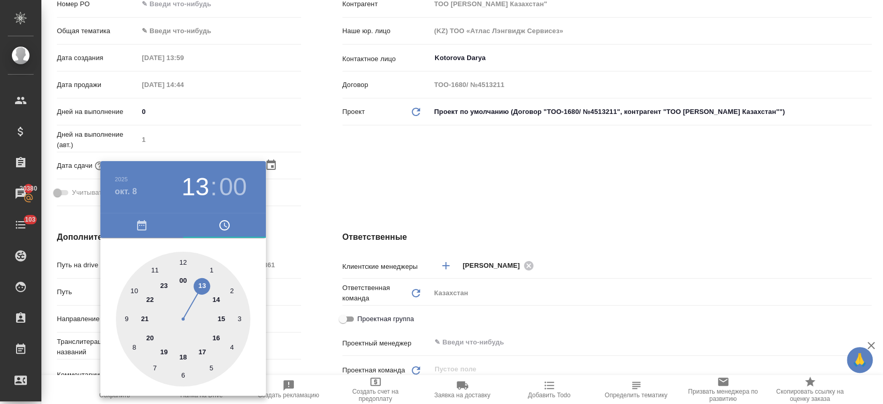
click at [217, 303] on div at bounding box center [183, 318] width 135 height 135
click at [326, 196] on div at bounding box center [441, 202] width 883 height 404
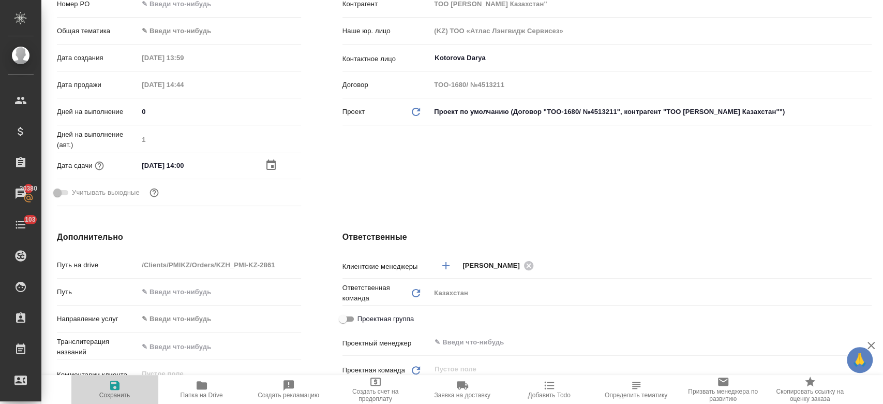
click at [124, 387] on span "Сохранить" at bounding box center [115, 389] width 74 height 20
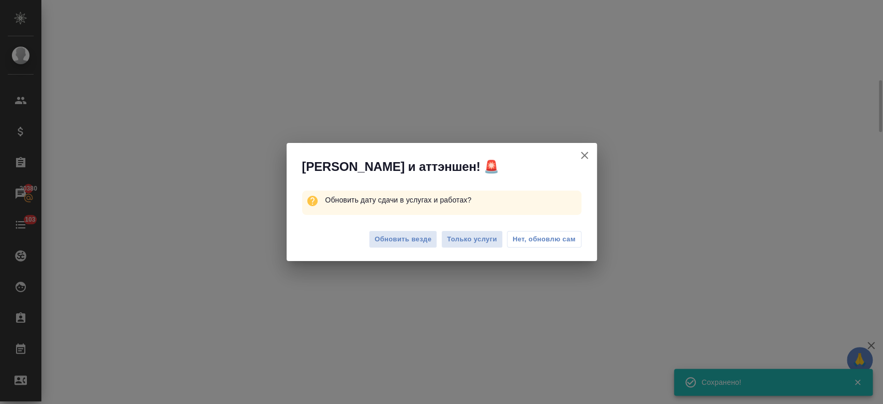
scroll to position [203, 0]
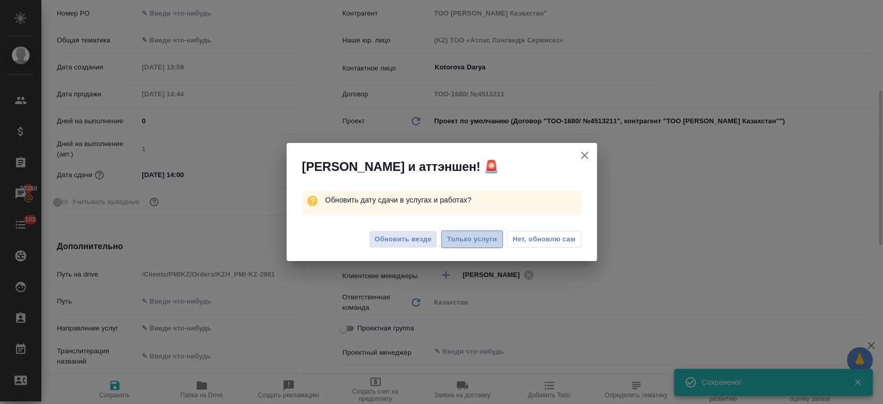
click at [468, 238] on span "Только услуги" at bounding box center [472, 239] width 50 height 12
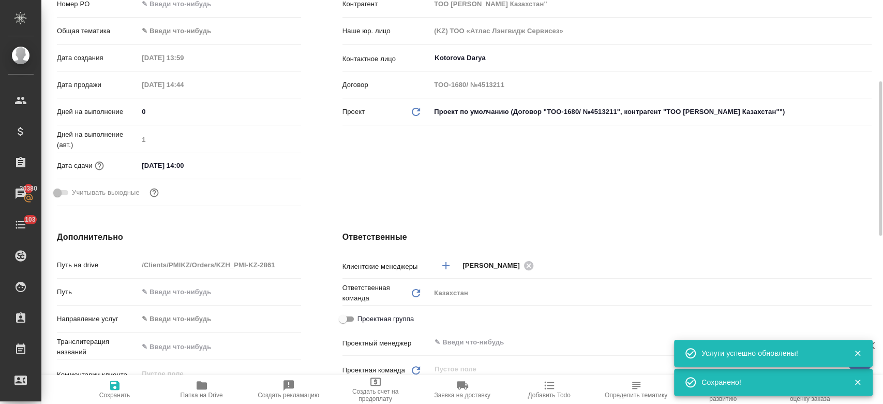
scroll to position [0, 0]
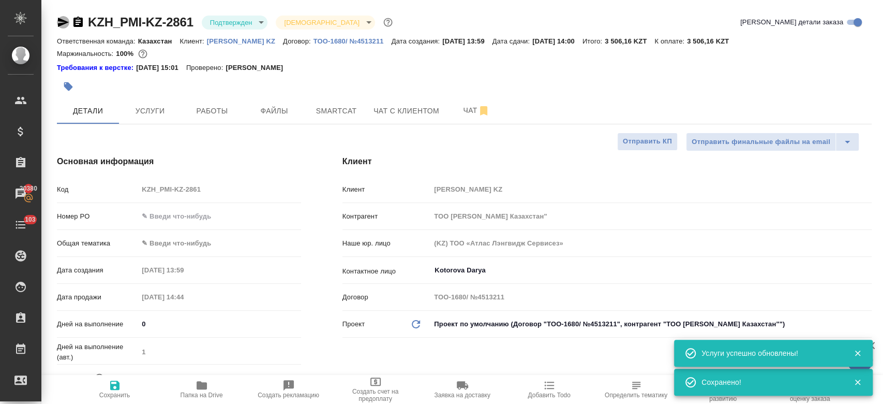
click at [59, 23] on icon "button" at bounding box center [63, 22] width 12 height 12
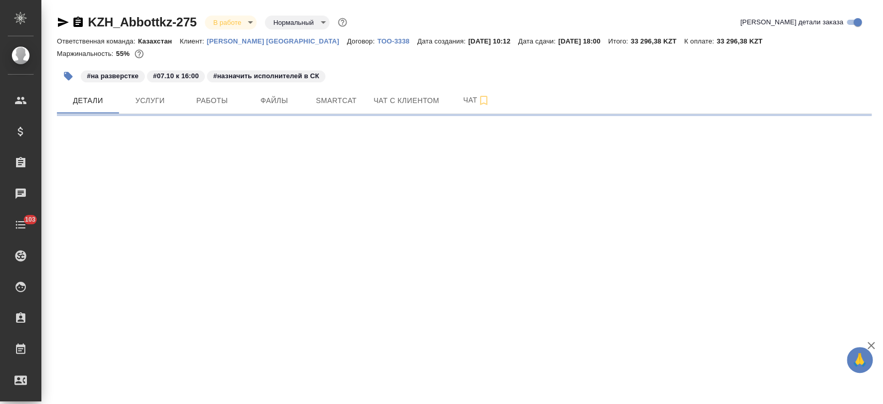
select select "RU"
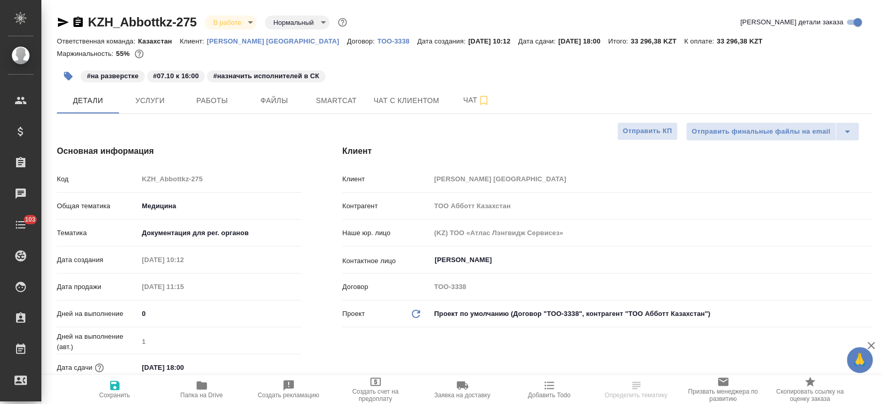
click at [363, 74] on div "#на разверстке #07.10 к 16:00 #назначить исполнителей в СК" at bounding box center [328, 76] width 543 height 23
type textarea "x"
click at [363, 68] on div "#на разверстке #07.10 к 16:00 #назначить исполнителей в СК" at bounding box center [328, 76] width 543 height 23
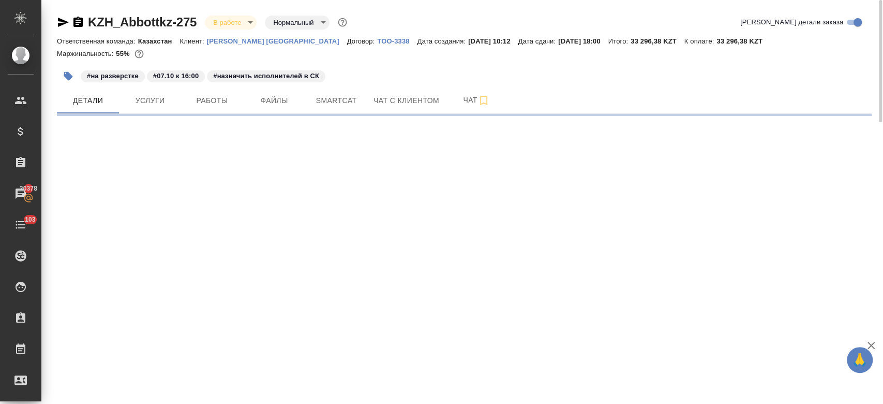
select select "RU"
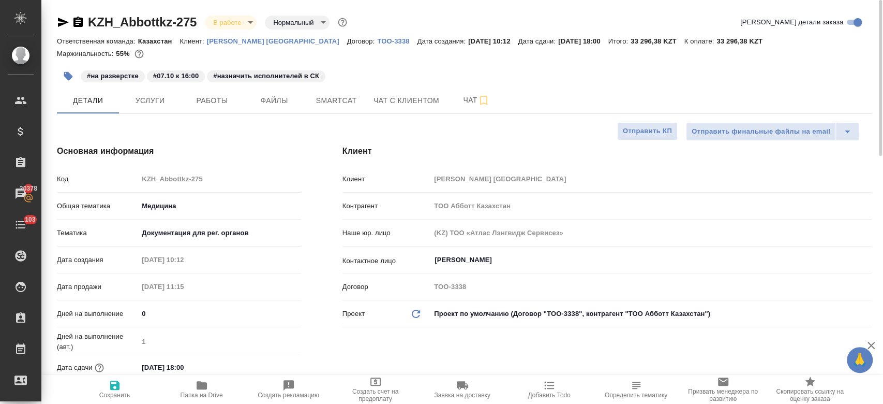
type textarea "x"
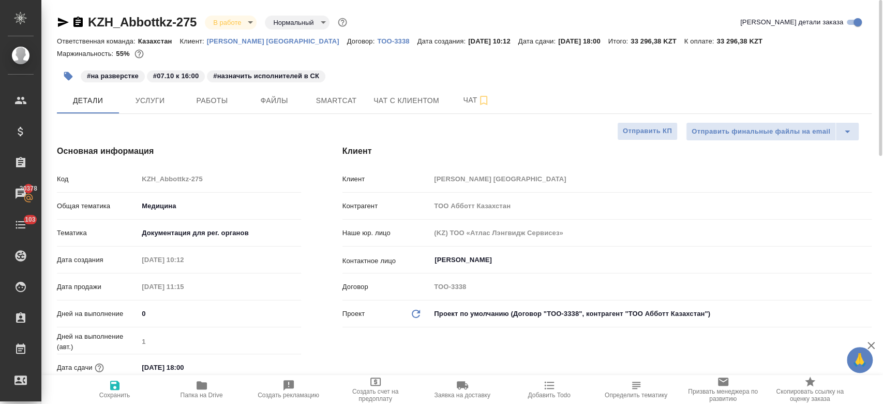
type textarea "x"
click at [385, 64] on div at bounding box center [464, 64] width 815 height 2
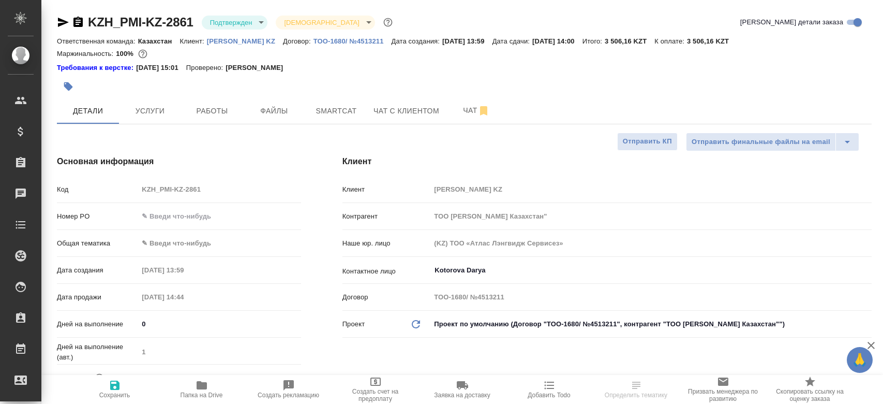
select select "RU"
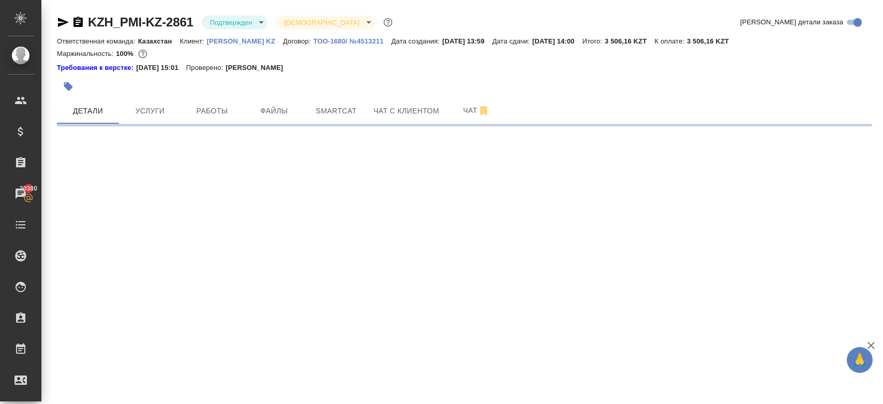
select select "RU"
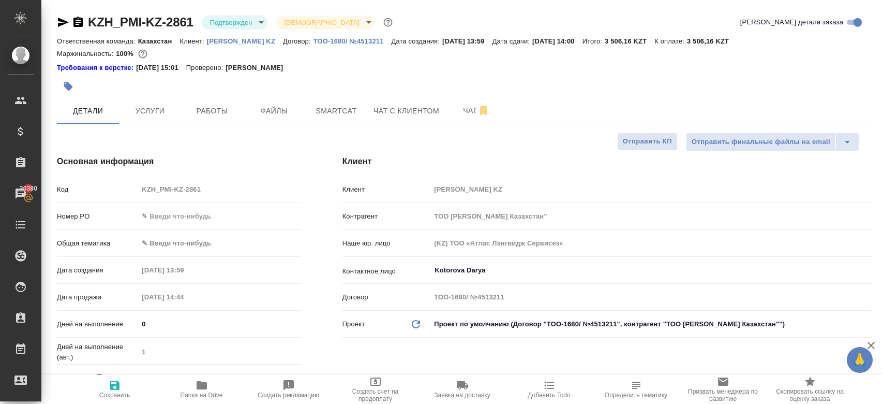
type textarea "x"
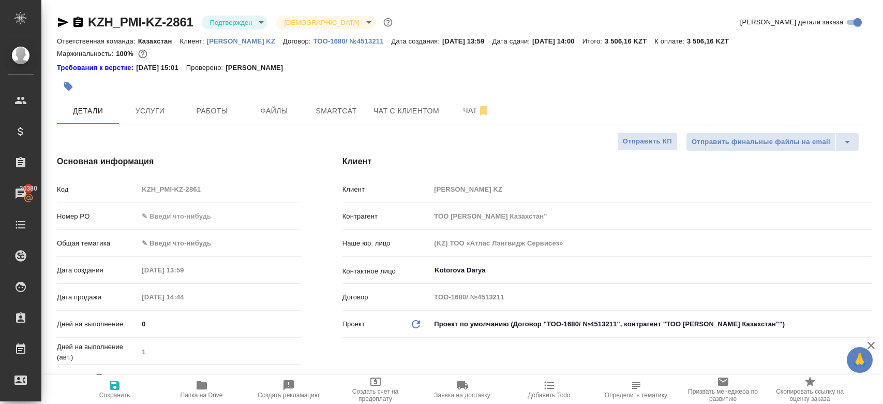
type textarea "x"
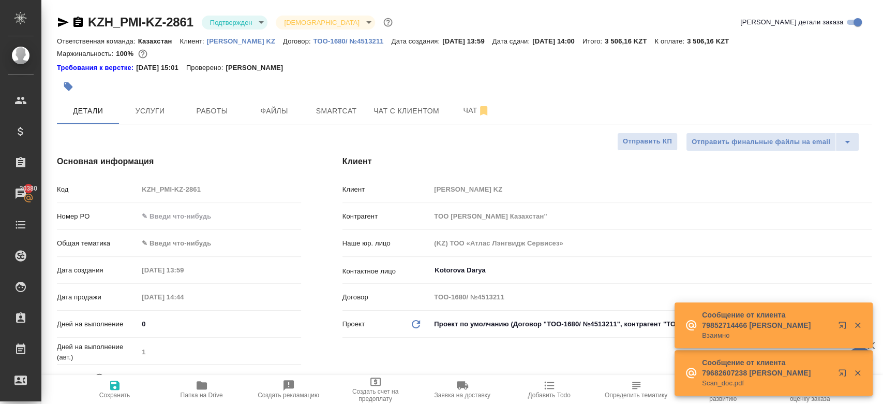
type textarea "x"
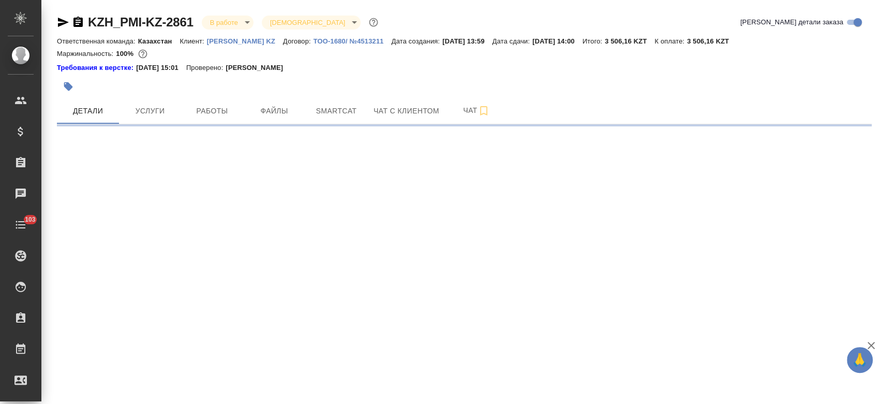
select select "RU"
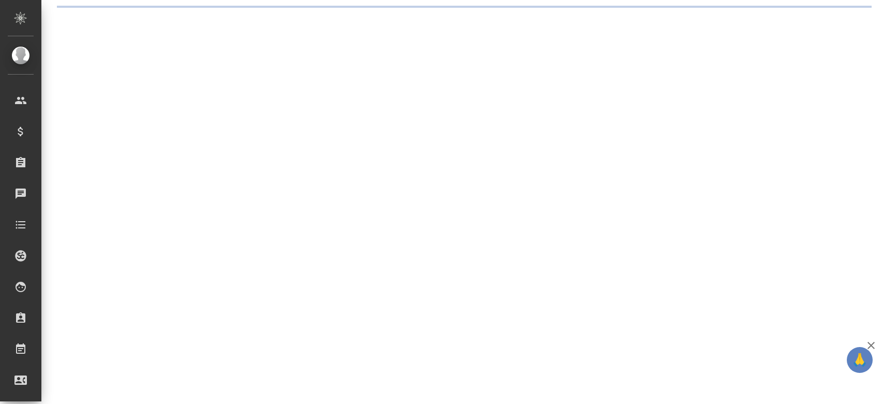
select select "RU"
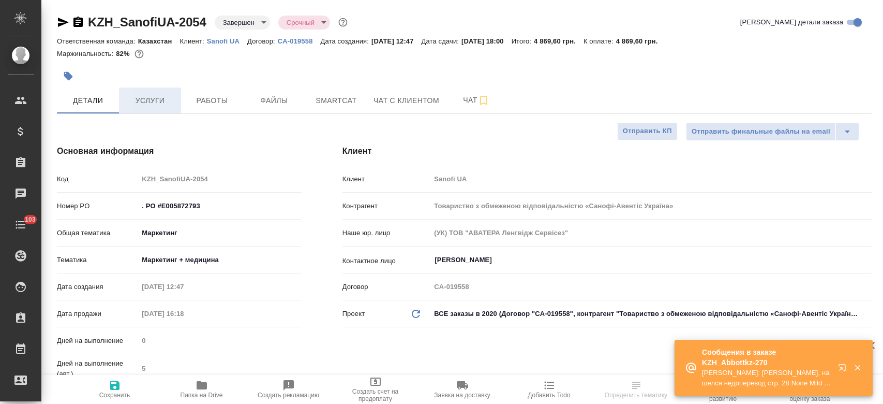
type textarea "x"
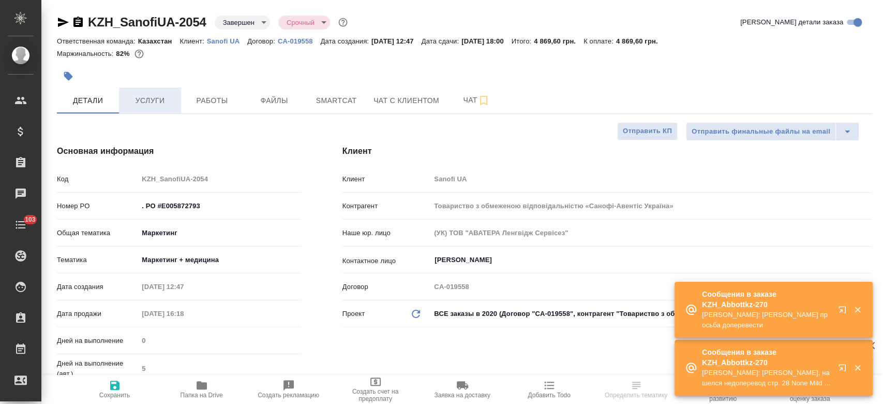
type textarea "x"
click at [231, 42] on p "Sanofi UA" at bounding box center [227, 41] width 40 height 8
type textarea "x"
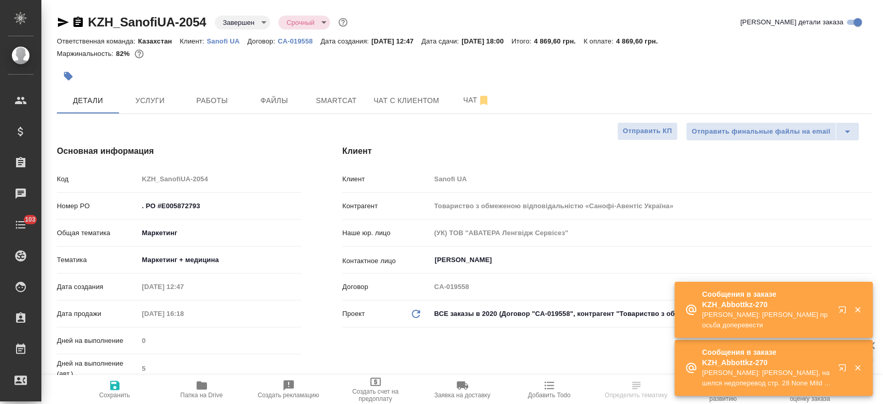
type textarea "x"
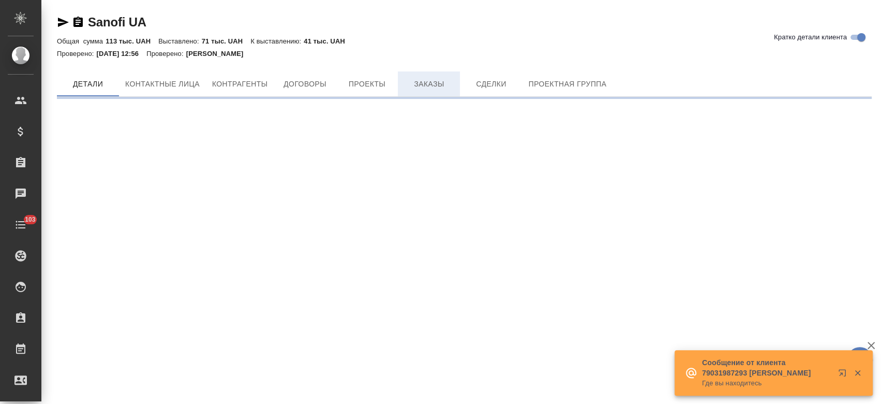
click at [431, 71] on button "Заказы" at bounding box center [429, 83] width 62 height 25
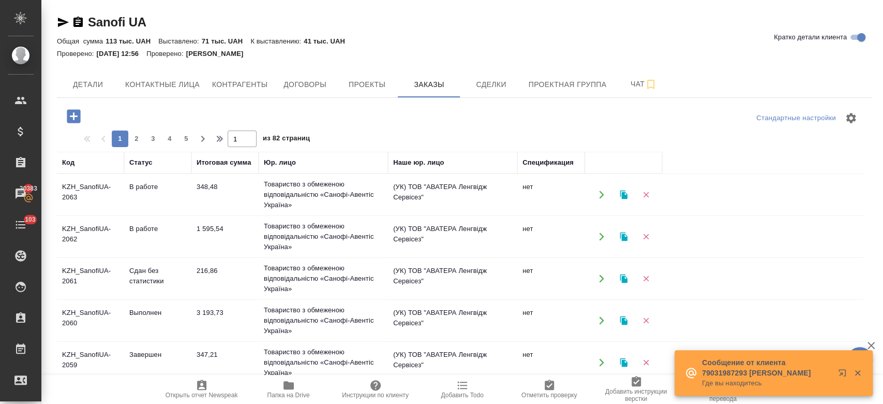
click at [92, 196] on td "KZH_SanofiUA-2063" at bounding box center [90, 194] width 67 height 36
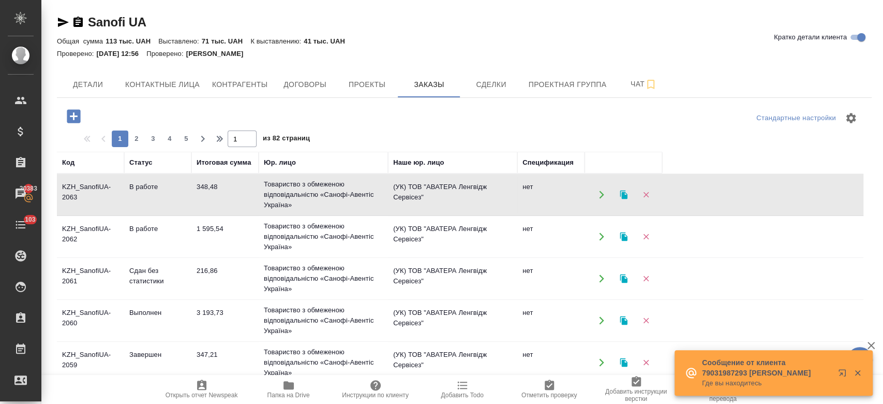
click at [92, 196] on td "KZH_SanofiUA-2063" at bounding box center [90, 194] width 67 height 36
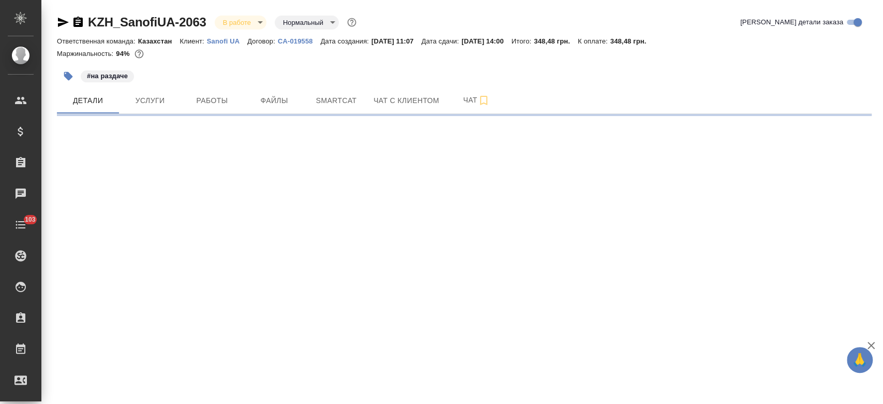
select select "RU"
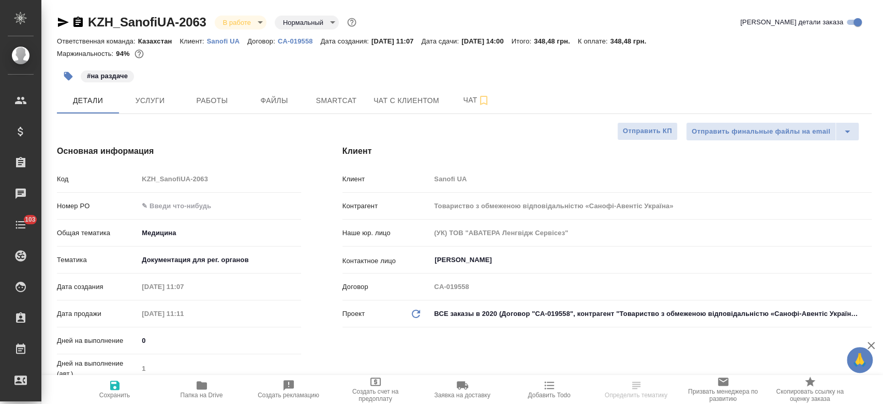
type textarea "x"
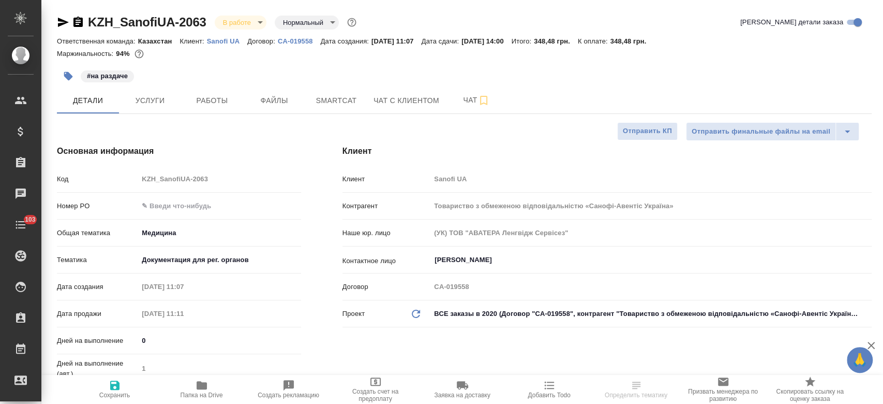
type textarea "x"
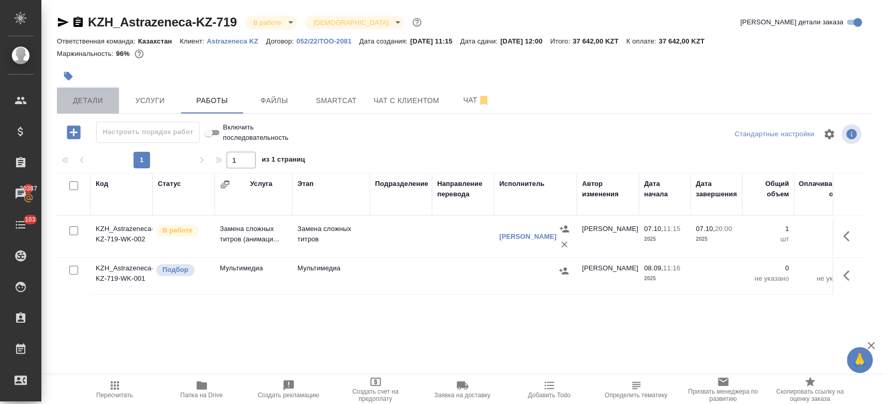
click at [111, 104] on span "Детали" at bounding box center [88, 100] width 50 height 13
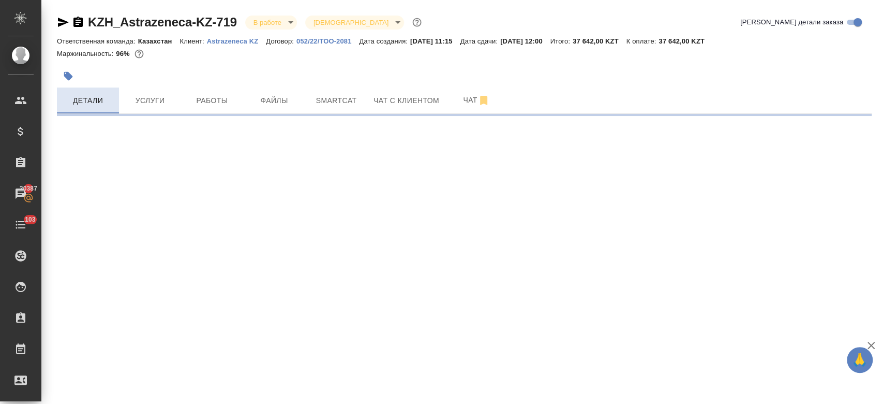
select select "RU"
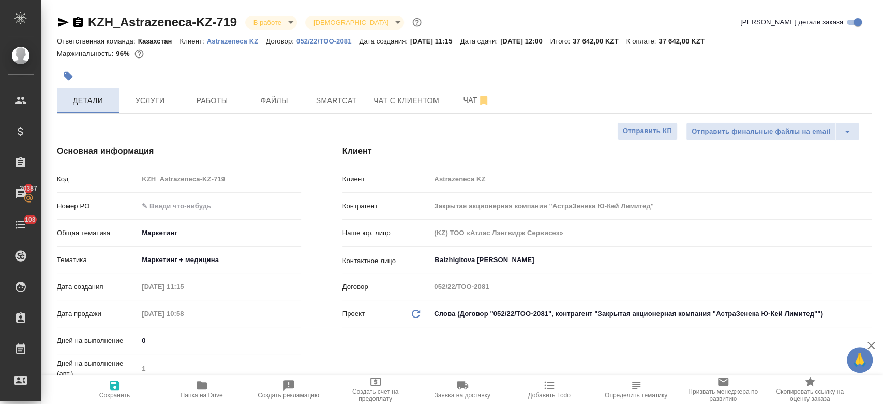
type textarea "x"
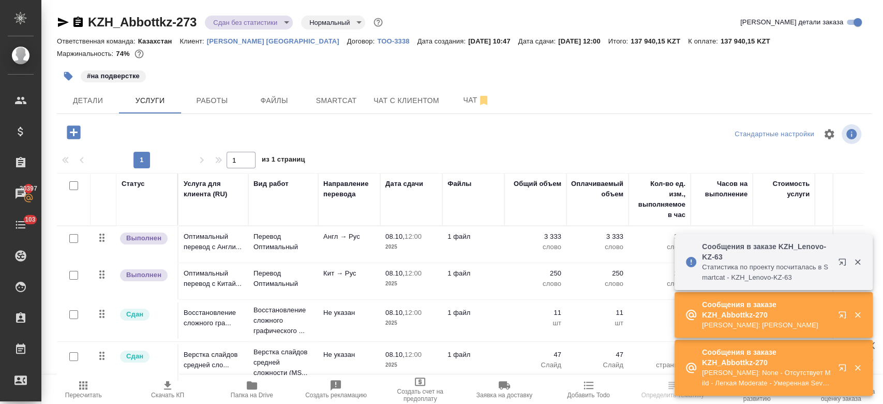
click at [231, 40] on p "[PERSON_NAME] [GEOGRAPHIC_DATA]" at bounding box center [277, 41] width 140 height 8
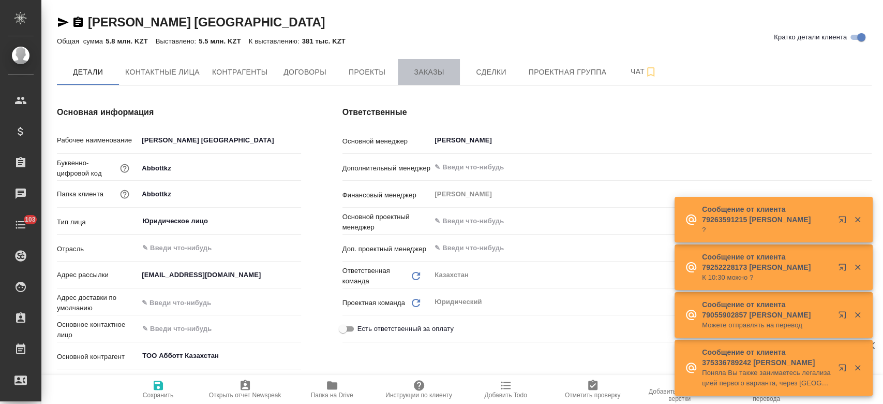
click at [434, 60] on button "Заказы" at bounding box center [429, 72] width 62 height 26
type textarea "x"
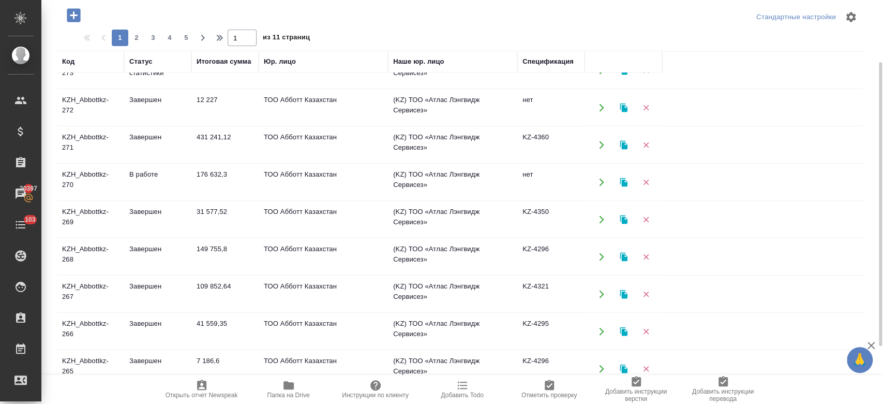
scroll to position [100, 0]
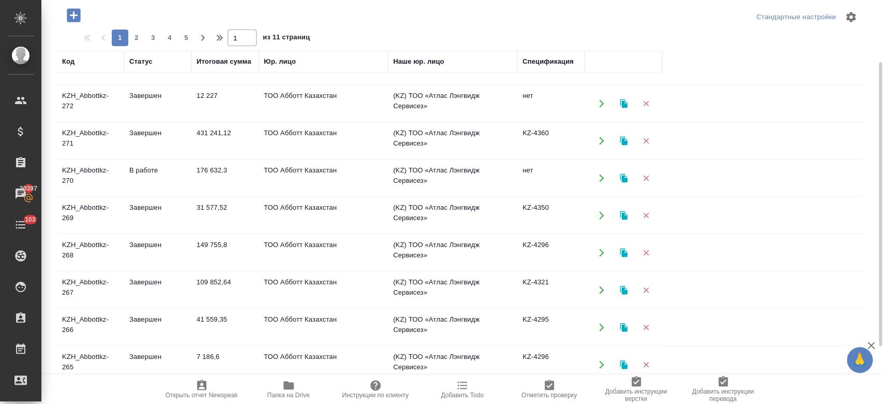
click at [85, 280] on td "KZH_Abbottkz-267" at bounding box center [90, 290] width 67 height 36
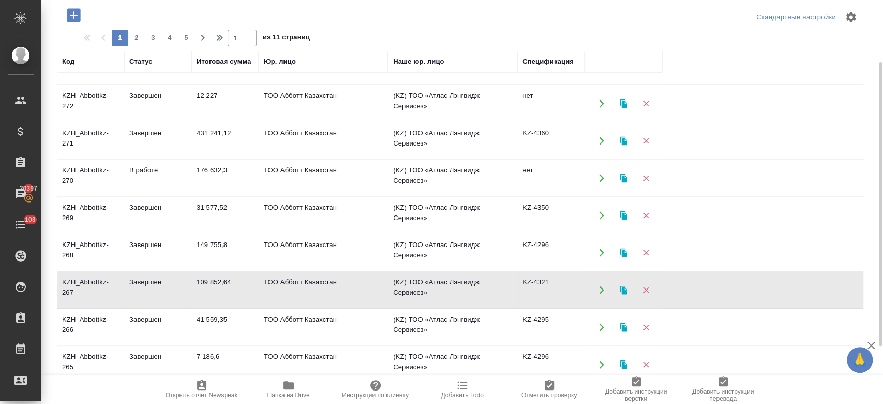
click at [85, 280] on td "KZH_Abbottkz-267" at bounding box center [90, 290] width 67 height 36
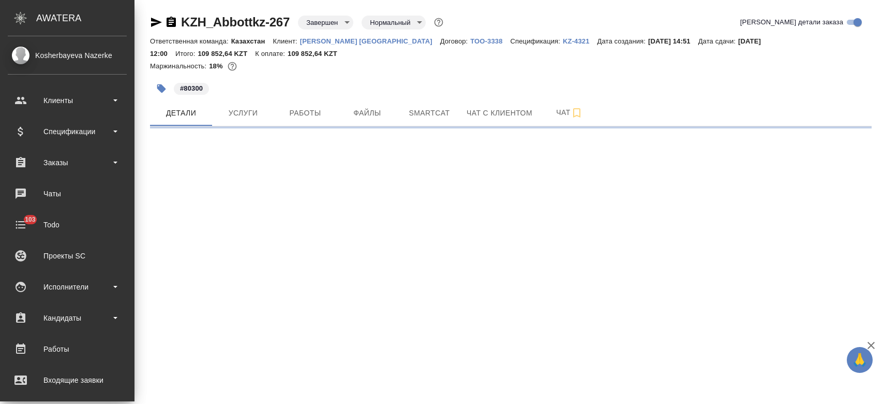
select select "RU"
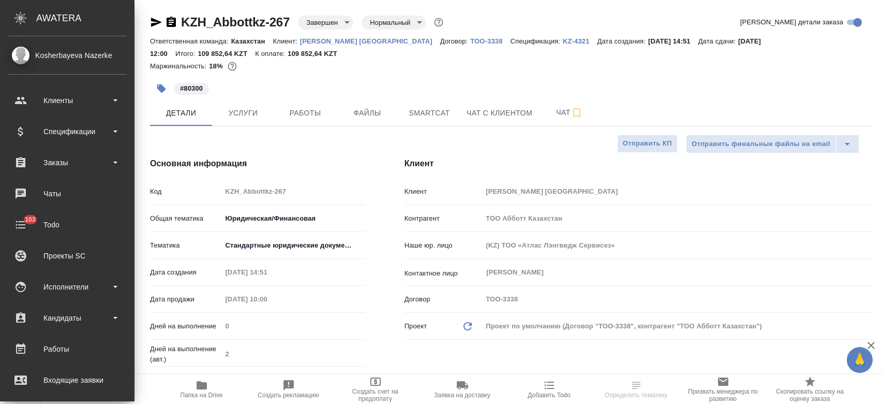
type textarea "x"
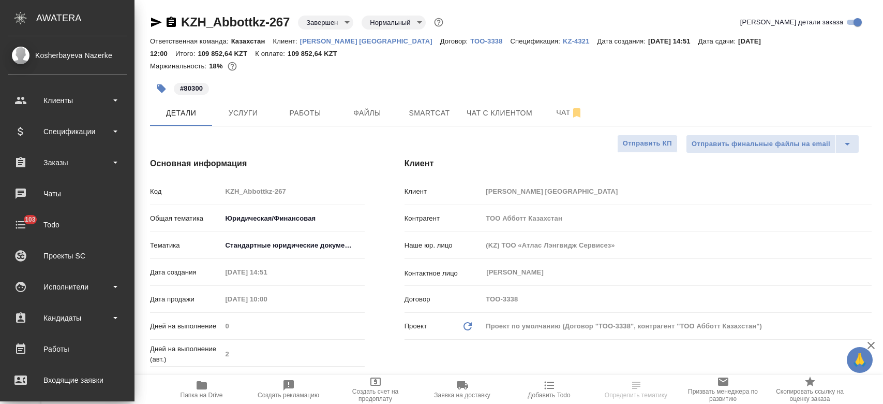
type textarea "x"
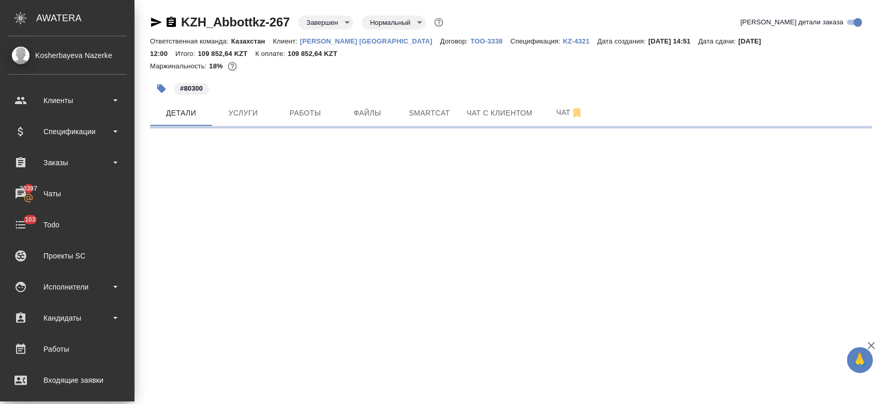
select select "RU"
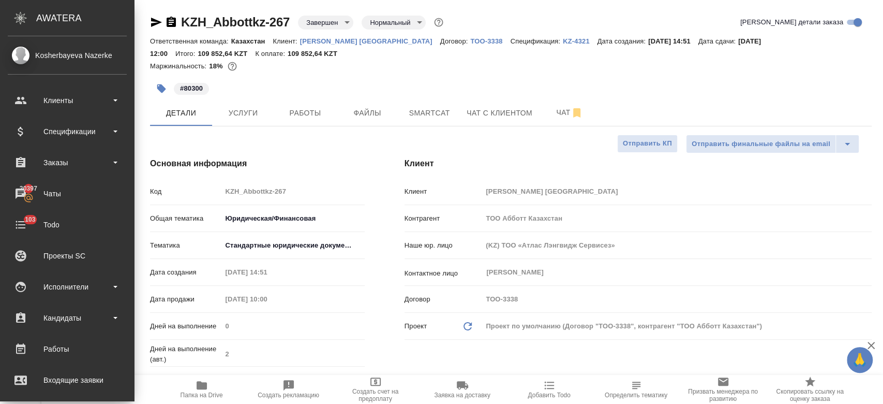
type textarea "x"
click at [563, 42] on p "KZ-4321" at bounding box center [580, 41] width 35 height 8
type textarea "x"
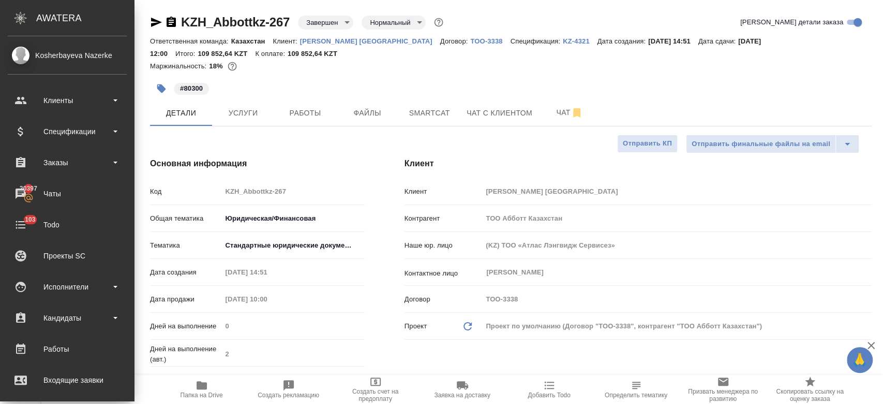
type textarea "x"
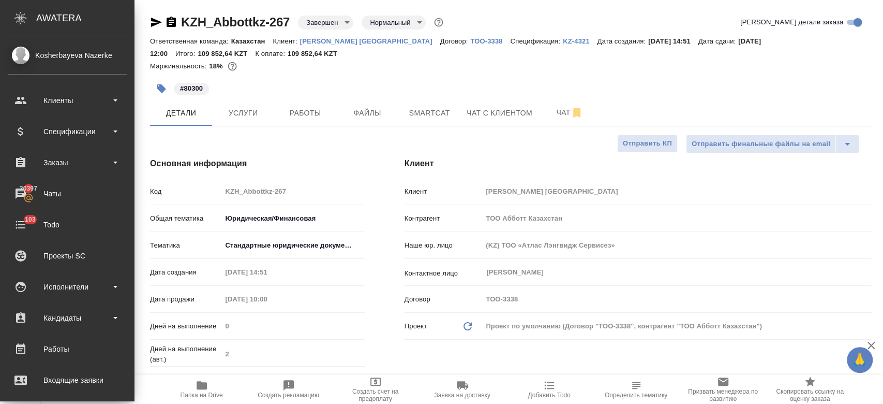
type textarea "x"
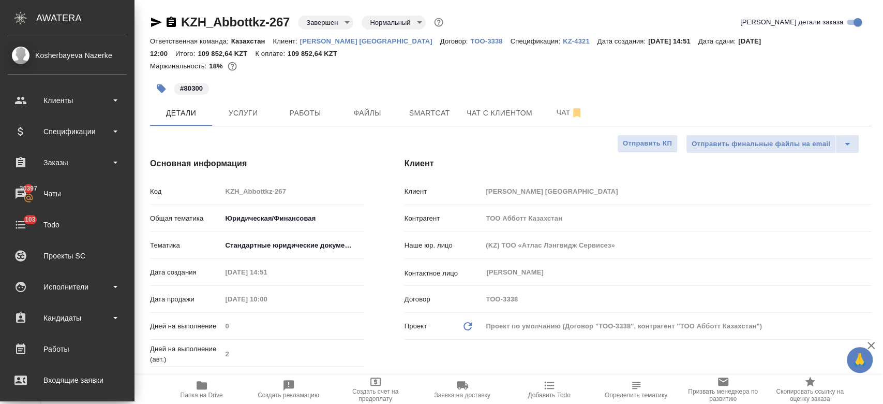
type textarea "x"
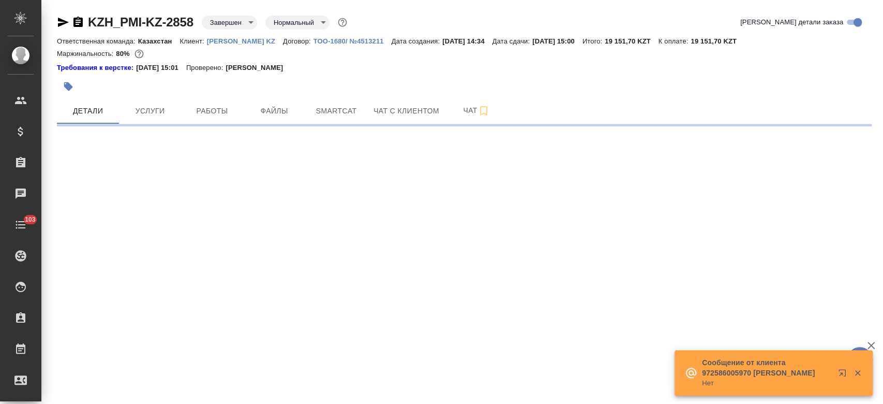
select select "RU"
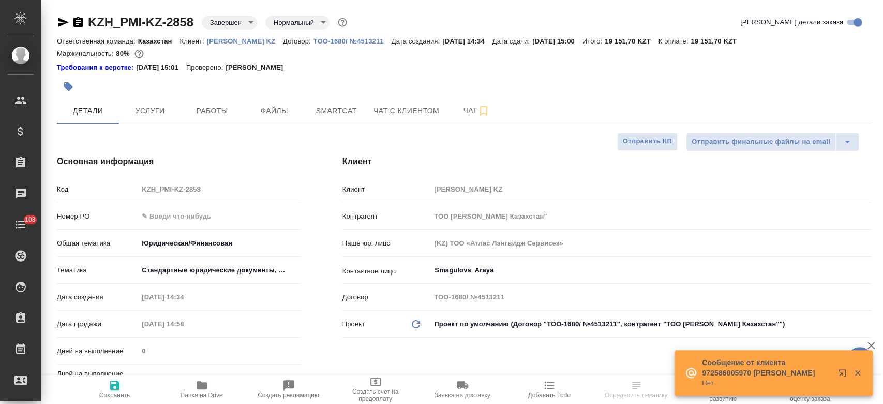
type textarea "x"
click at [200, 399] on button "Папка на Drive" at bounding box center [201, 389] width 87 height 29
type textarea "x"
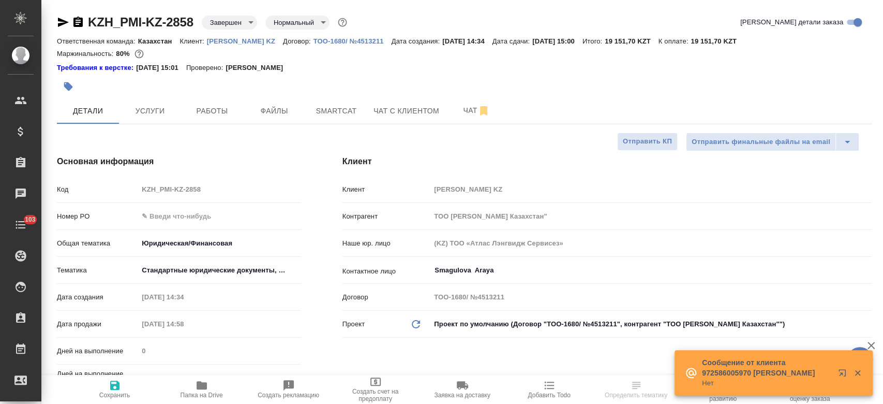
type textarea "x"
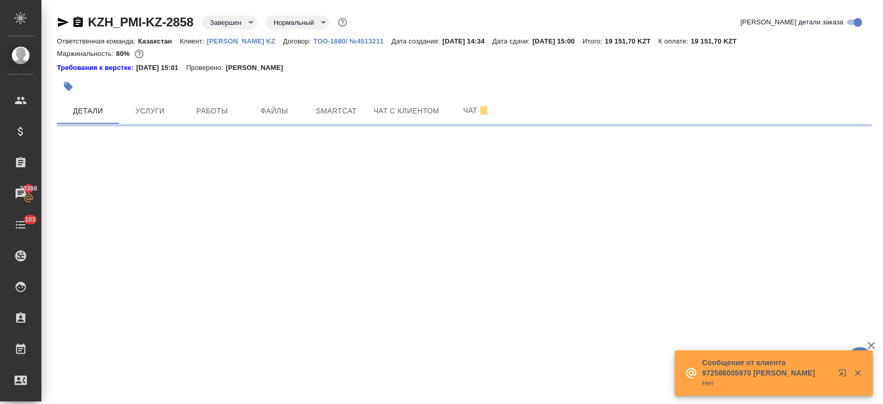
select select "RU"
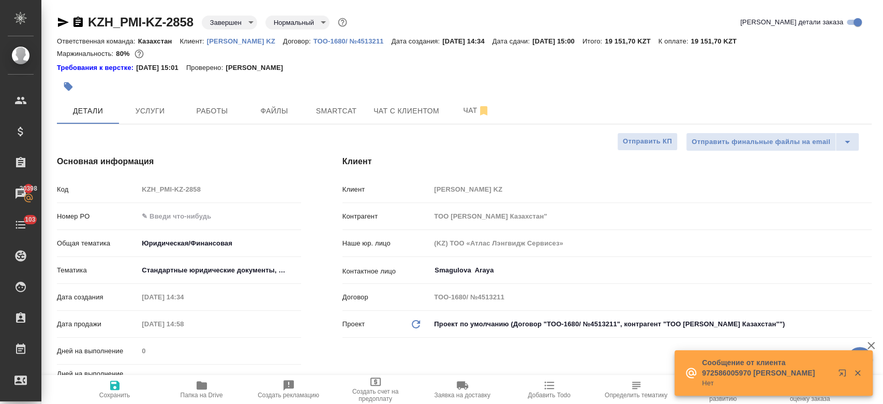
type textarea "x"
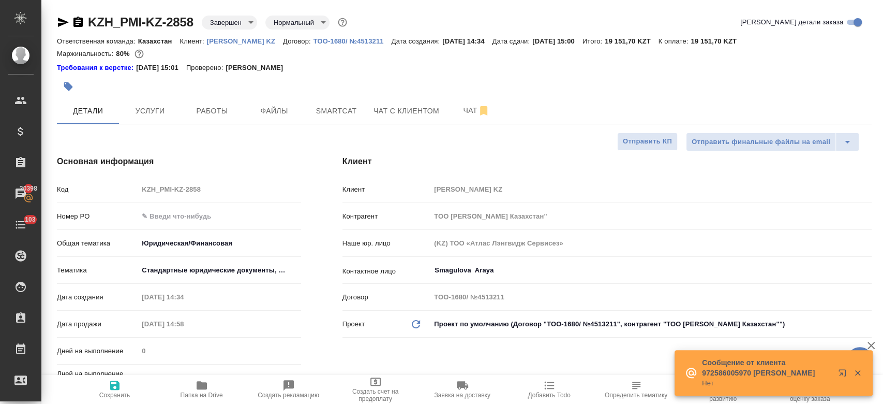
type textarea "x"
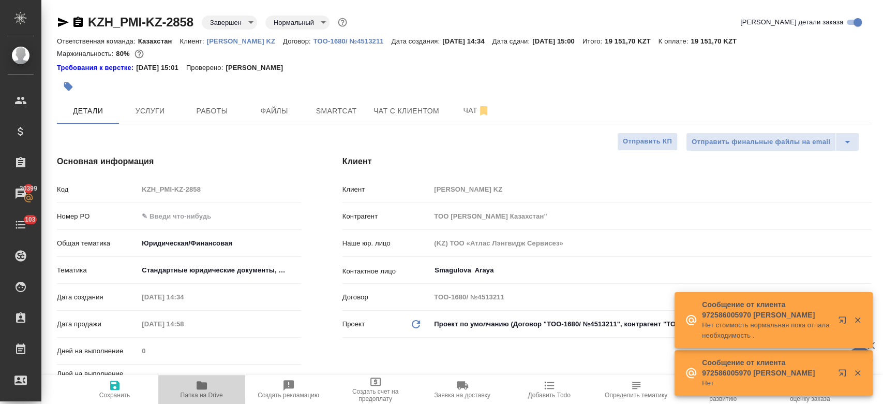
click at [211, 378] on button "Папка на Drive" at bounding box center [201, 389] width 87 height 29
type textarea "x"
